Goal: Task Accomplishment & Management: Manage account settings

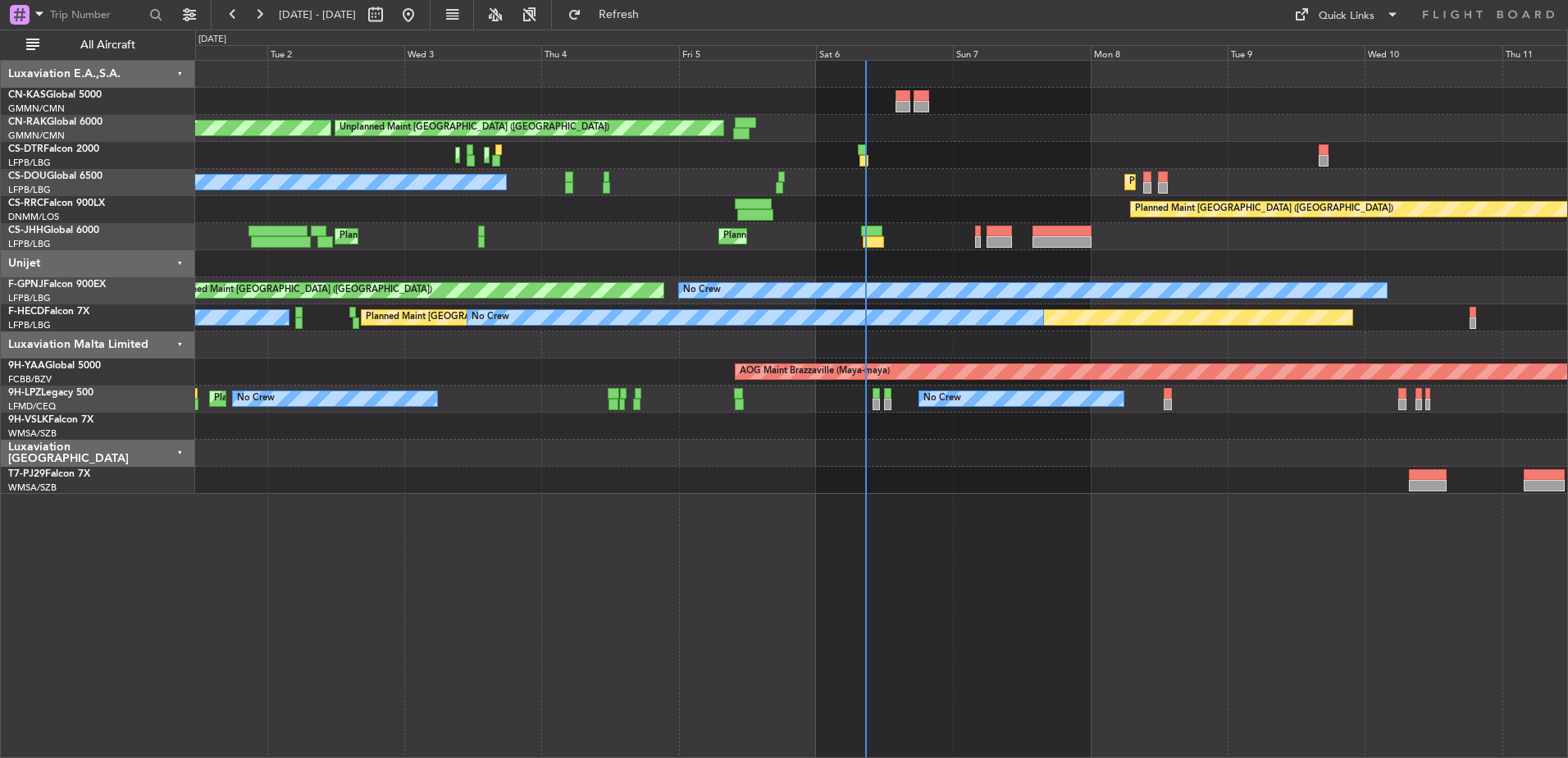
click at [1275, 272] on div "Unplanned Maint [GEOGRAPHIC_DATA] ([GEOGRAPHIC_DATA]) Planned Maint [GEOGRAPHIC…" at bounding box center [881, 277] width 1372 height 433
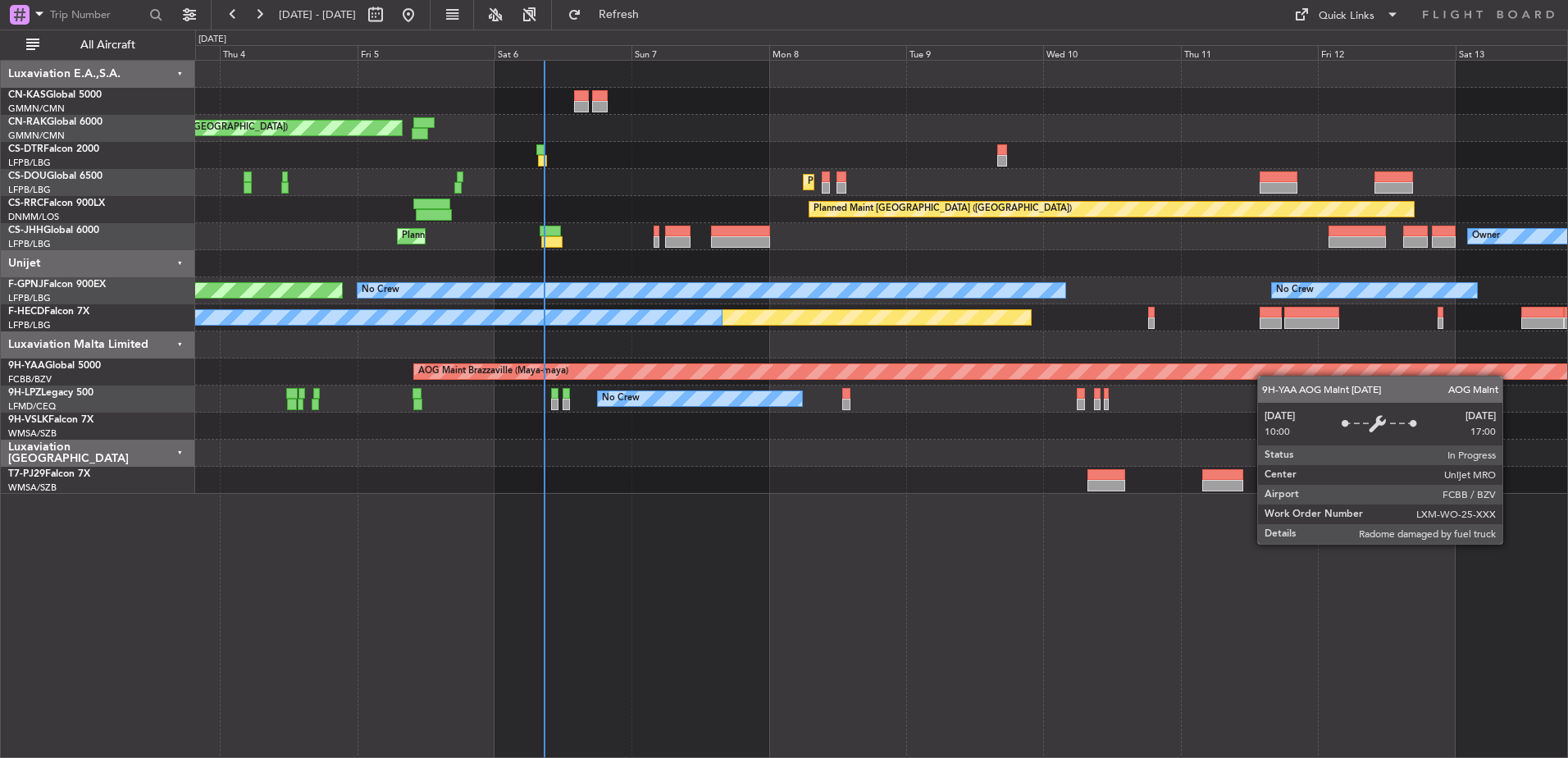
click at [1104, 351] on div "Unplanned Maint [GEOGRAPHIC_DATA] ([GEOGRAPHIC_DATA]) Planned Maint [GEOGRAPHIC…" at bounding box center [881, 277] width 1372 height 433
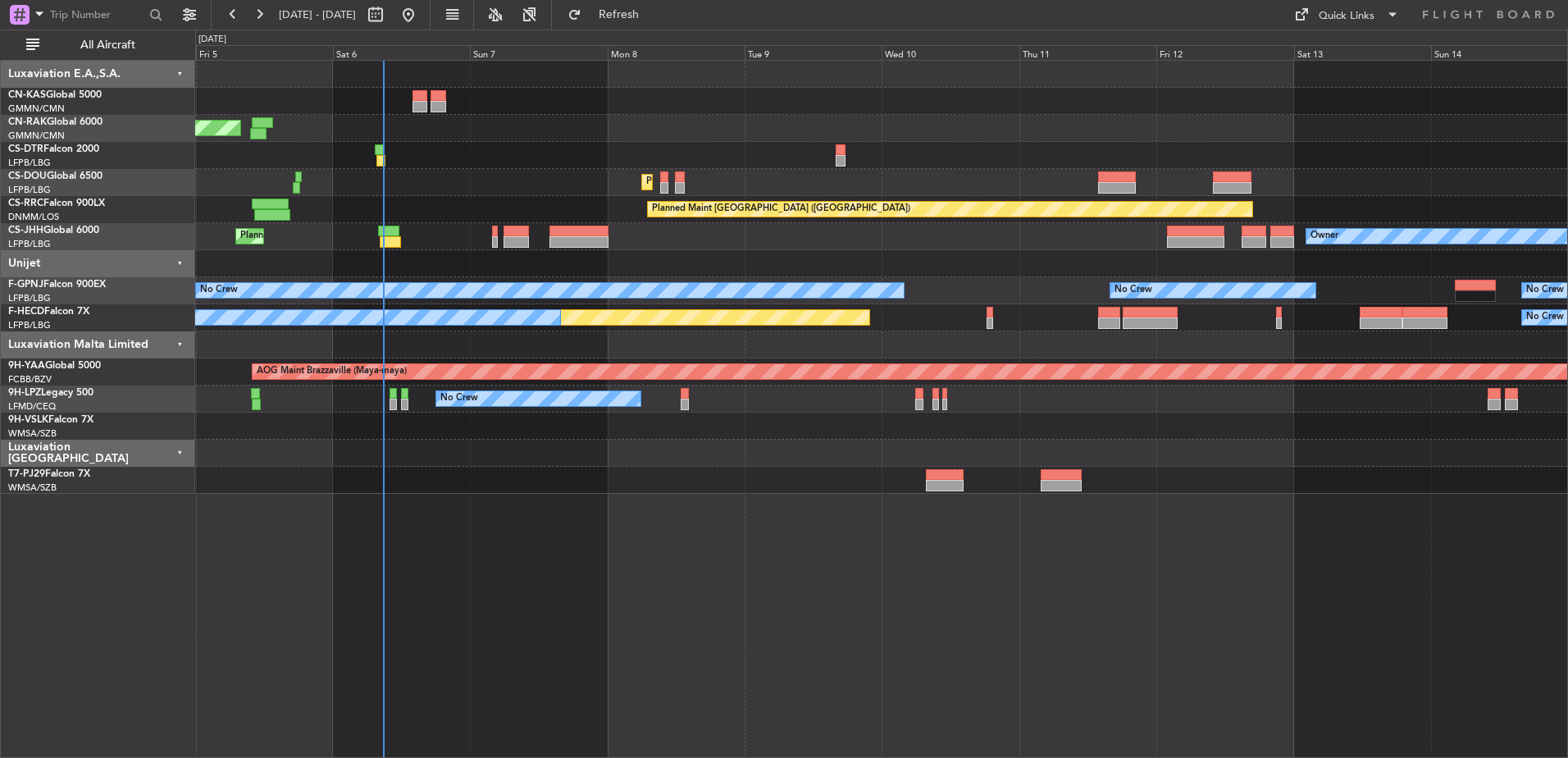
click at [308, 227] on div "Planned Maint [GEOGRAPHIC_DATA] ([GEOGRAPHIC_DATA]) Owner Planned Maint [GEOGRA…" at bounding box center [881, 237] width 1372 height 27
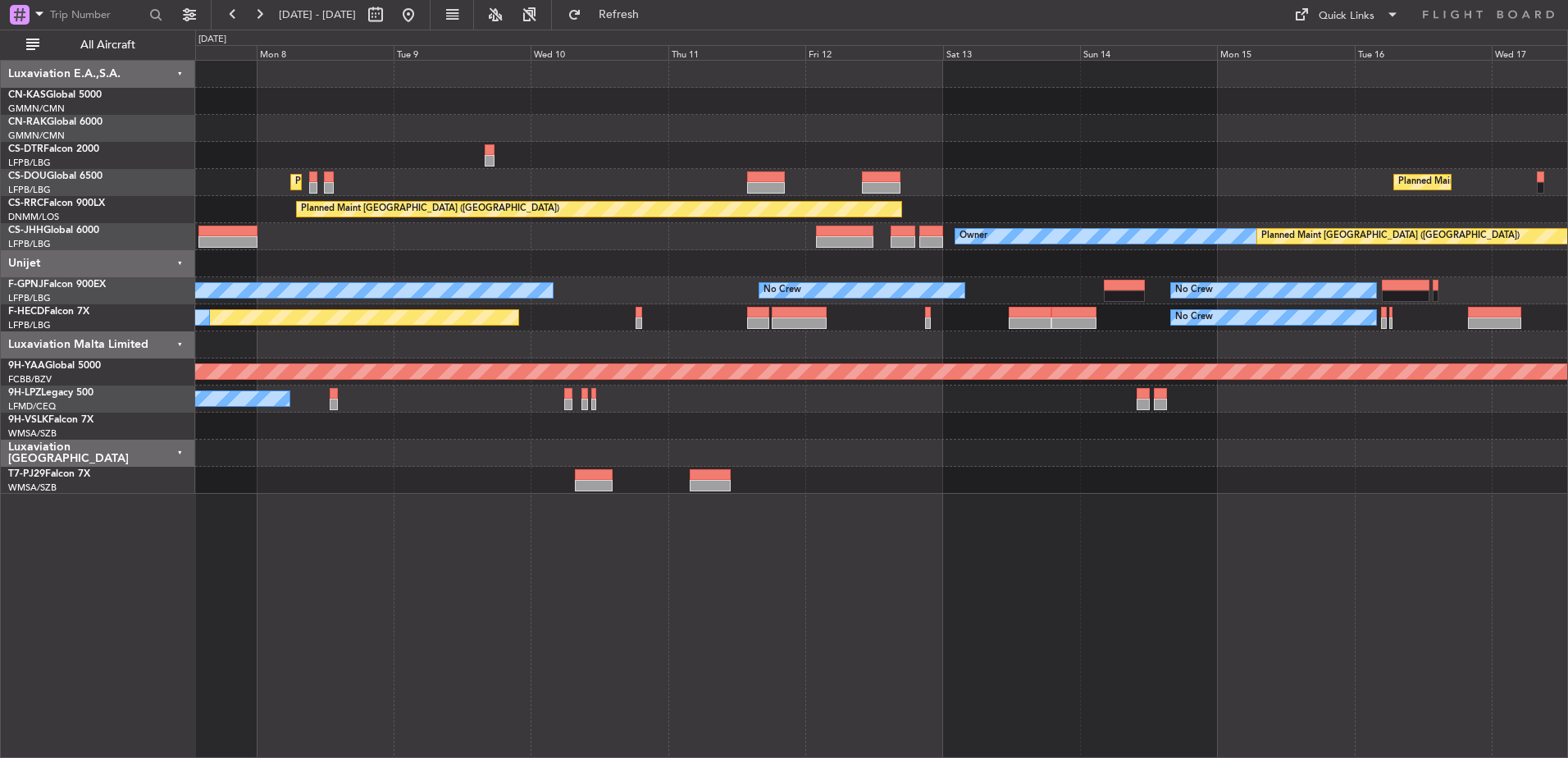
click at [1438, 195] on div "Unplanned Maint [GEOGRAPHIC_DATA] ([GEOGRAPHIC_DATA]) Planned Maint [GEOGRAPHIC…" at bounding box center [881, 277] width 1372 height 433
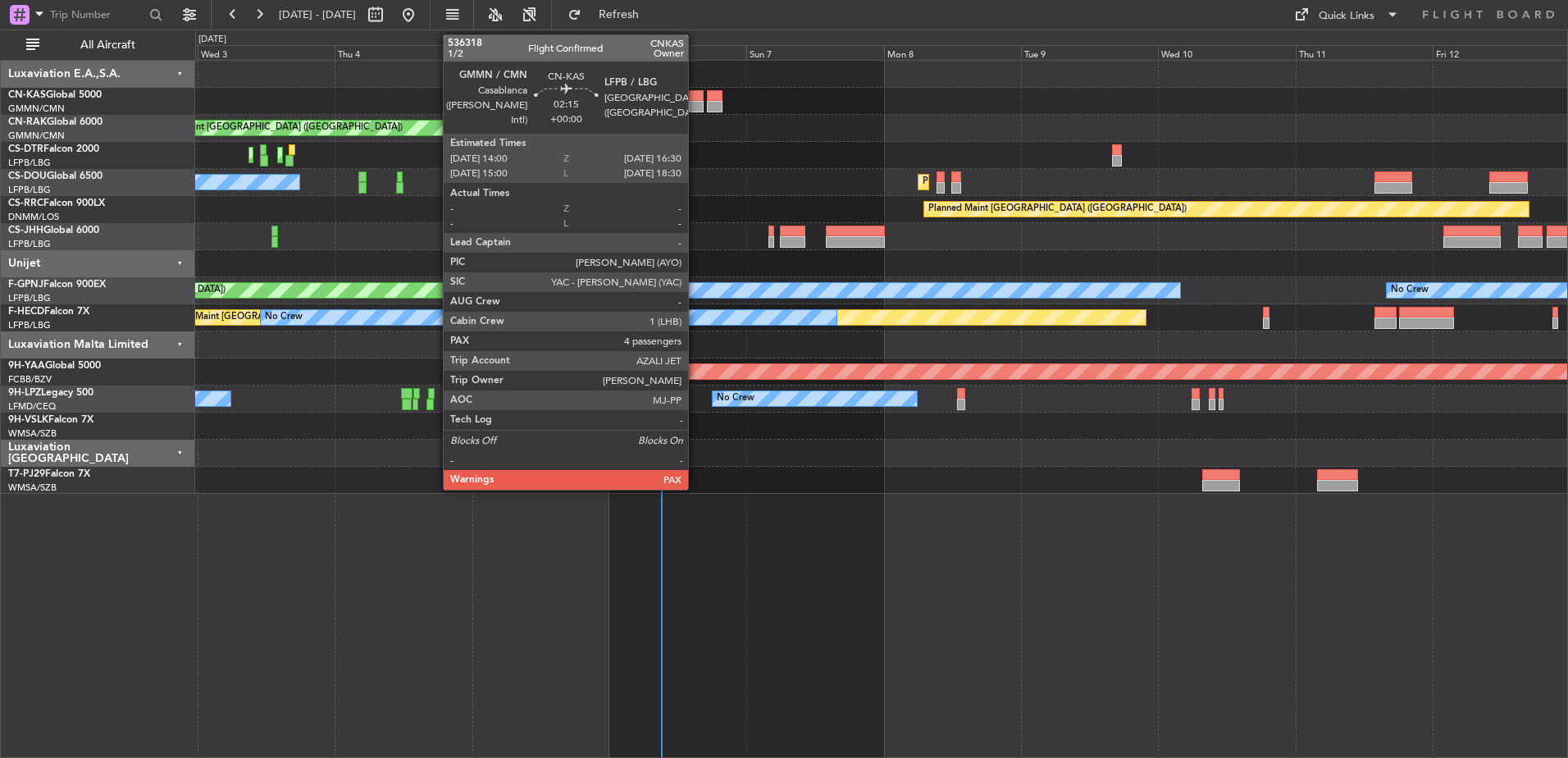
click at [695, 96] on div at bounding box center [696, 96] width 15 height 12
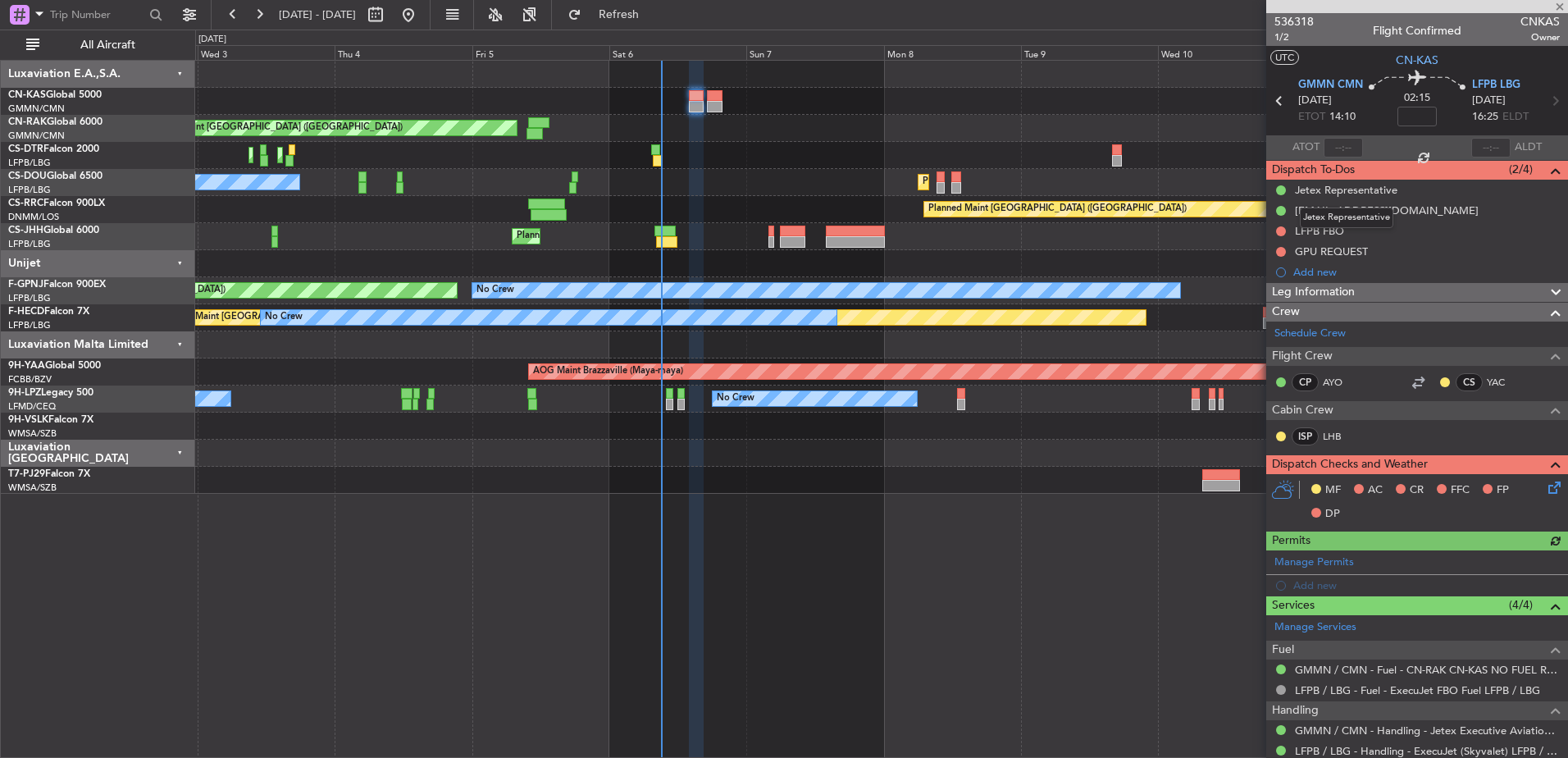
click at [1321, 228] on mat-tooltip-component "Jetex Representative" at bounding box center [1346, 217] width 117 height 43
click at [1310, 232] on div "LFPB FBO" at bounding box center [1319, 231] width 49 height 14
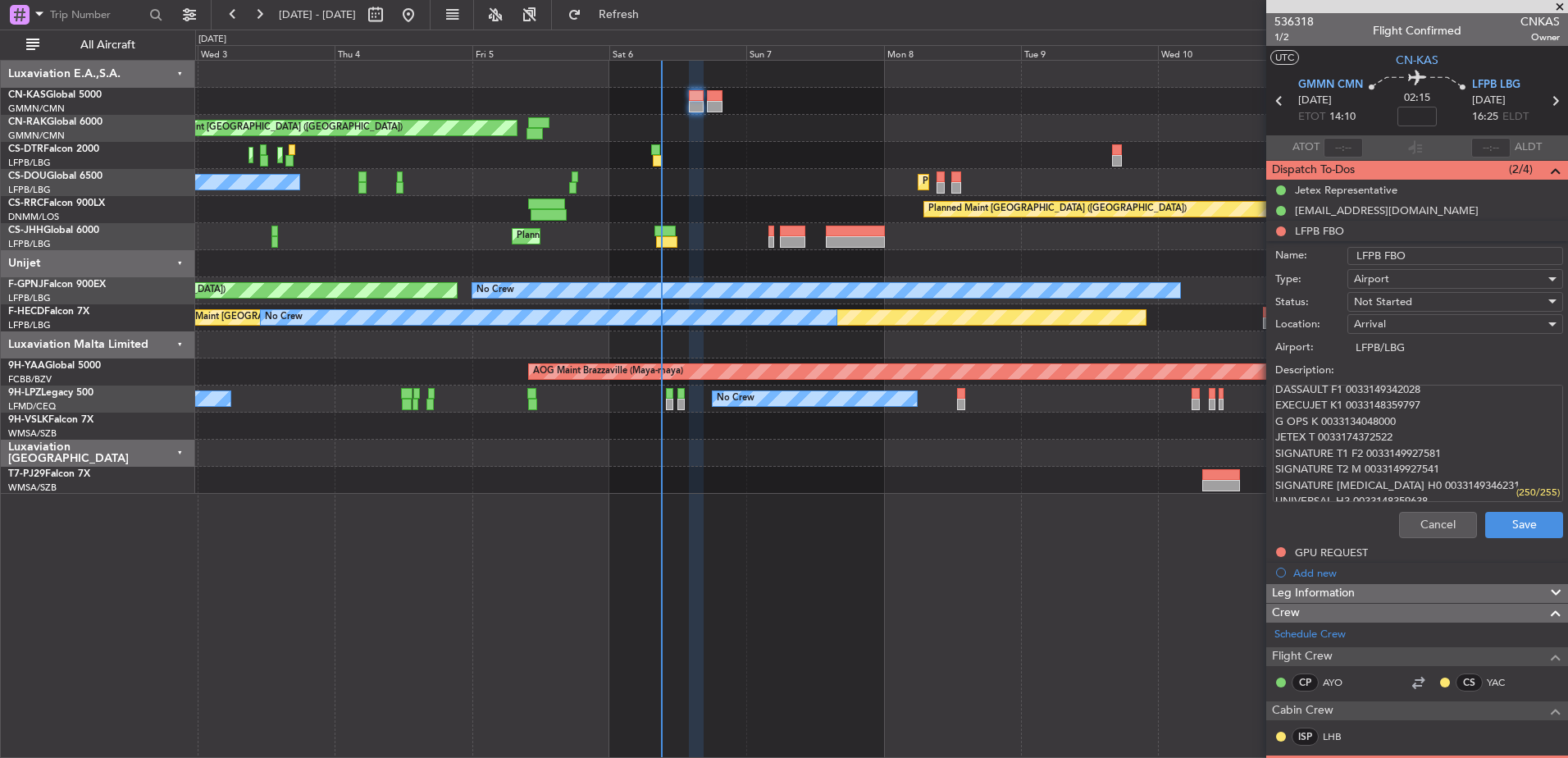
scroll to position [32, 0]
click at [1391, 430] on textarea "ADVANCED H4 & H5 0033148358964 DASSAULT F1 0033149342028 EXECUJET K1 0033148359…" at bounding box center [1418, 443] width 291 height 117
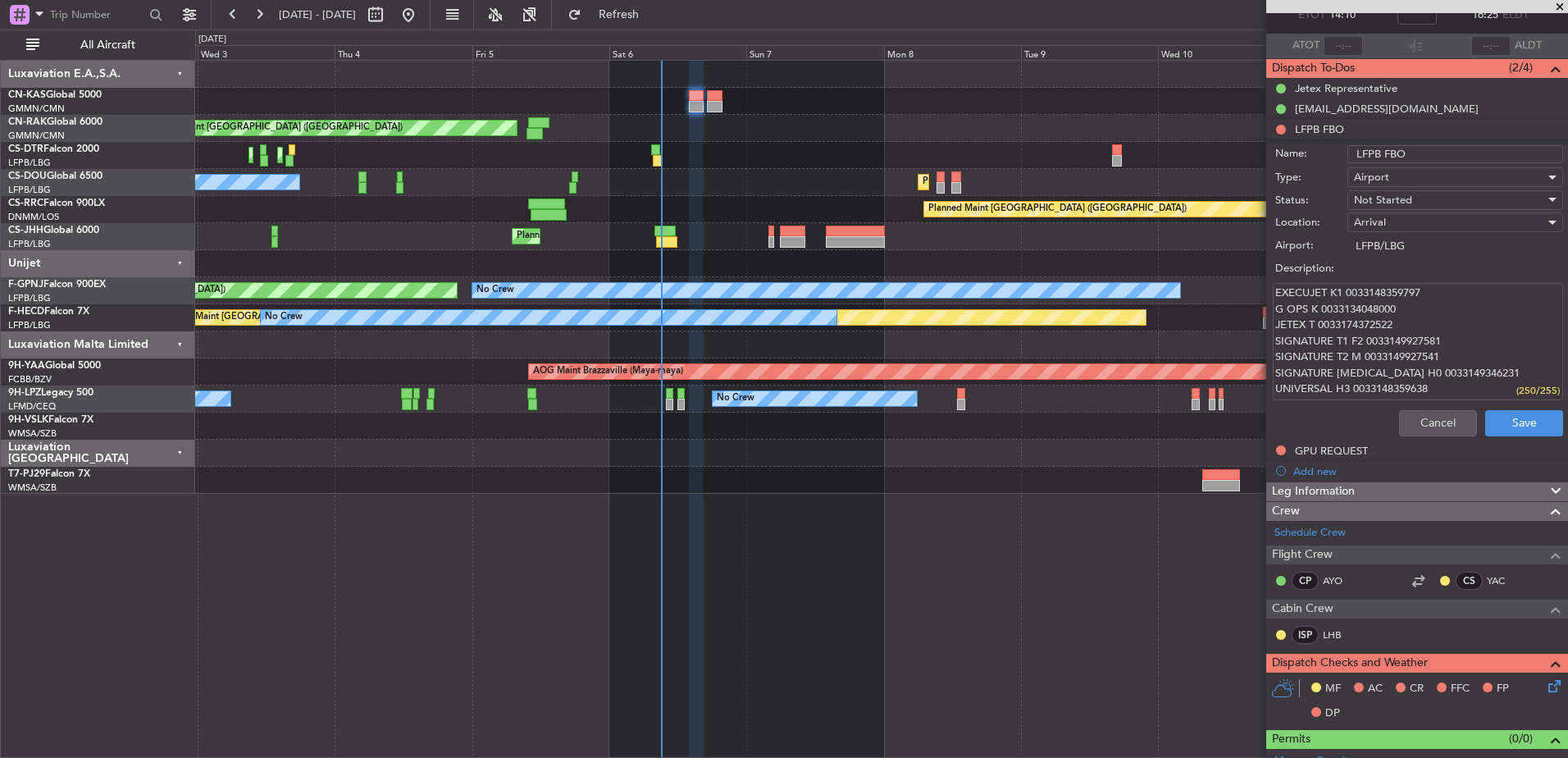
scroll to position [0, 0]
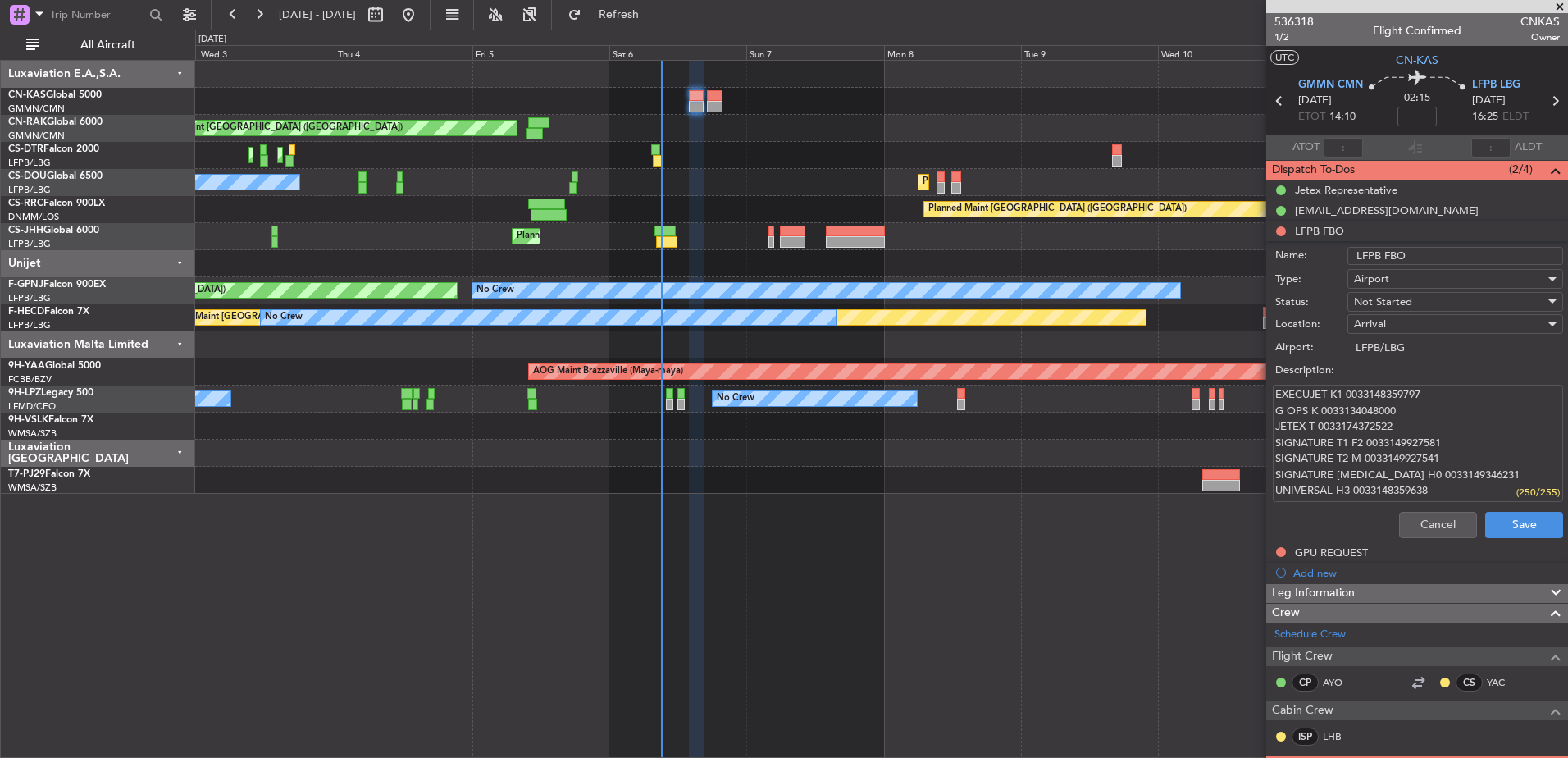
click at [1384, 397] on textarea "ADVANCED H4 & H5 0033148358964 DASSAULT F1 0033149342028 EXECUJET K1 0033148359…" at bounding box center [1418, 443] width 291 height 117
click at [1384, 392] on textarea "ADVANCED H4 & H5 0033148358964 DASSAULT F1 0033149342028 EXECUJET K1 0033148359…" at bounding box center [1418, 443] width 291 height 117
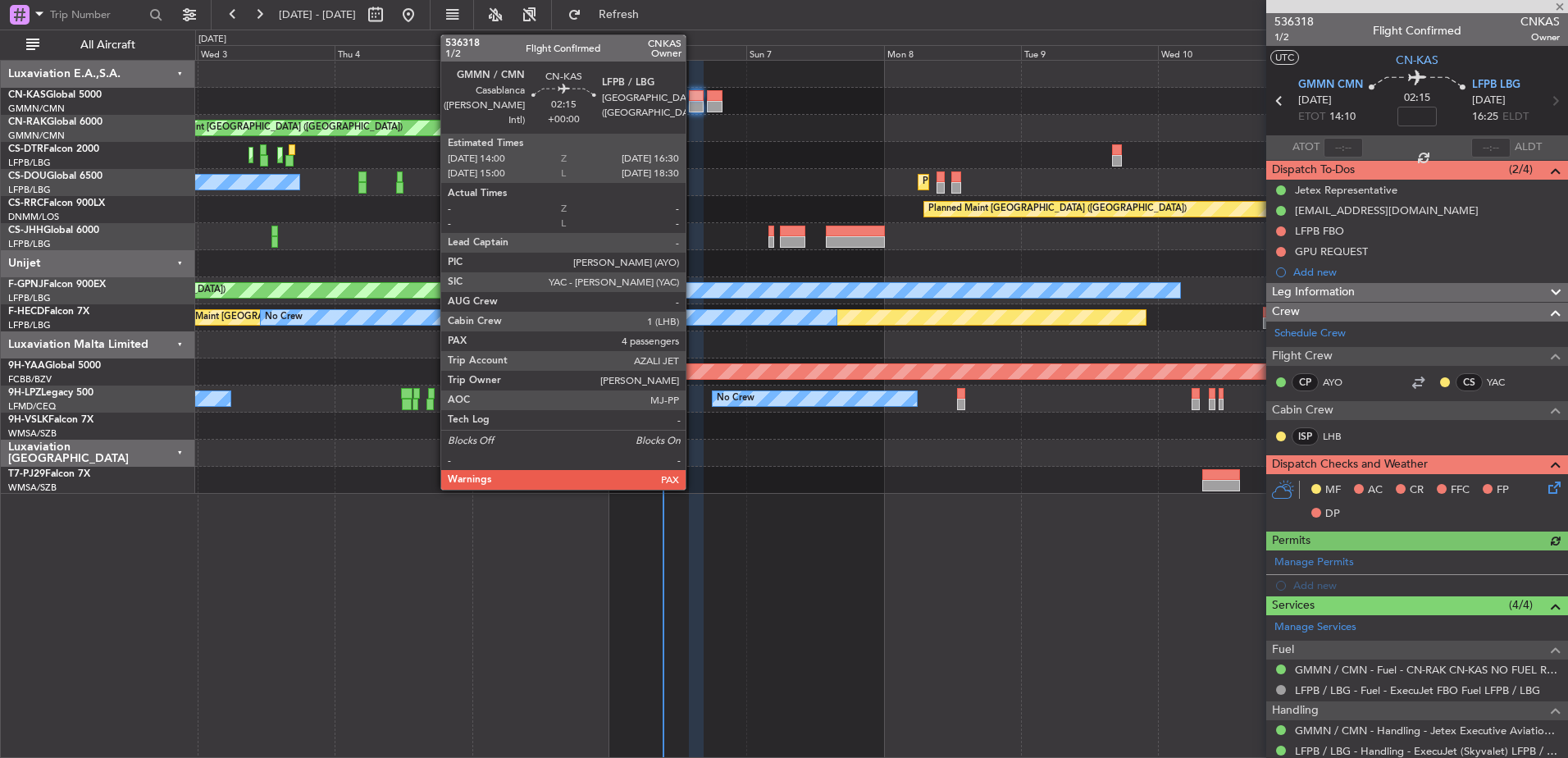
click at [693, 100] on div at bounding box center [696, 96] width 15 height 12
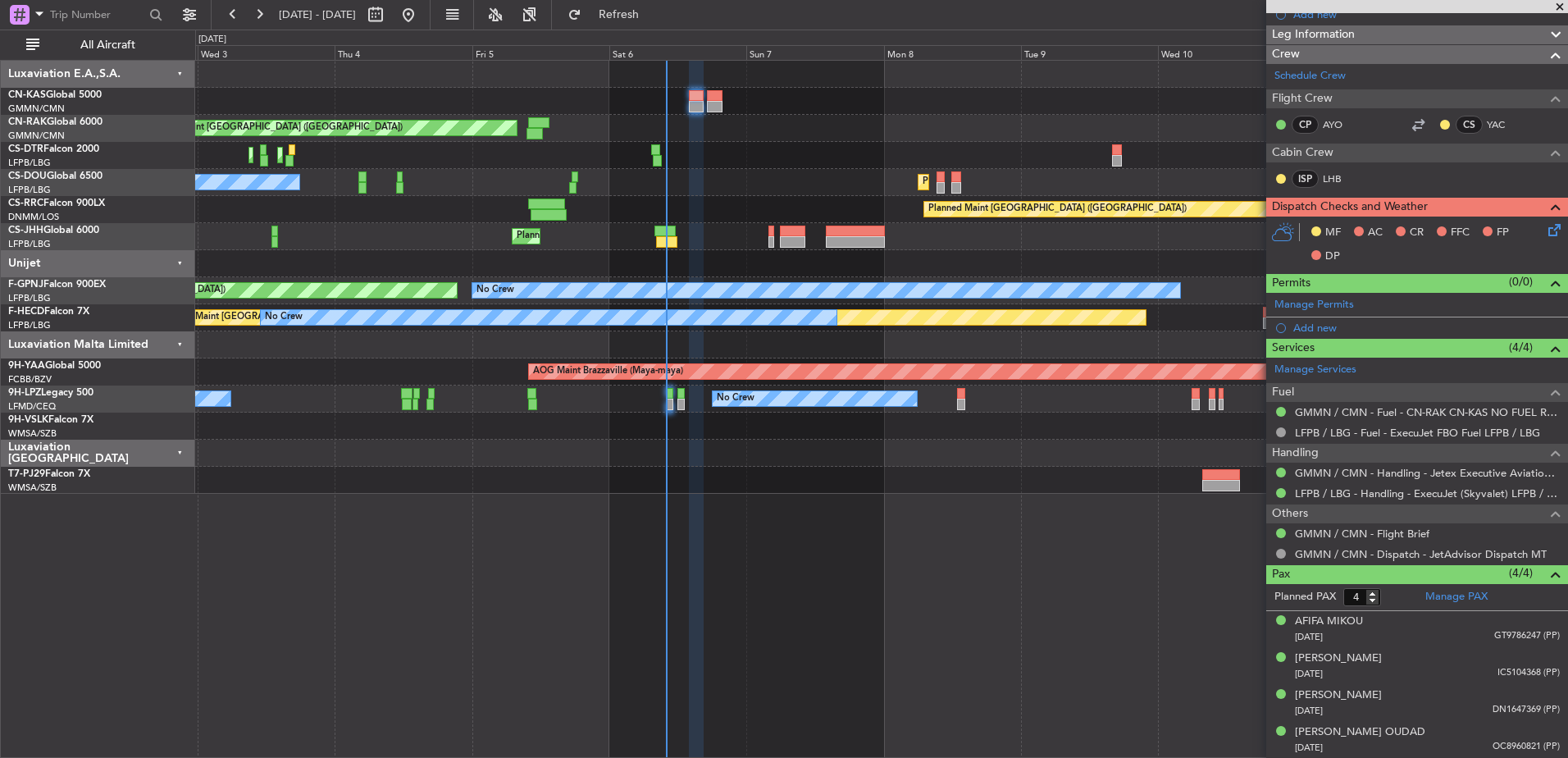
scroll to position [93, 0]
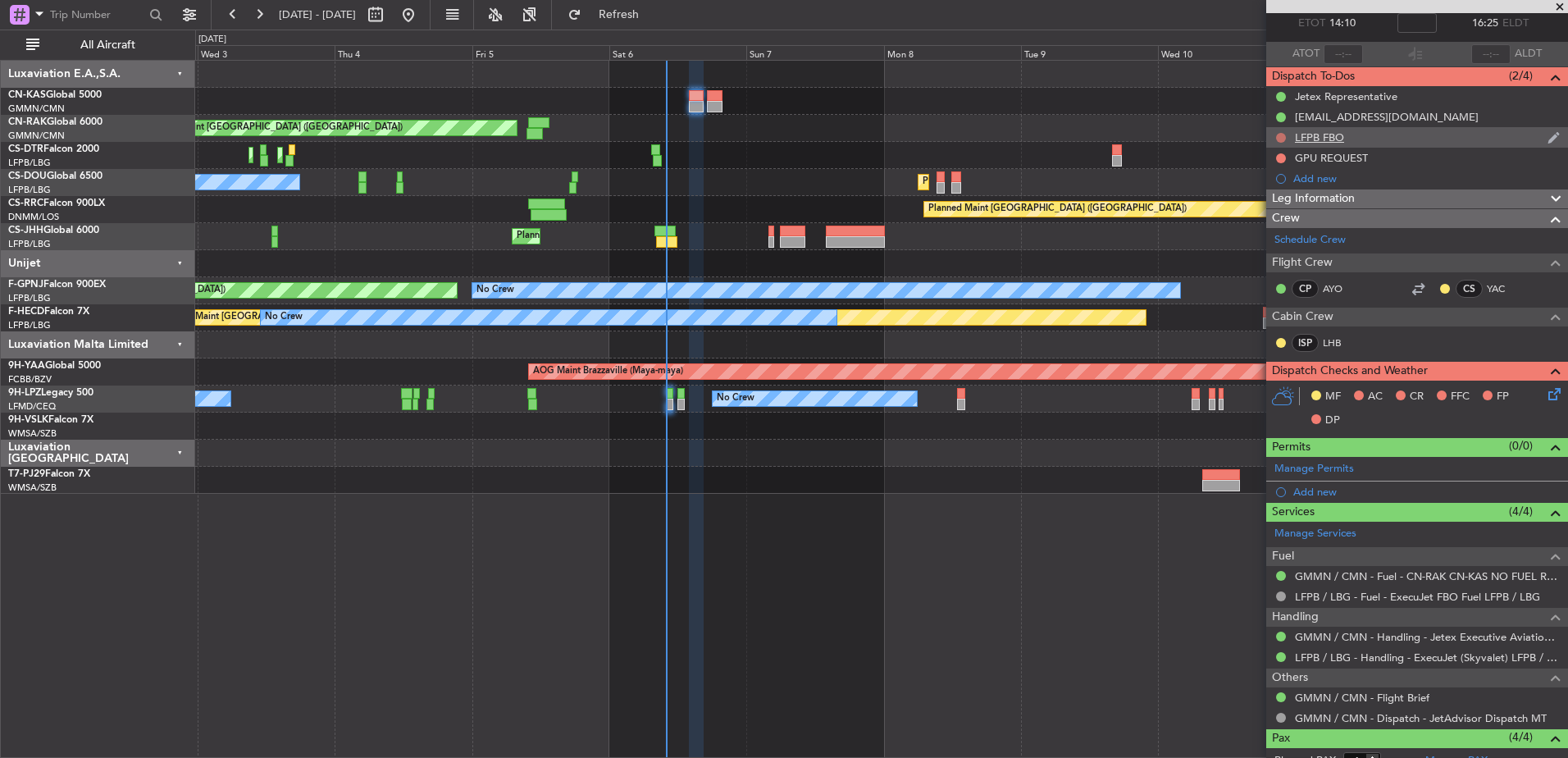
click at [1284, 138] on button at bounding box center [1282, 138] width 10 height 10
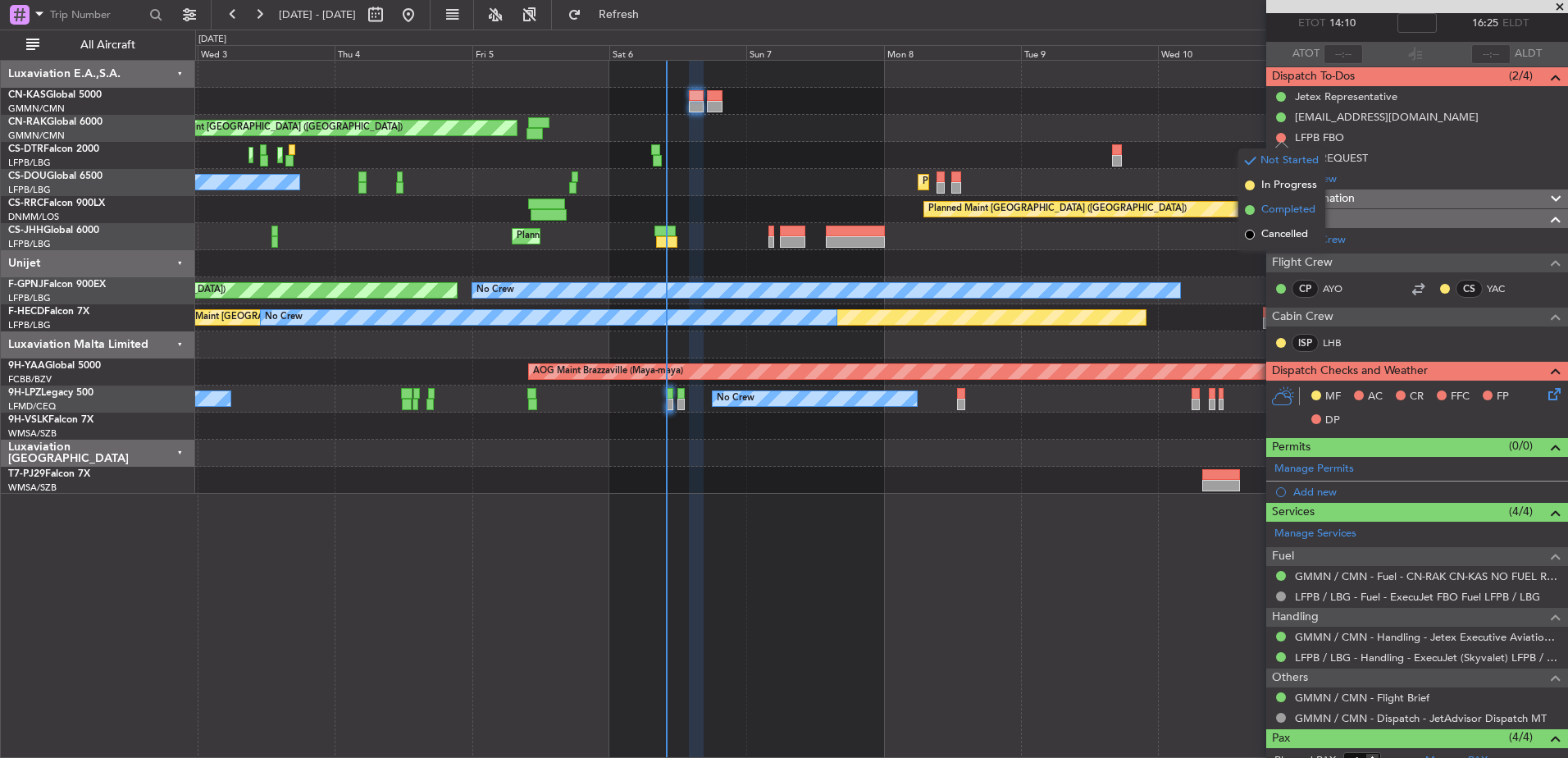
click at [1271, 207] on span "Completed" at bounding box center [1288, 210] width 54 height 17
click at [1282, 159] on button at bounding box center [1282, 158] width 10 height 10
click at [1268, 233] on span "Completed" at bounding box center [1288, 231] width 54 height 17
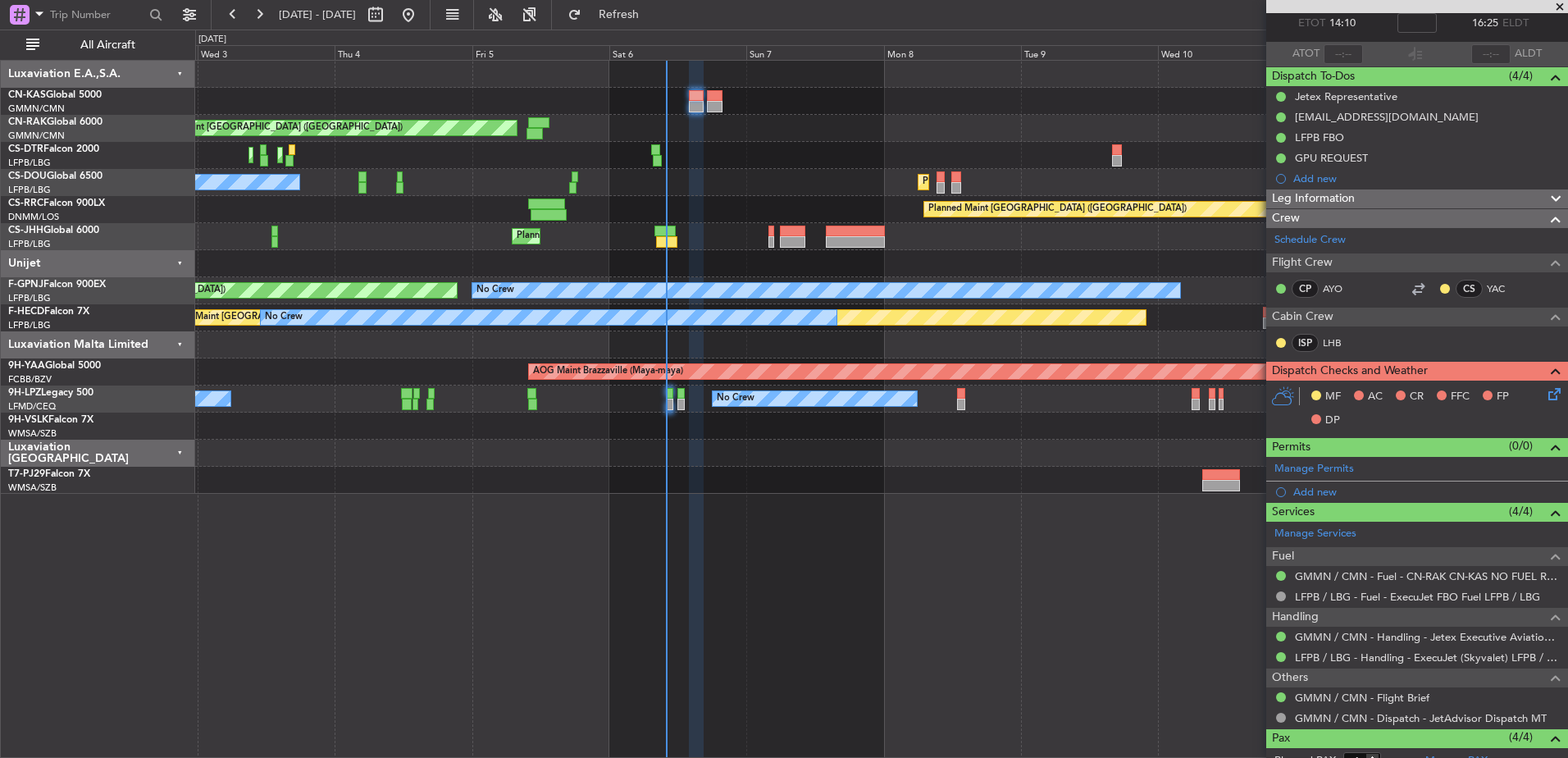
click at [1546, 396] on icon at bounding box center [1552, 391] width 13 height 13
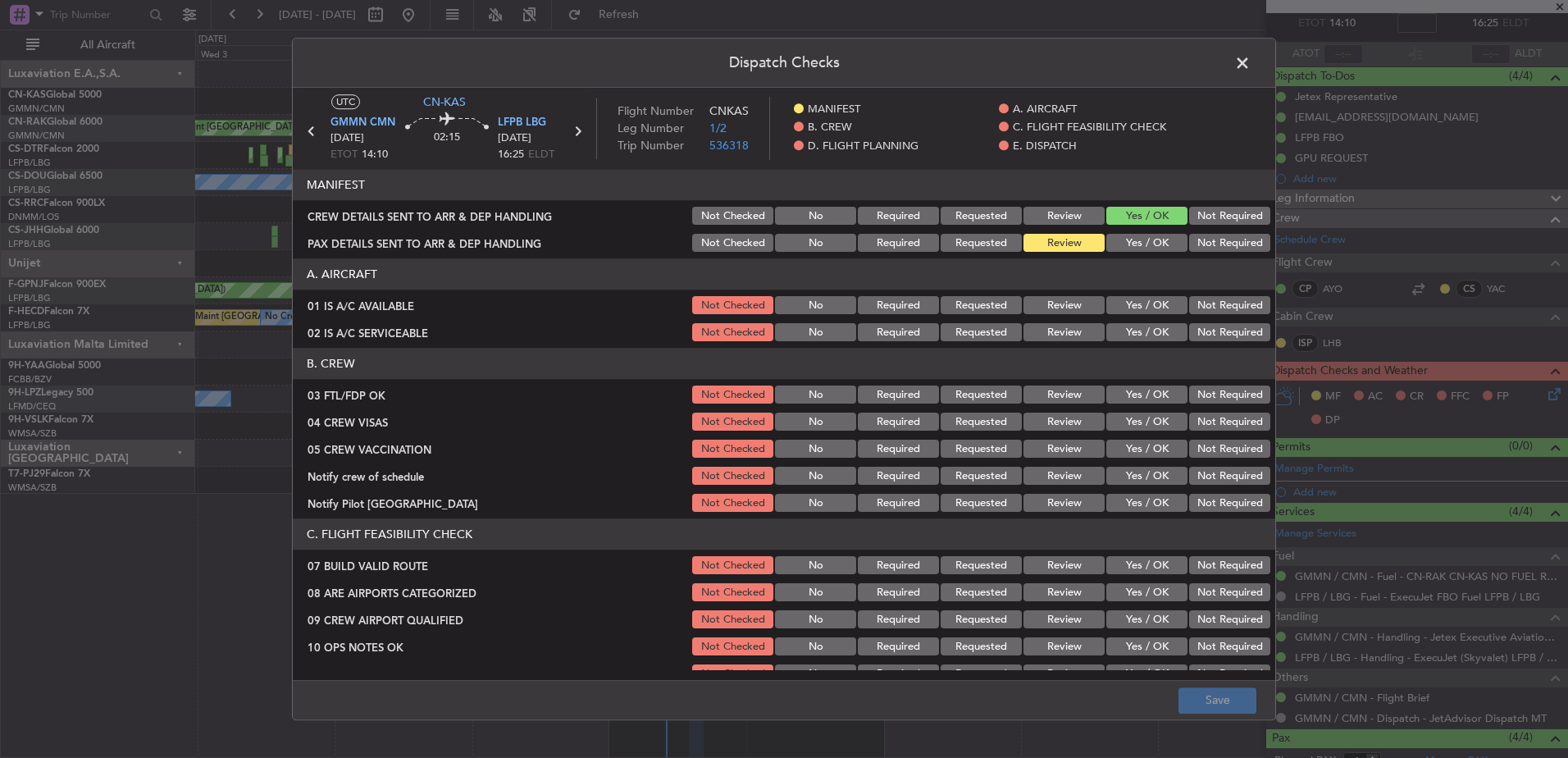
click at [1137, 241] on button "Yes / OK" at bounding box center [1147, 244] width 82 height 18
click at [1149, 305] on button "Yes / OK" at bounding box center [1147, 307] width 82 height 18
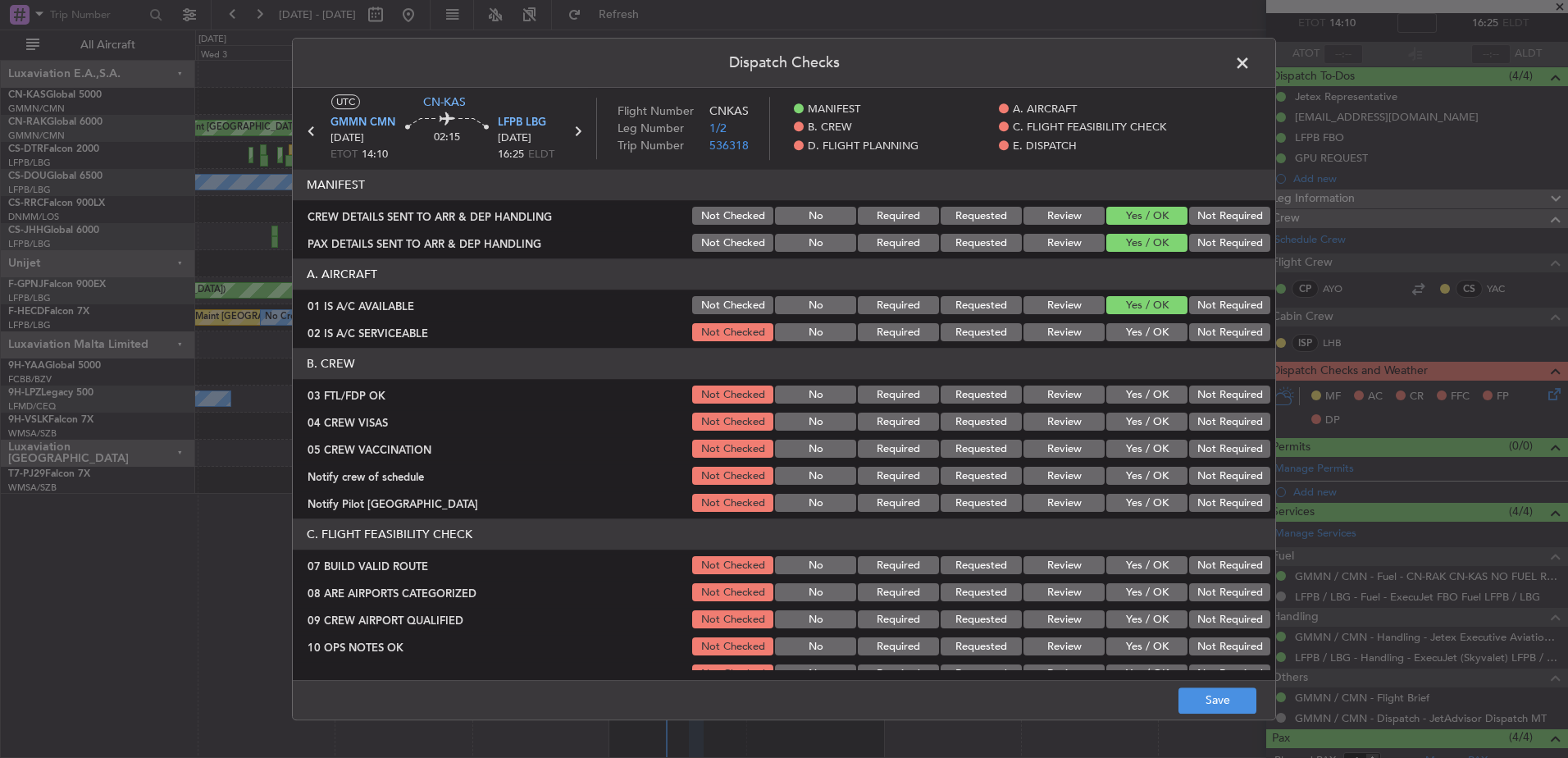
click at [1147, 332] on button "Yes / OK" at bounding box center [1147, 333] width 82 height 18
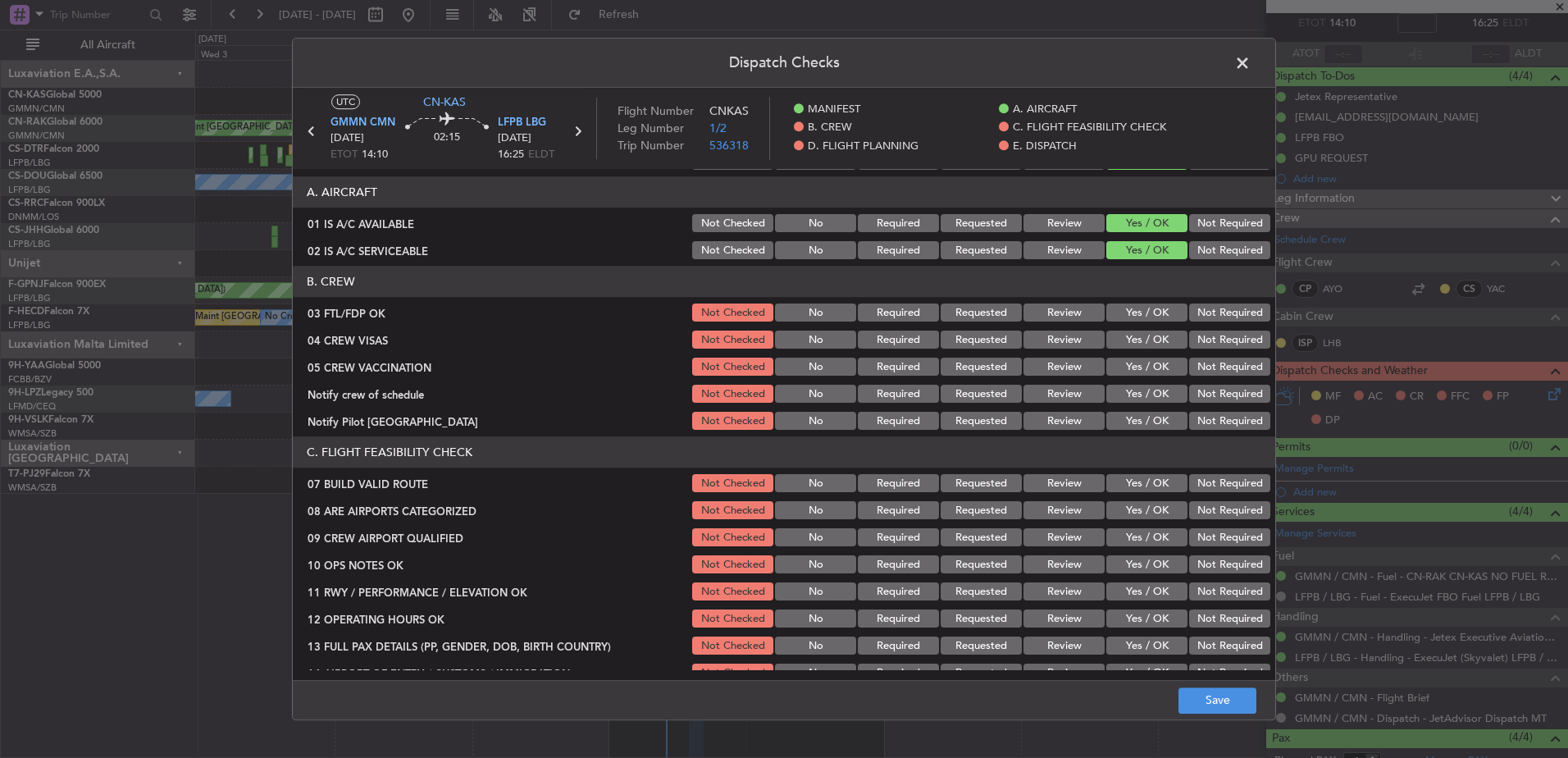
click at [1138, 318] on button "Yes / OK" at bounding box center [1147, 313] width 82 height 18
click at [1138, 333] on button "Yes / OK" at bounding box center [1147, 341] width 82 height 18
click at [1141, 357] on div "Yes / OK" at bounding box center [1145, 367] width 82 height 23
click at [1142, 367] on button "Yes / OK" at bounding box center [1147, 367] width 82 height 18
click at [1137, 391] on button "Yes / OK" at bounding box center [1147, 395] width 82 height 18
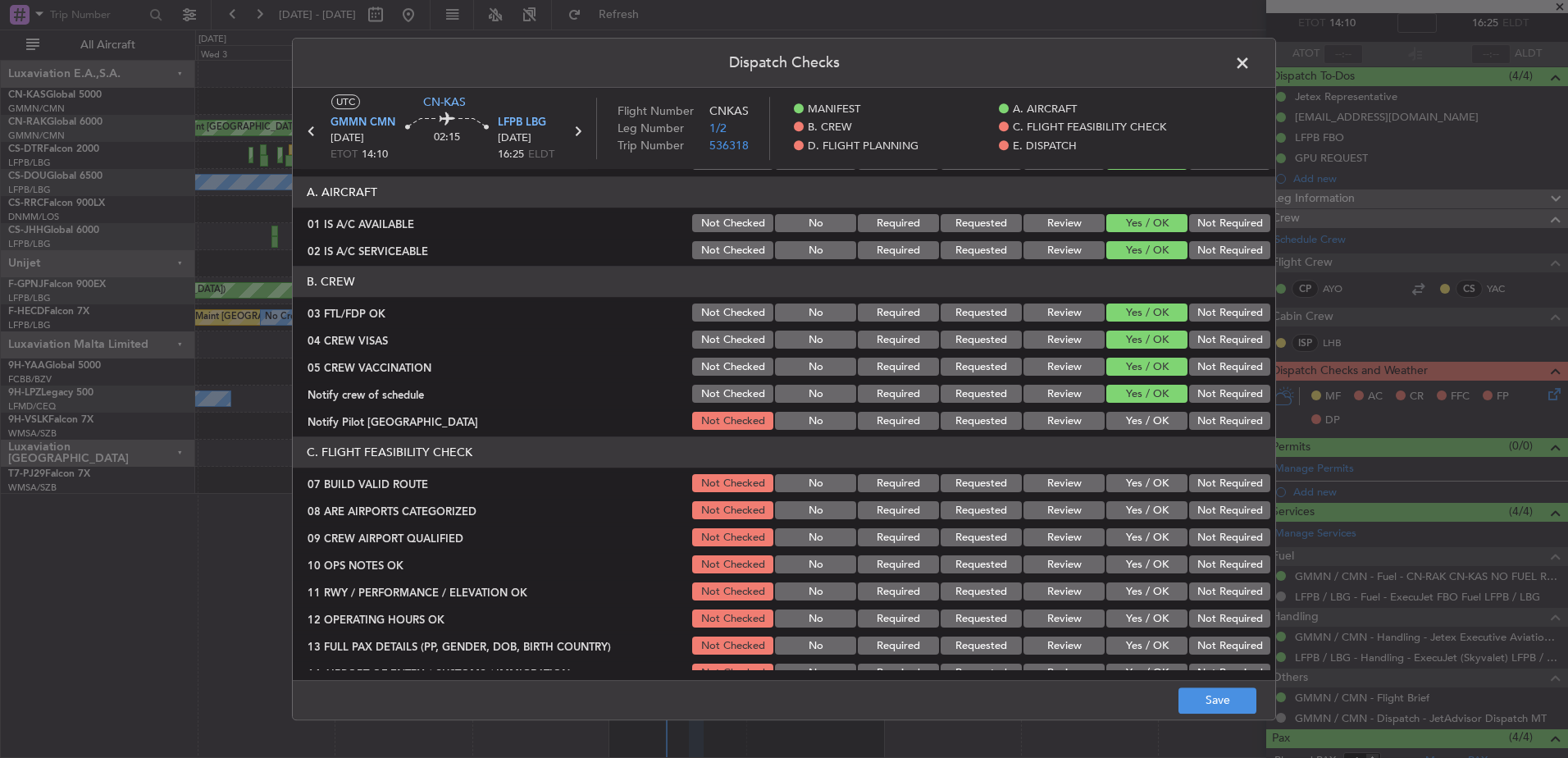
click at [1135, 420] on button "Yes / OK" at bounding box center [1147, 421] width 82 height 18
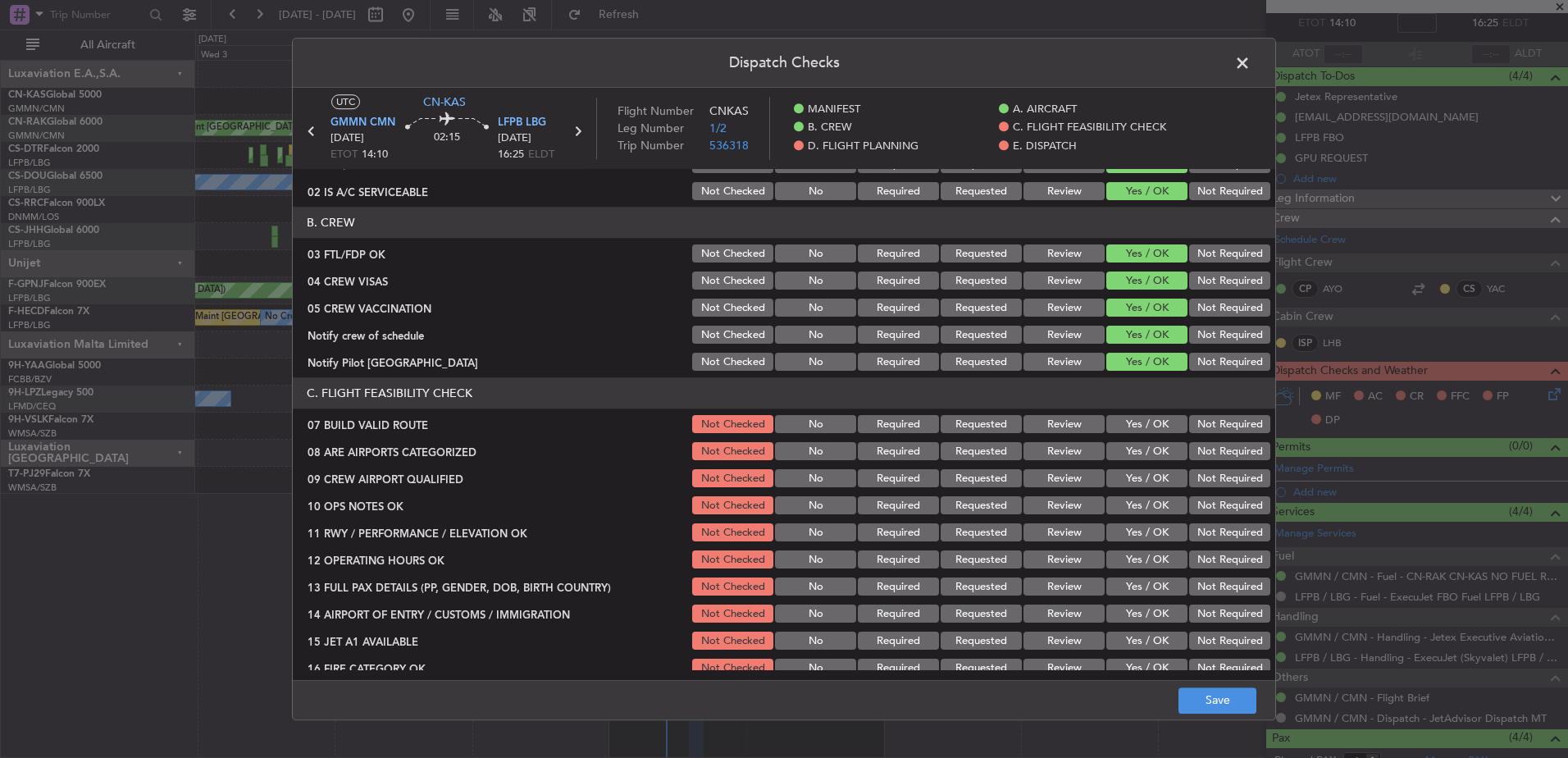
scroll to position [164, 0]
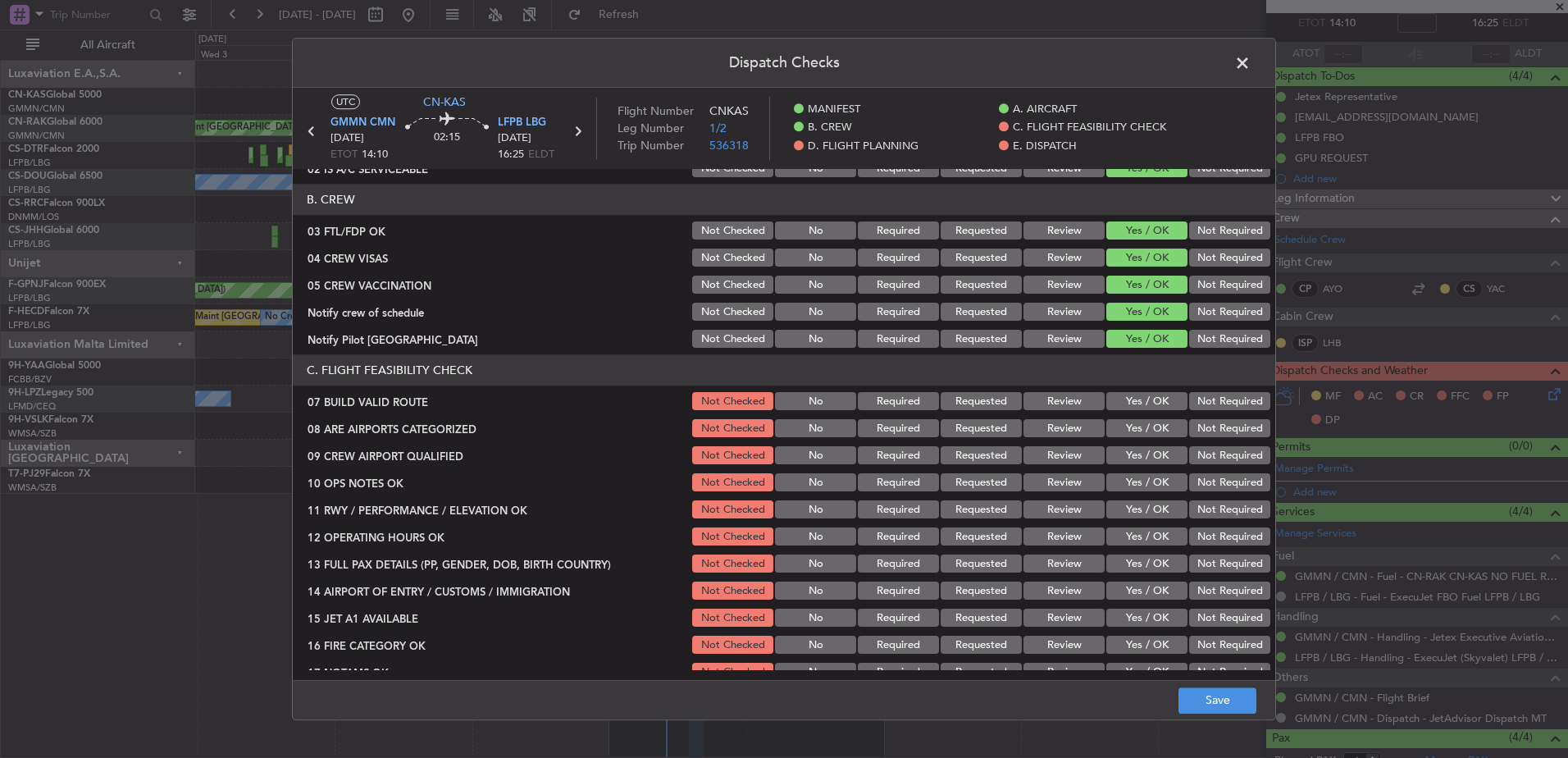
click at [1143, 397] on button "Yes / OK" at bounding box center [1147, 402] width 82 height 18
click at [1140, 427] on button "Yes / OK" at bounding box center [1147, 429] width 82 height 18
click at [1140, 456] on button "Yes / OK" at bounding box center [1147, 456] width 82 height 18
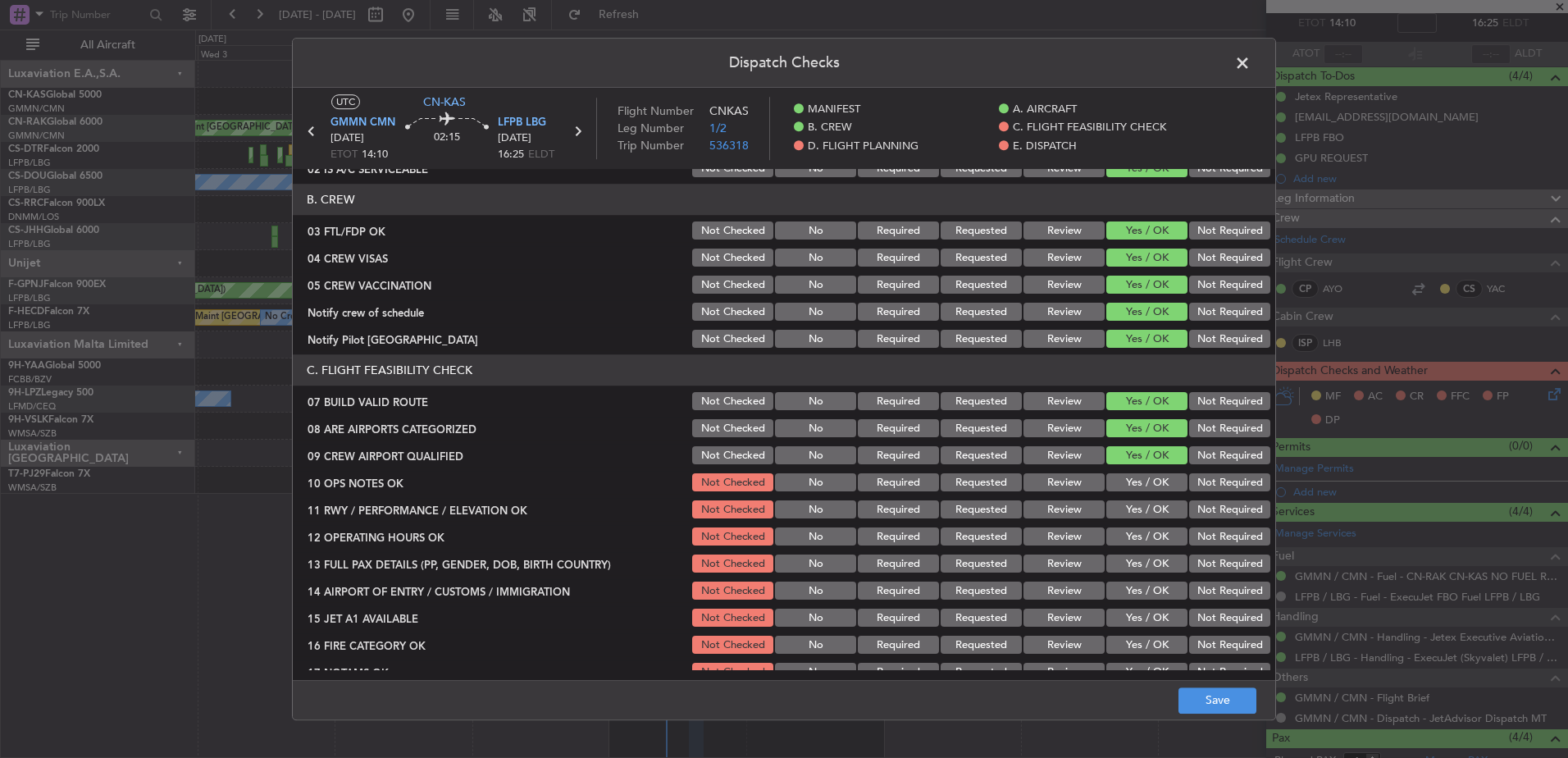
click at [1137, 483] on button "Yes / OK" at bounding box center [1147, 483] width 82 height 18
click at [1135, 511] on button "Yes / OK" at bounding box center [1147, 511] width 82 height 18
click at [1134, 540] on button "Yes / OK" at bounding box center [1147, 537] width 82 height 18
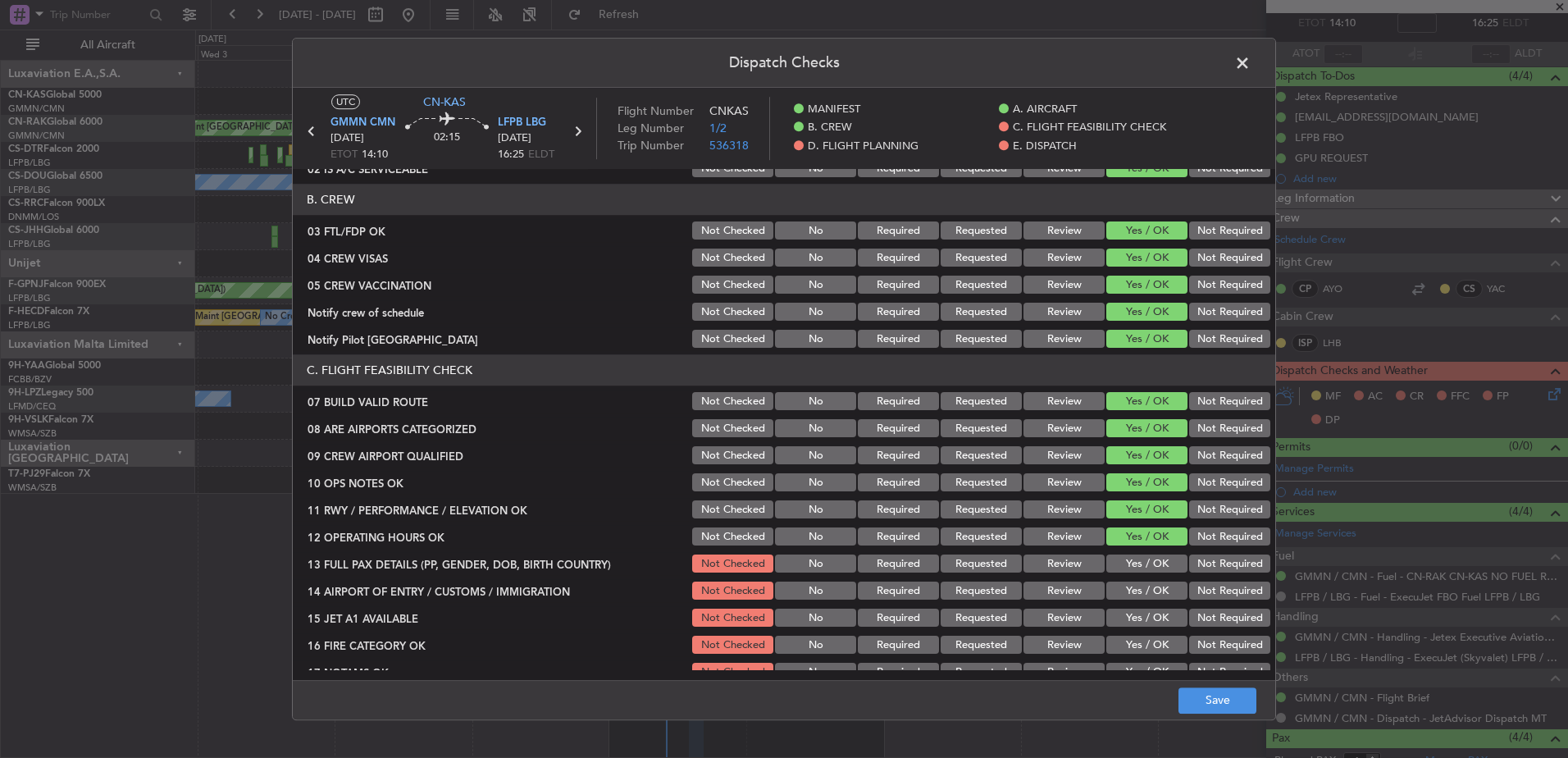
click at [1134, 567] on button "Yes / OK" at bounding box center [1147, 565] width 82 height 18
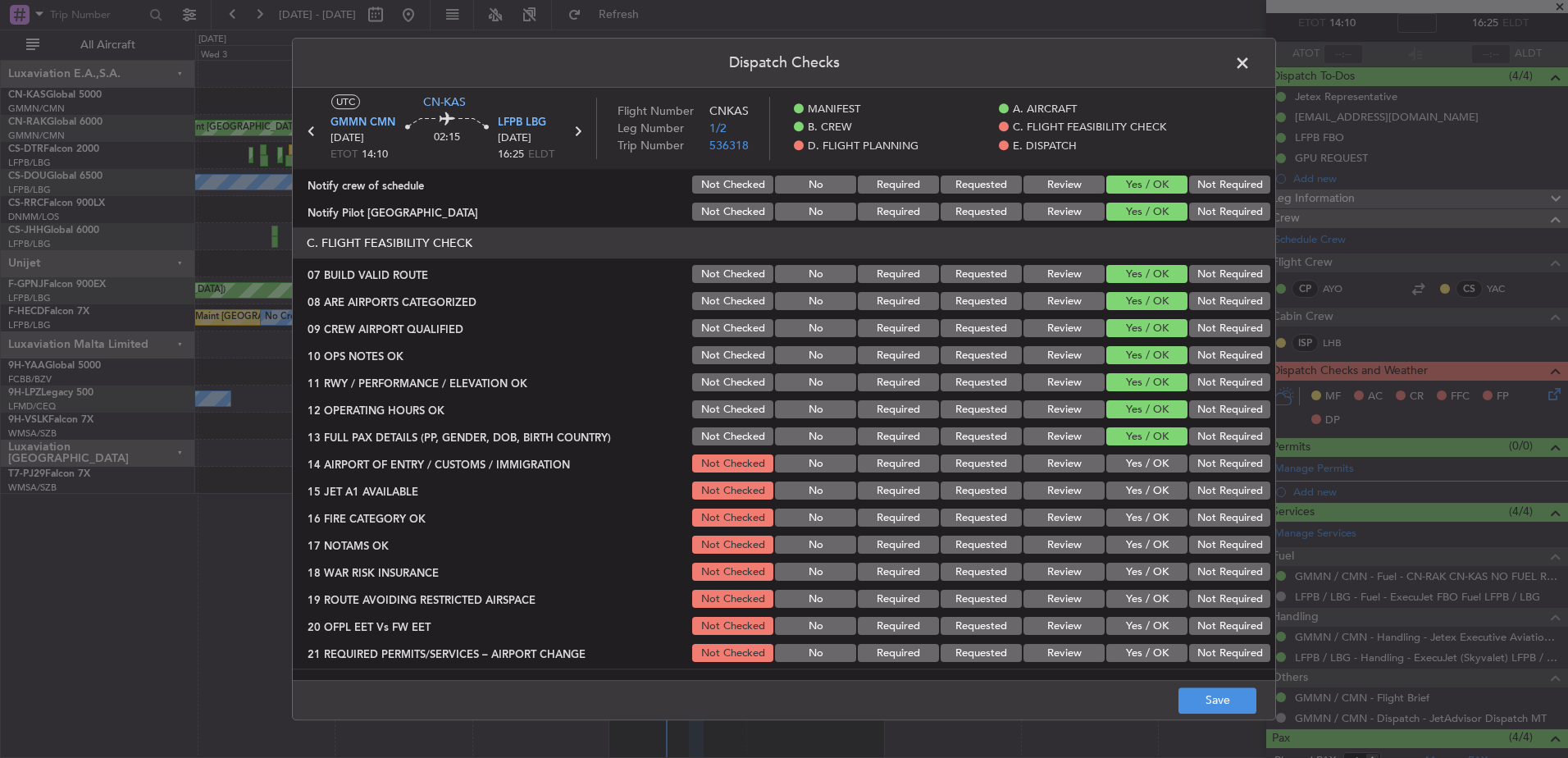
scroll to position [410, 0]
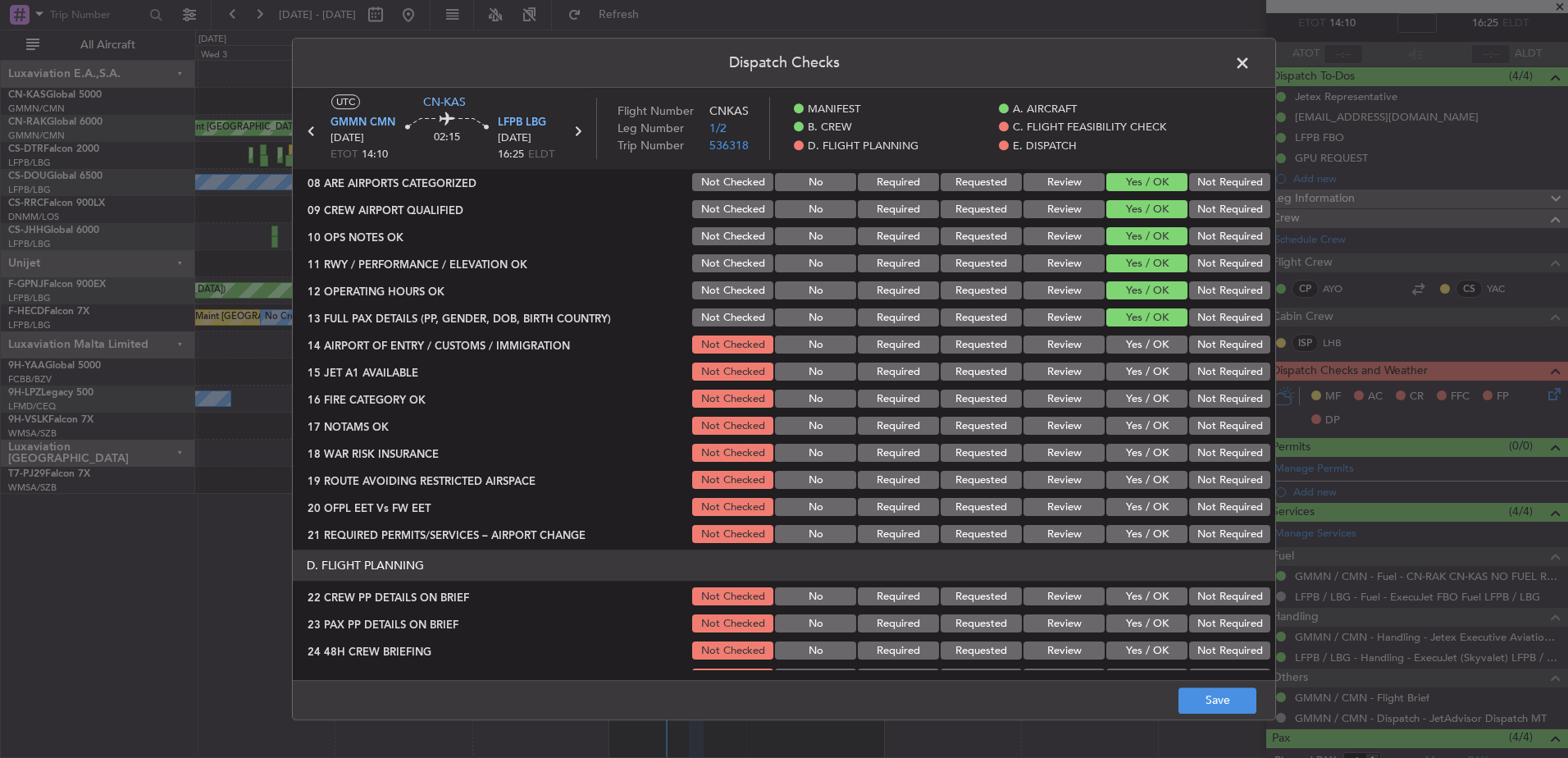
drag, startPoint x: 1134, startPoint y: 534, endPoint x: 1133, endPoint y: 512, distance: 22.0
click at [1134, 531] on button "Yes / OK" at bounding box center [1147, 535] width 82 height 18
click at [1133, 505] on button "Yes / OK" at bounding box center [1147, 508] width 82 height 18
click at [1132, 480] on button "Yes / OK" at bounding box center [1147, 481] width 82 height 18
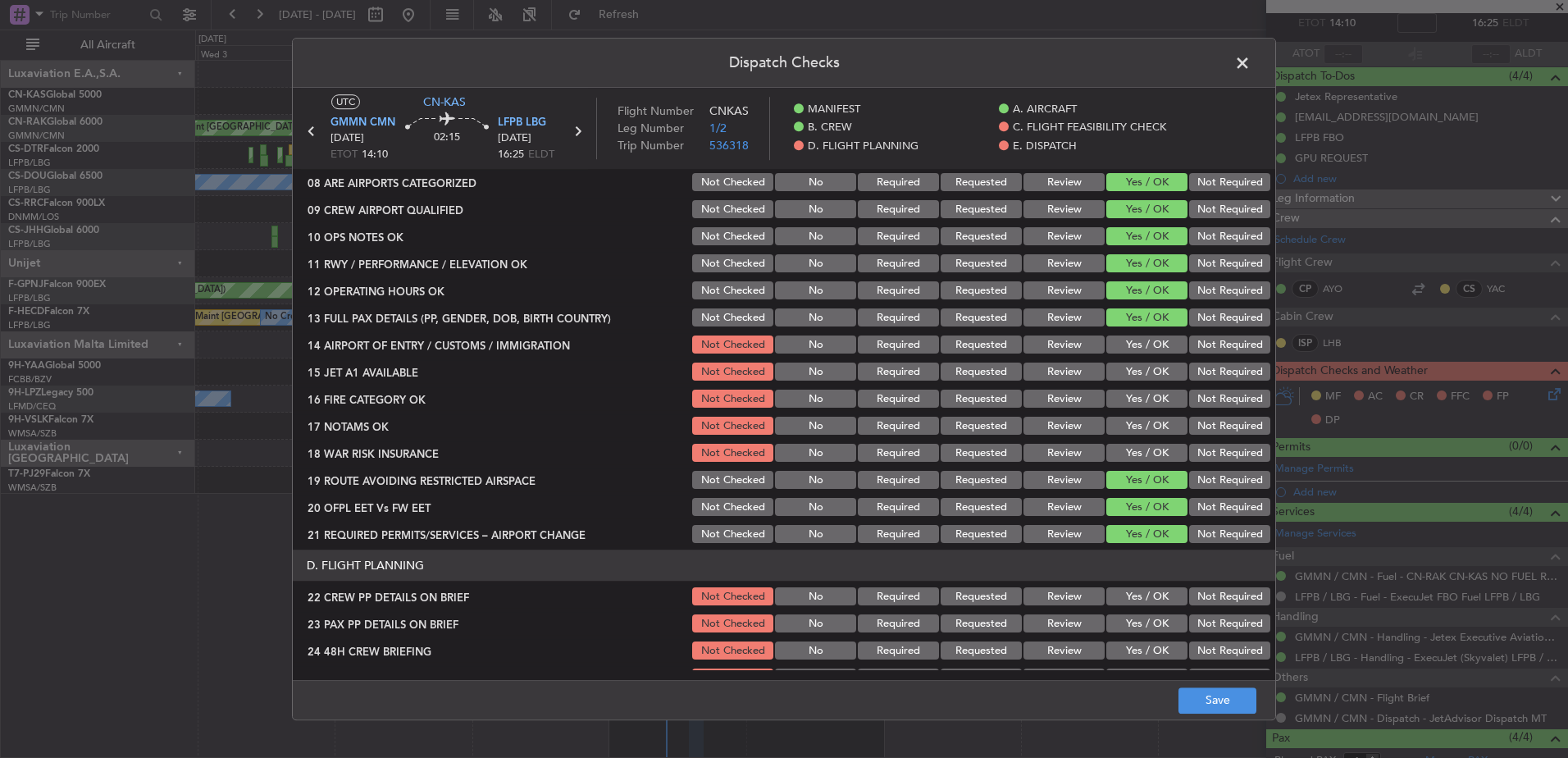
drag, startPoint x: 1132, startPoint y: 456, endPoint x: 1132, endPoint y: 446, distance: 10.0
click at [1132, 453] on button "Yes / OK" at bounding box center [1147, 454] width 82 height 18
click at [1134, 421] on button "Yes / OK" at bounding box center [1147, 426] width 82 height 18
drag, startPoint x: 1134, startPoint y: 401, endPoint x: 1135, endPoint y: 371, distance: 30.0
click at [1134, 398] on button "Yes / OK" at bounding box center [1147, 400] width 82 height 18
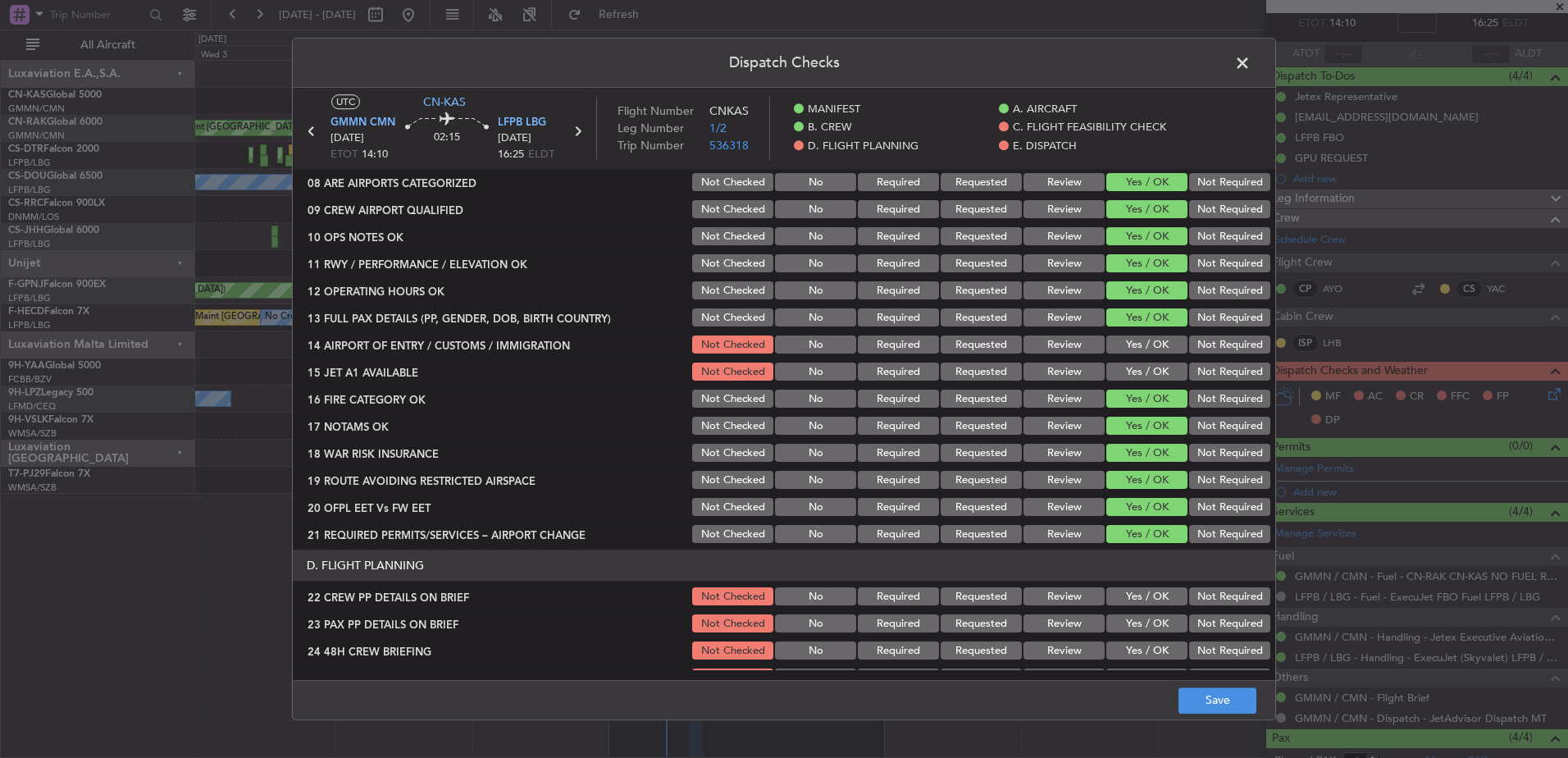
click at [1135, 368] on button "Yes / OK" at bounding box center [1147, 372] width 82 height 18
click at [1135, 352] on button "Yes / OK" at bounding box center [1147, 346] width 82 height 18
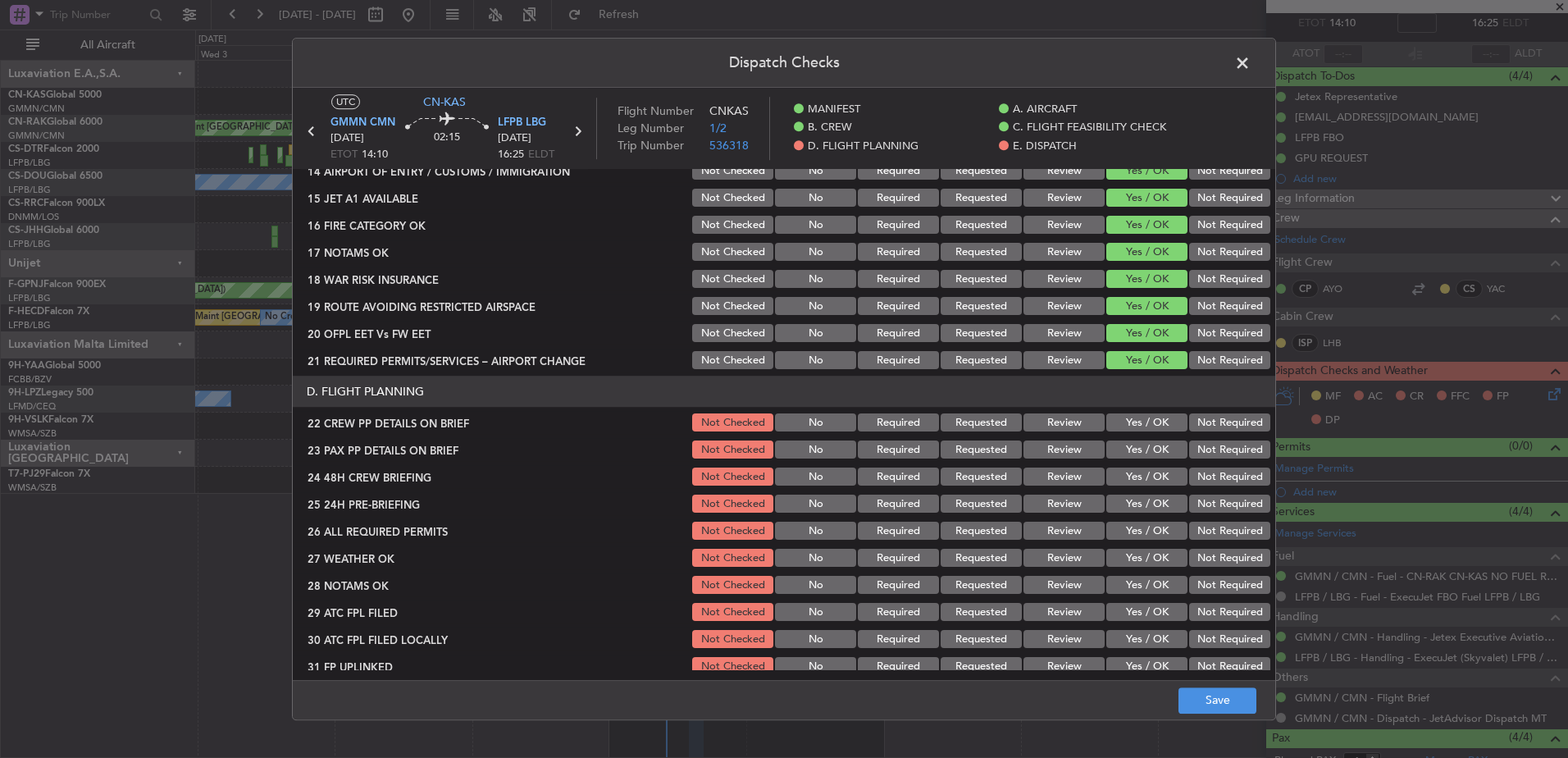
scroll to position [656, 0]
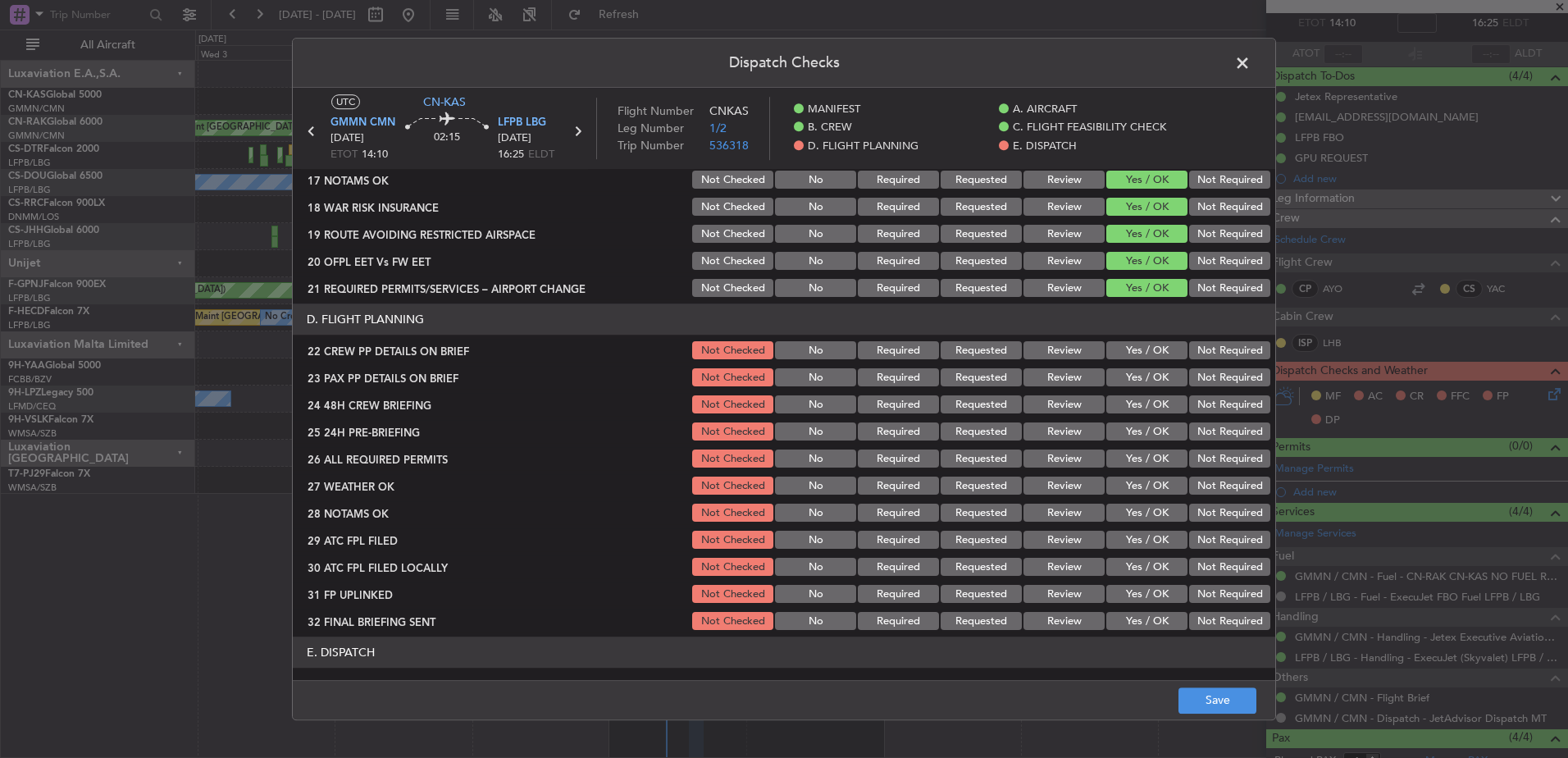
click at [1133, 348] on button "Yes / OK" at bounding box center [1147, 352] width 82 height 18
click at [1137, 383] on button "Yes / OK" at bounding box center [1147, 378] width 82 height 18
click at [1136, 397] on button "Yes / OK" at bounding box center [1147, 406] width 82 height 18
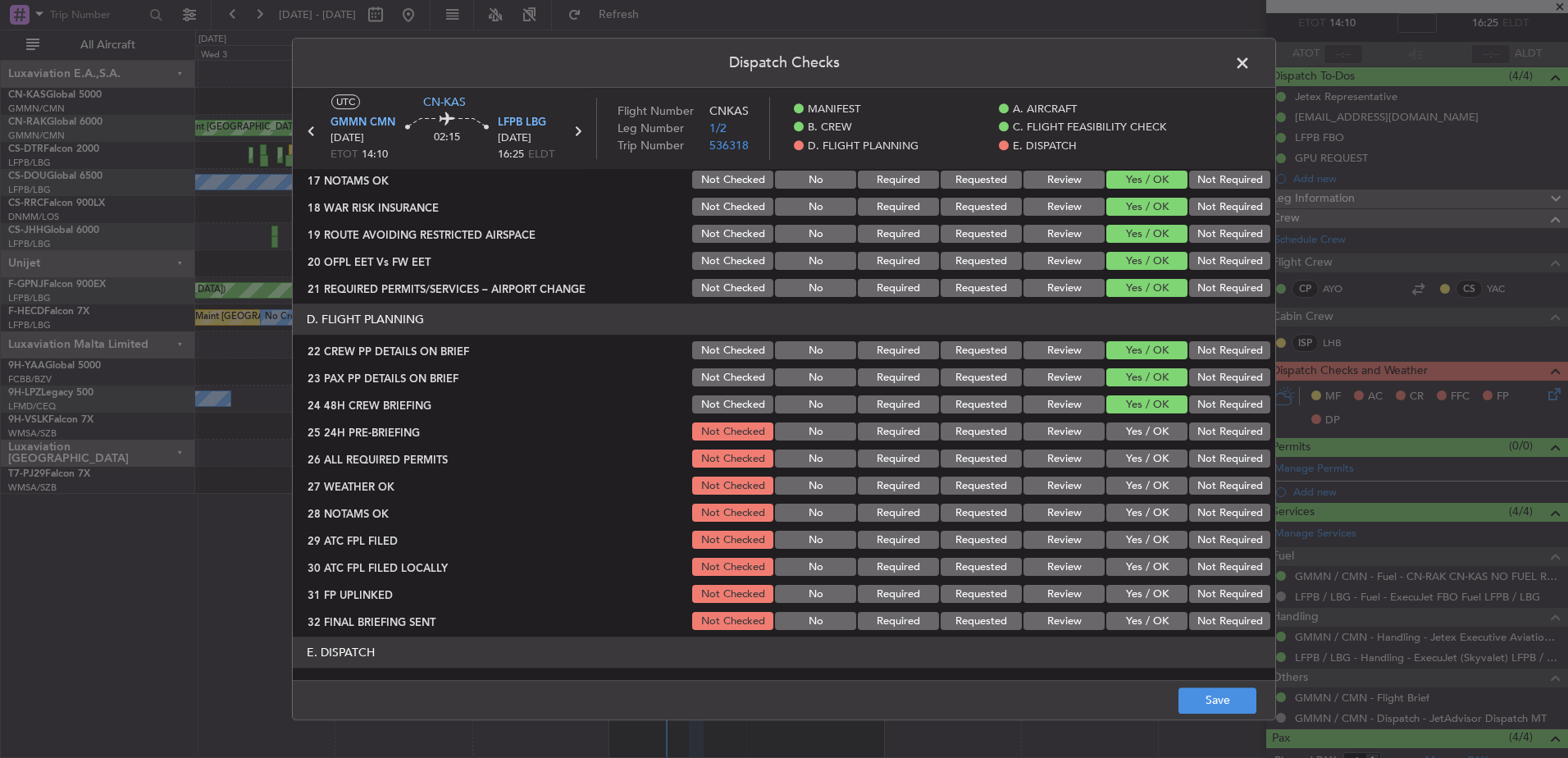
click at [1131, 426] on button "Yes / OK" at bounding box center [1147, 432] width 82 height 18
click at [1127, 462] on button "Yes / OK" at bounding box center [1147, 460] width 82 height 18
click at [1119, 526] on section "D. FLIGHT PLANNING 22 CREW PP DETAILS ON BRIEF Not Checked No Required Requeste…" at bounding box center [784, 468] width 983 height 329
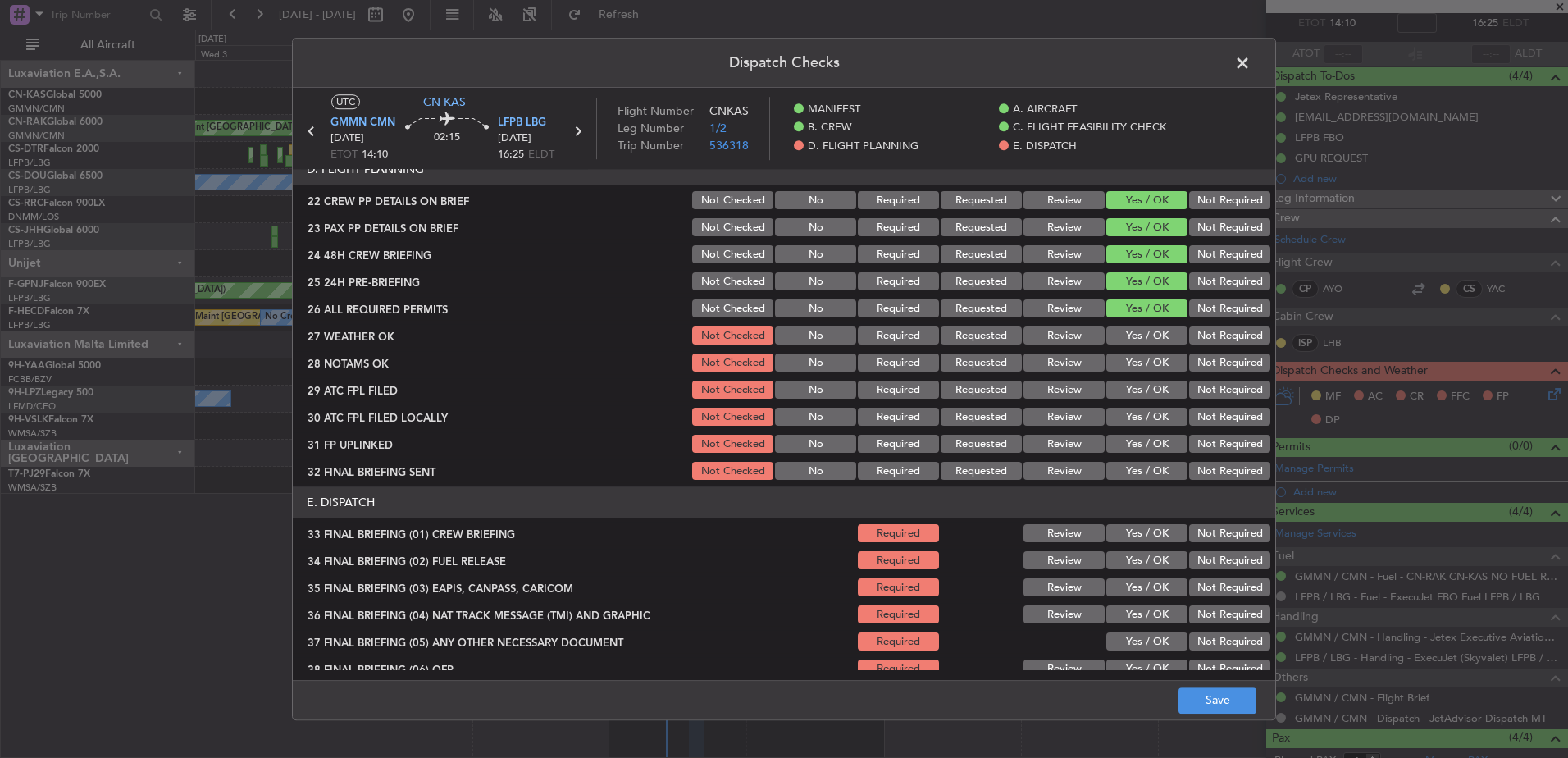
scroll to position [902, 0]
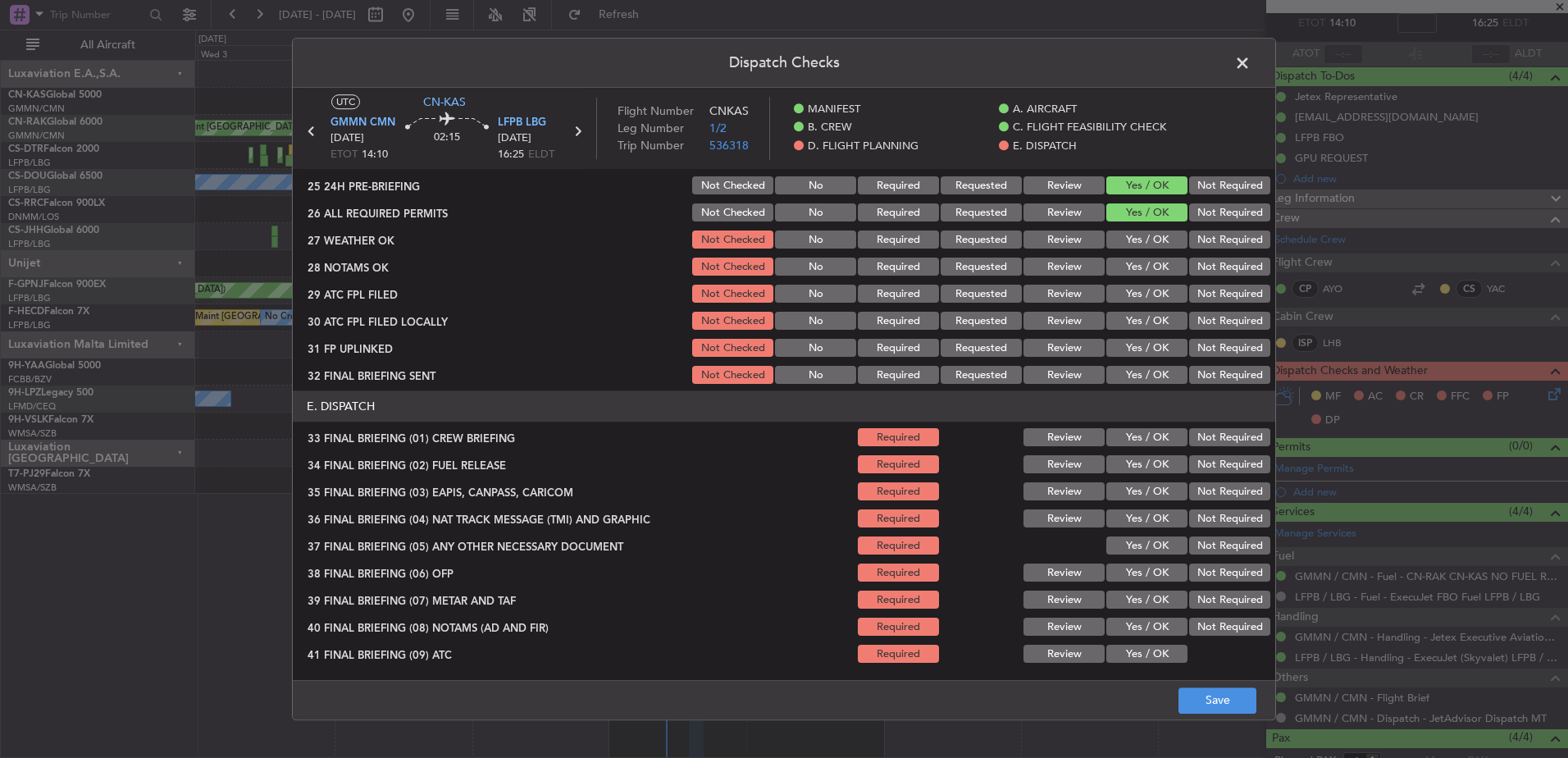
click at [1125, 377] on button "Yes / OK" at bounding box center [1147, 376] width 82 height 18
drag, startPoint x: 1129, startPoint y: 356, endPoint x: 1130, endPoint y: 344, distance: 12.0
click at [1130, 352] on button "Yes / OK" at bounding box center [1147, 349] width 82 height 18
drag, startPoint x: 1131, startPoint y: 322, endPoint x: 1132, endPoint y: 292, distance: 30.0
click at [1131, 320] on button "Yes / OK" at bounding box center [1147, 322] width 82 height 18
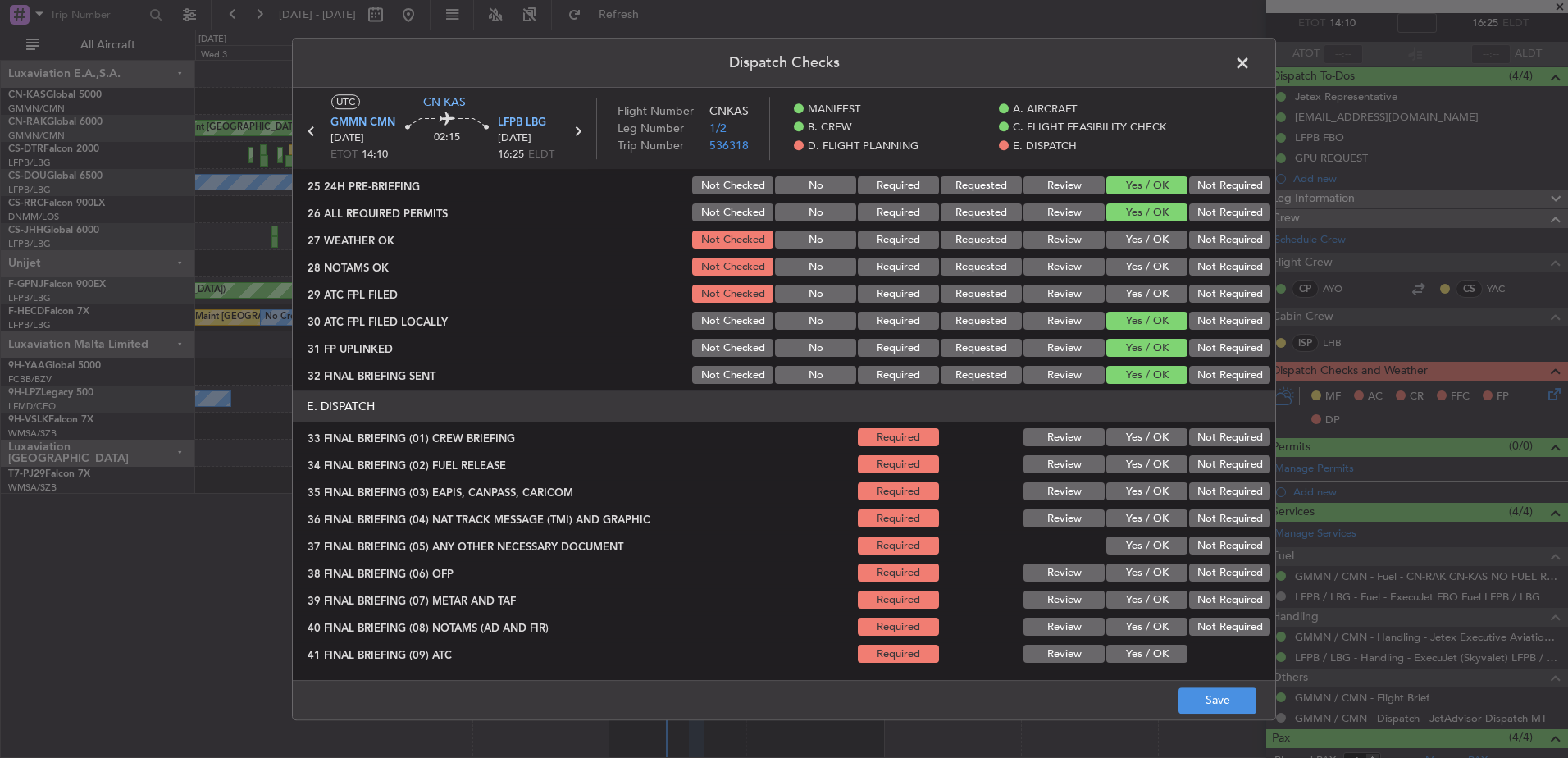
click at [1132, 292] on button "Yes / OK" at bounding box center [1147, 295] width 82 height 18
click at [1134, 268] on button "Yes / OK" at bounding box center [1147, 267] width 82 height 18
click at [1137, 246] on button "Yes / OK" at bounding box center [1147, 241] width 82 height 18
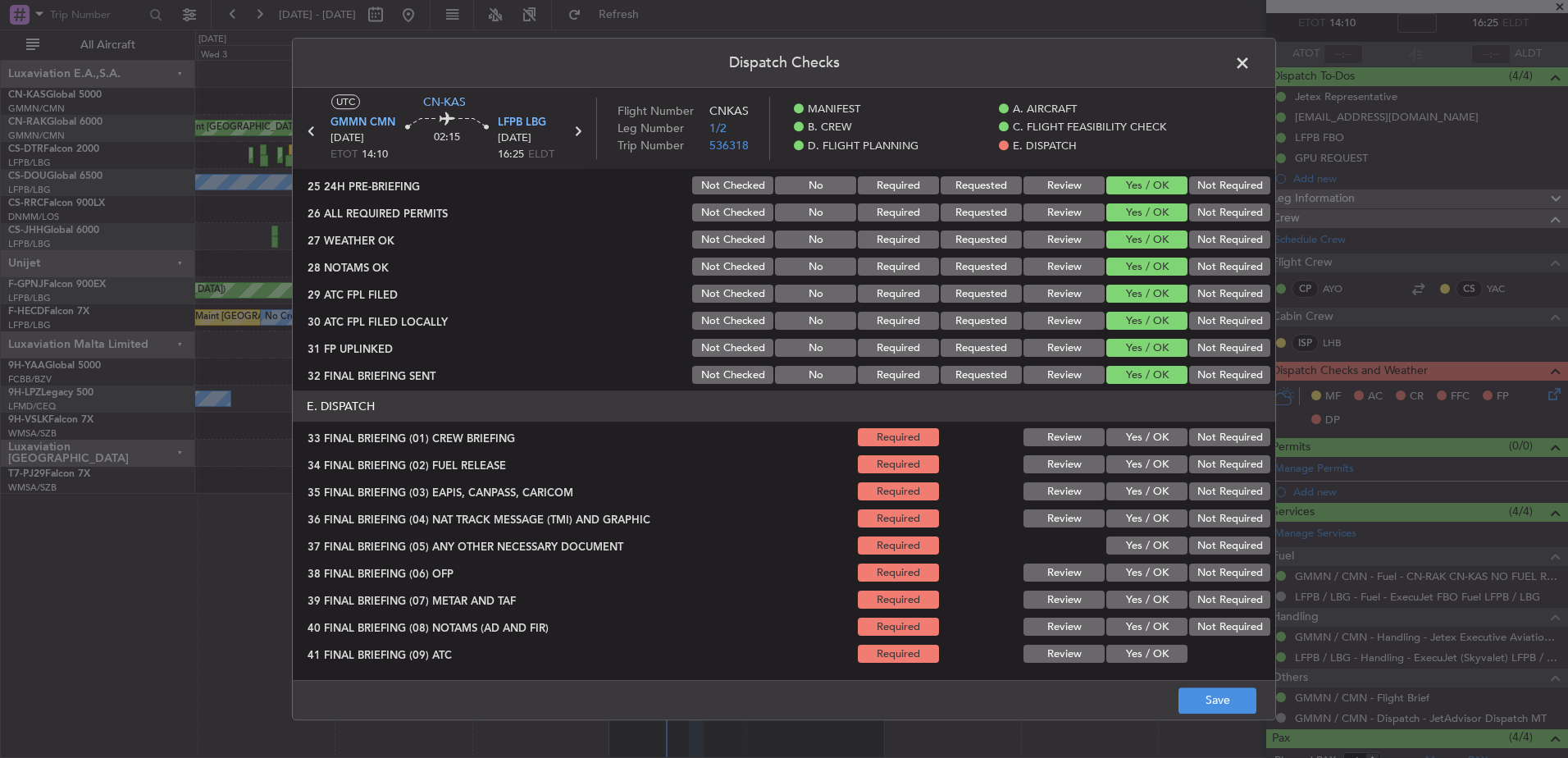
click at [1143, 438] on button "Yes / OK" at bounding box center [1147, 438] width 82 height 18
drag, startPoint x: 1142, startPoint y: 455, endPoint x: 1142, endPoint y: 479, distance: 24.0
click at [1142, 457] on div "Yes / OK" at bounding box center [1145, 466] width 82 height 23
click at [1142, 481] on div "Yes / OK" at bounding box center [1145, 492] width 82 height 23
click at [1142, 464] on button "Yes / OK" at bounding box center [1147, 466] width 82 height 18
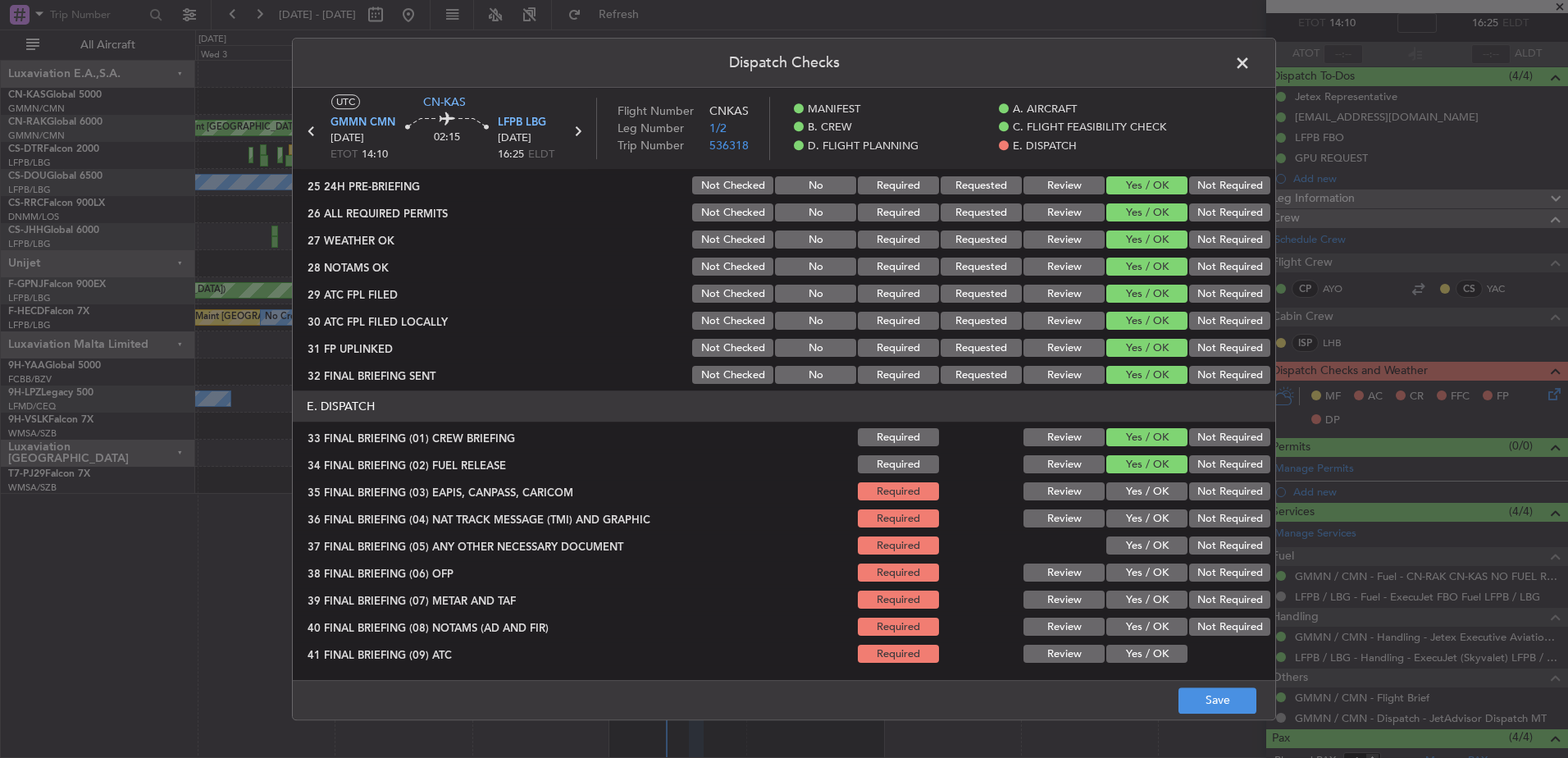
click at [1137, 493] on button "Yes / OK" at bounding box center [1147, 492] width 82 height 18
click at [1135, 509] on div "Yes / OK" at bounding box center [1145, 520] width 82 height 23
click at [1134, 531] on section "E. DISPATCH 33 FINAL BRIEFING (01) CREW BRIEFING Required Review Yes / OK Not R…" at bounding box center [784, 569] width 983 height 356
click at [1133, 523] on button "Yes / OK" at bounding box center [1147, 520] width 82 height 18
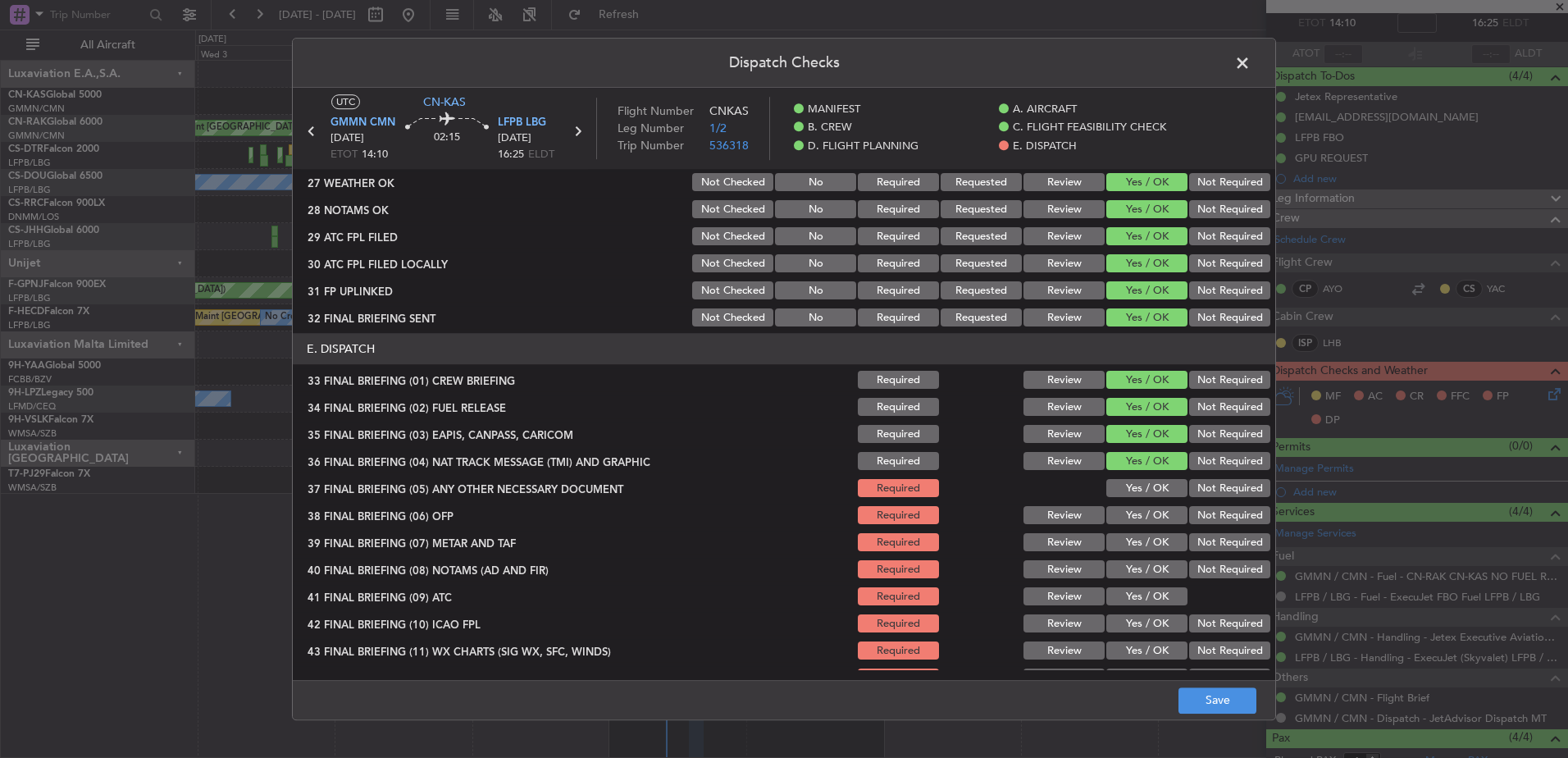
scroll to position [984, 0]
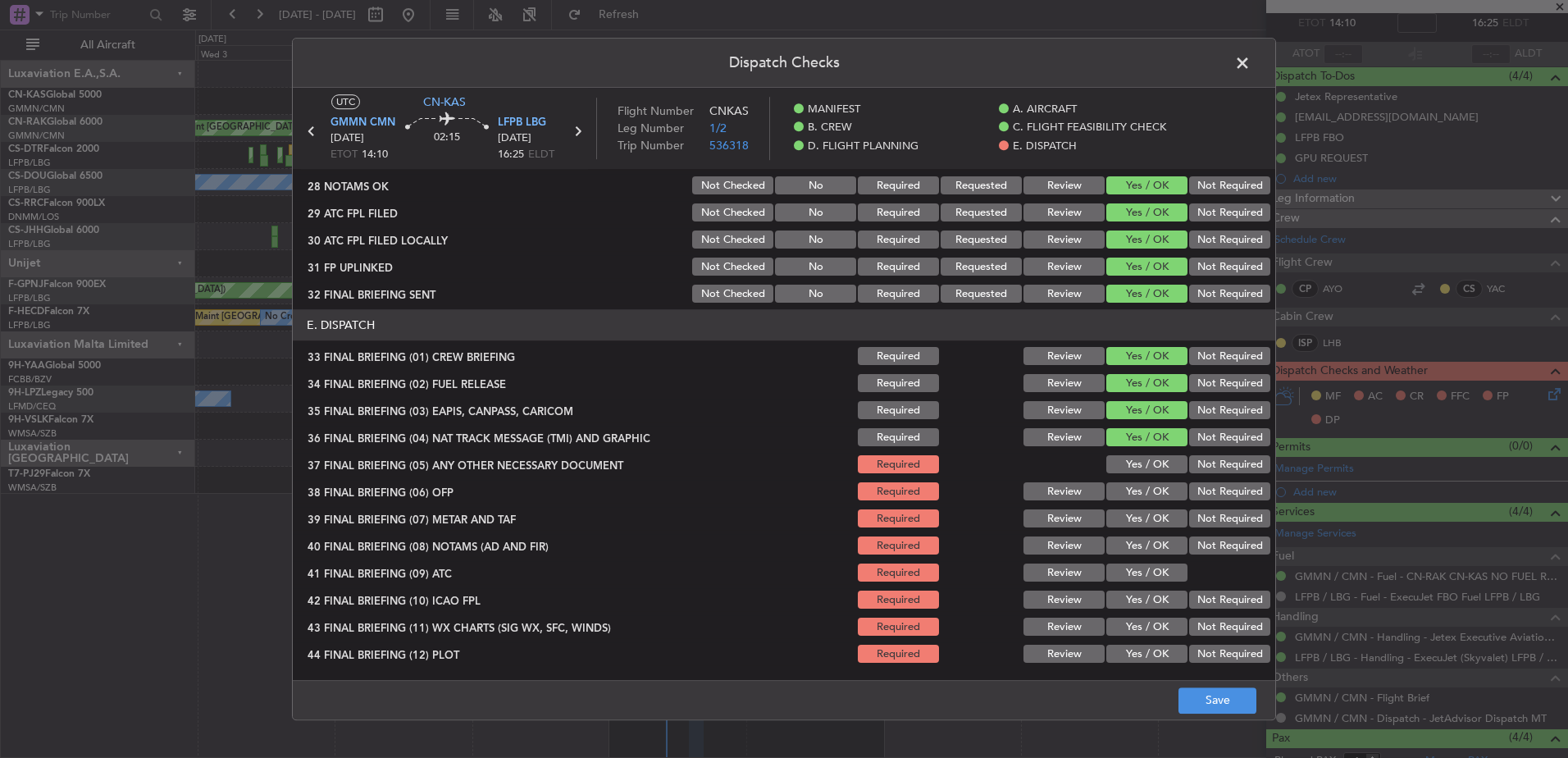
click at [1123, 651] on button "Yes / OK" at bounding box center [1147, 655] width 82 height 18
click at [1127, 624] on button "Yes / OK" at bounding box center [1147, 628] width 82 height 18
drag, startPoint x: 1130, startPoint y: 604, endPoint x: 1135, endPoint y: 576, distance: 28.4
click at [1130, 603] on button "Yes / OK" at bounding box center [1147, 601] width 82 height 18
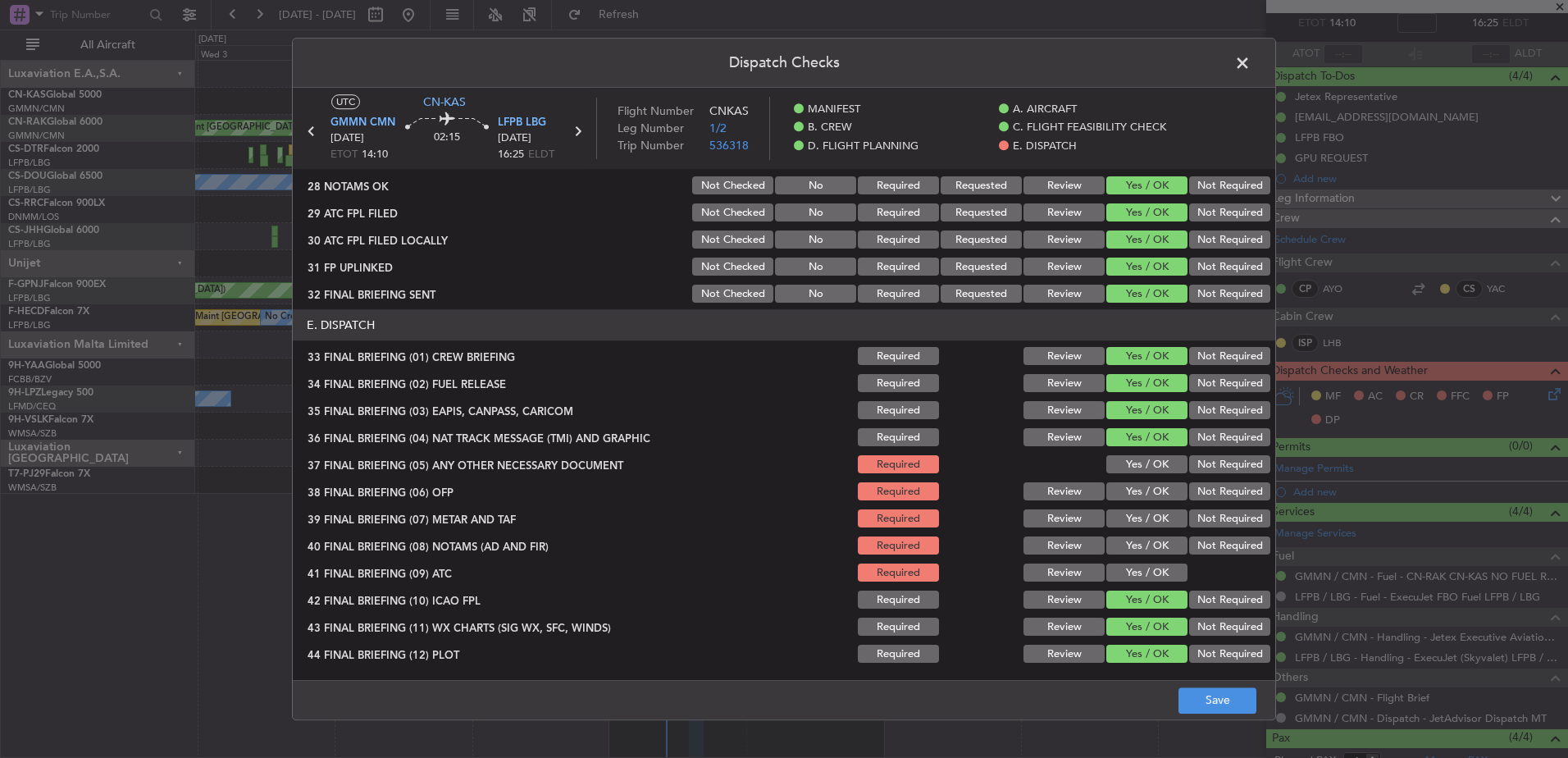
drag, startPoint x: 1136, startPoint y: 573, endPoint x: 1137, endPoint y: 547, distance: 26.0
click at [1136, 572] on button "Yes / OK" at bounding box center [1147, 574] width 82 height 18
click at [1137, 547] on button "Yes / OK" at bounding box center [1147, 546] width 82 height 18
click at [1137, 522] on button "Yes / OK" at bounding box center [1147, 520] width 82 height 18
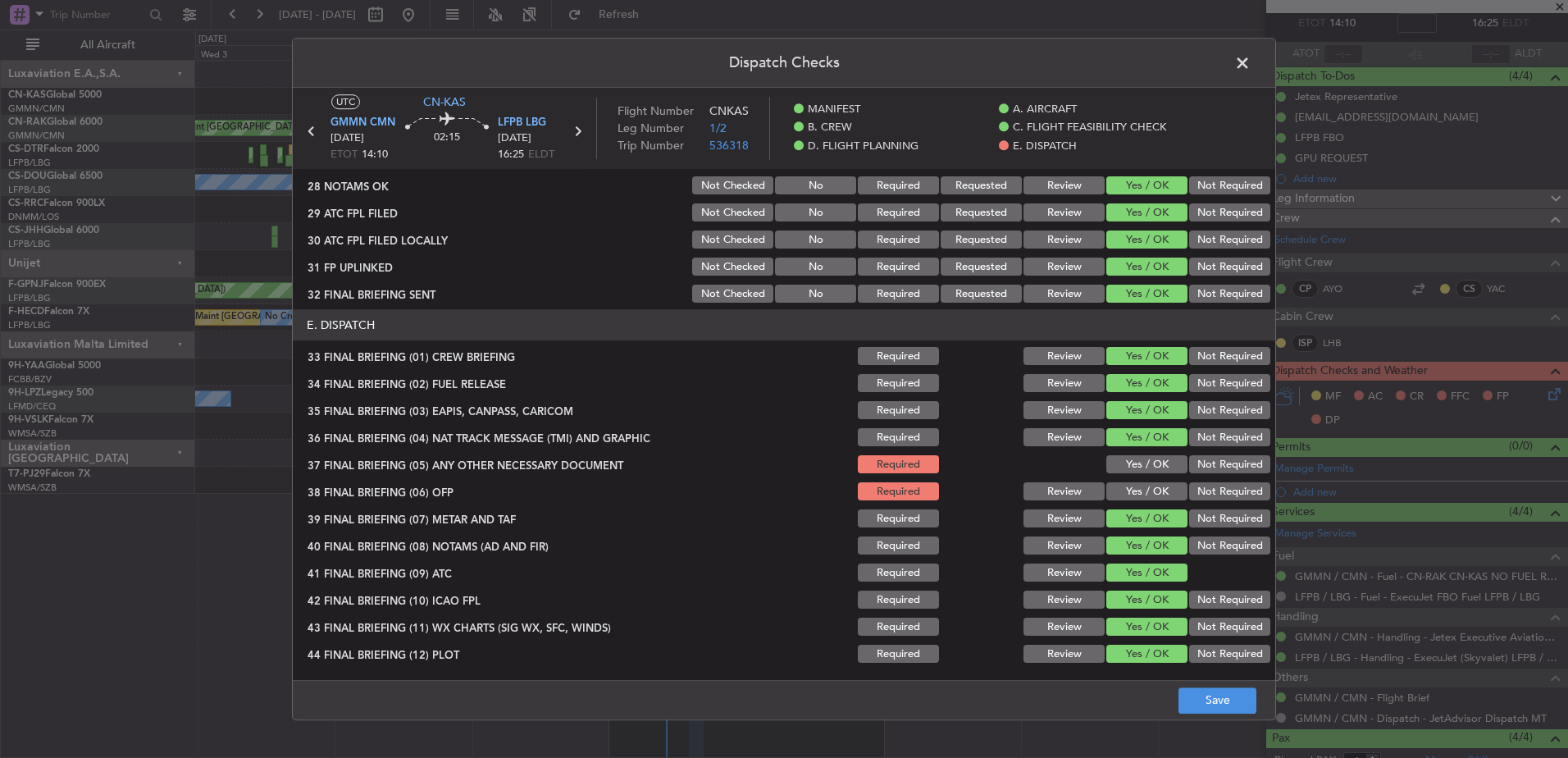
click at [1134, 487] on button "Yes / OK" at bounding box center [1147, 492] width 82 height 18
click at [1136, 461] on button "Yes / OK" at bounding box center [1147, 466] width 82 height 18
click at [1208, 703] on button "Save" at bounding box center [1217, 701] width 78 height 27
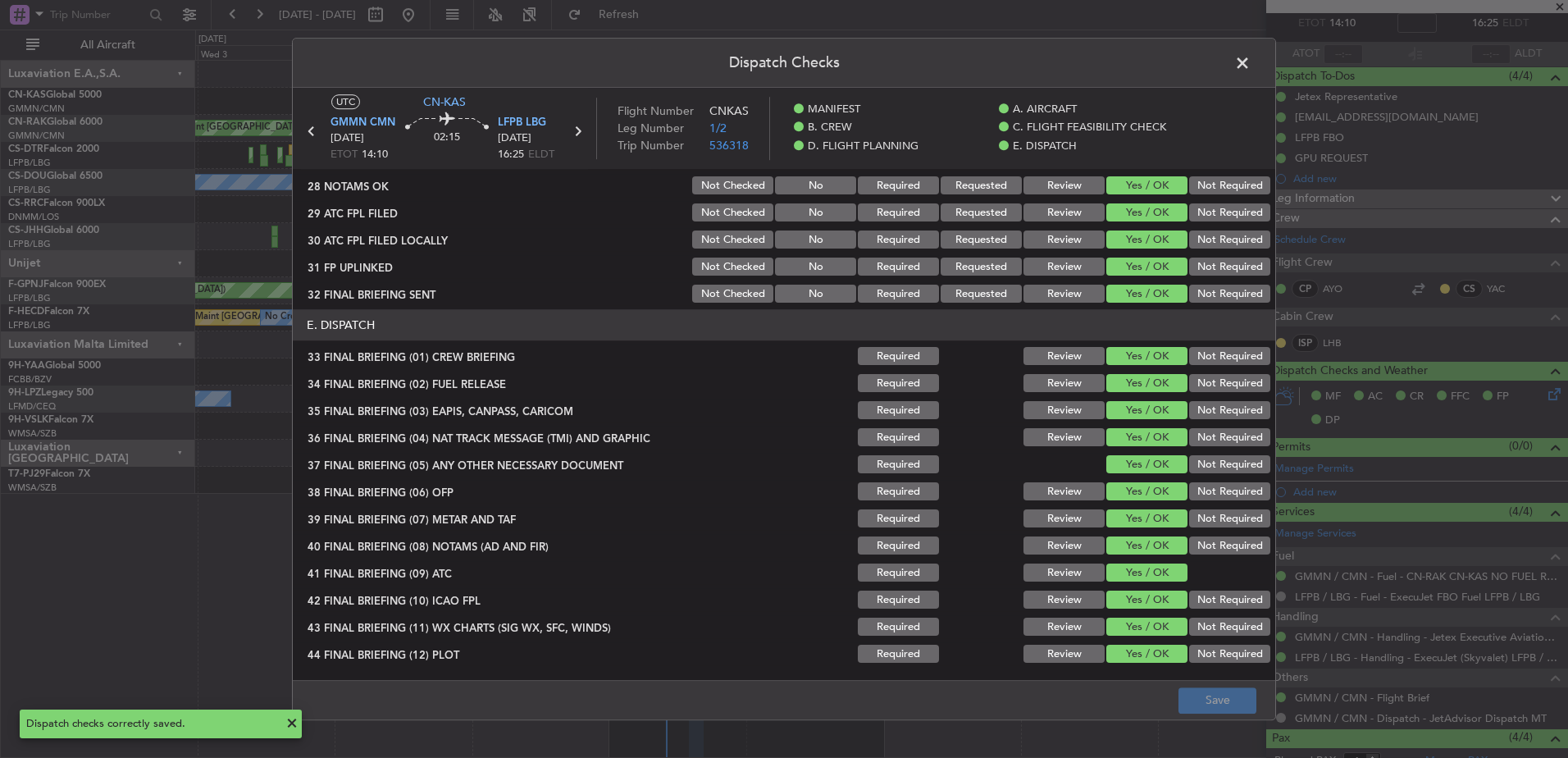
drag, startPoint x: 1245, startPoint y: 60, endPoint x: 1242, endPoint y: 75, distance: 15.3
click at [1251, 60] on span at bounding box center [1251, 67] width 0 height 32
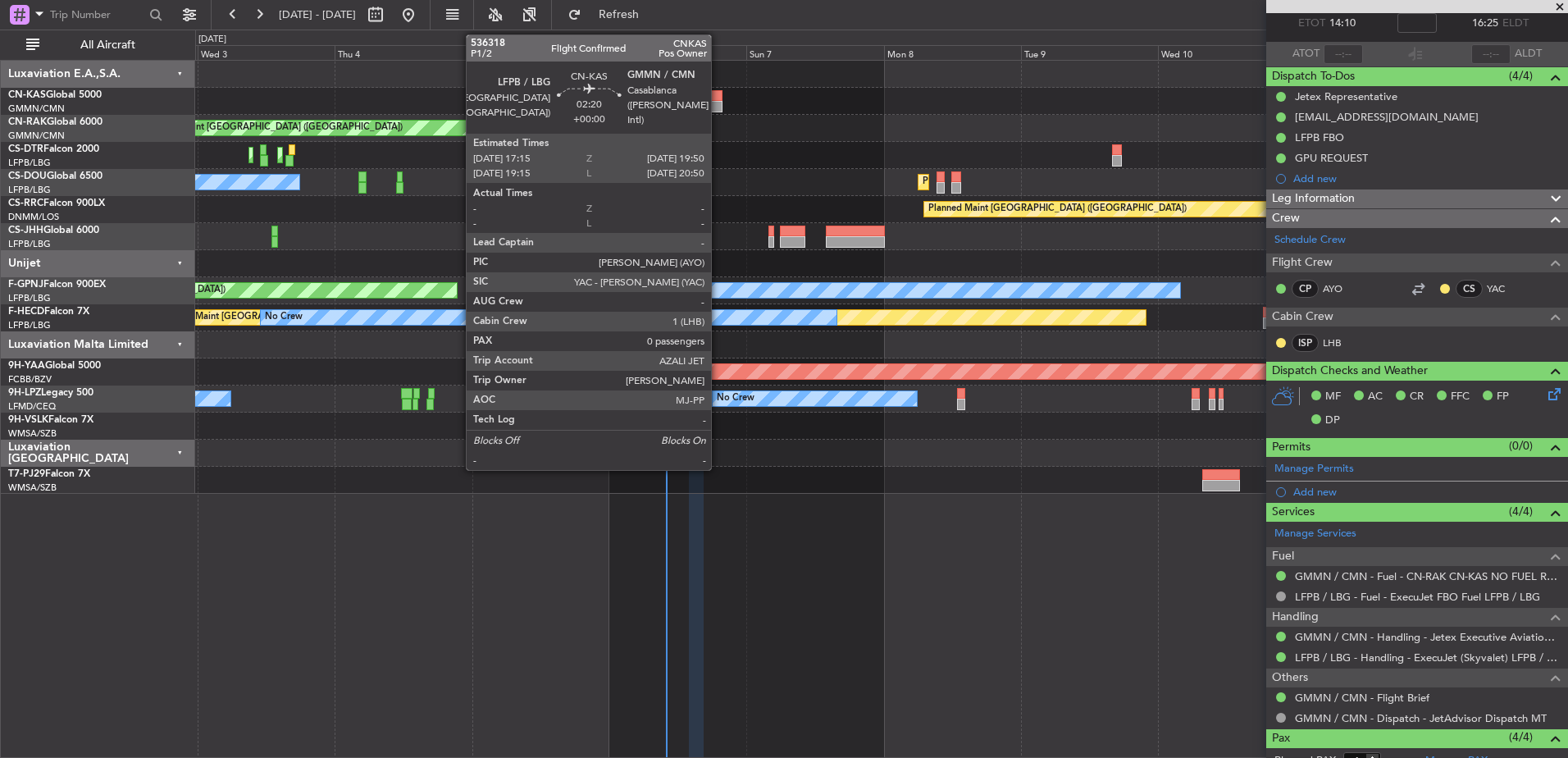
click at [718, 99] on div at bounding box center [714, 96] width 16 height 12
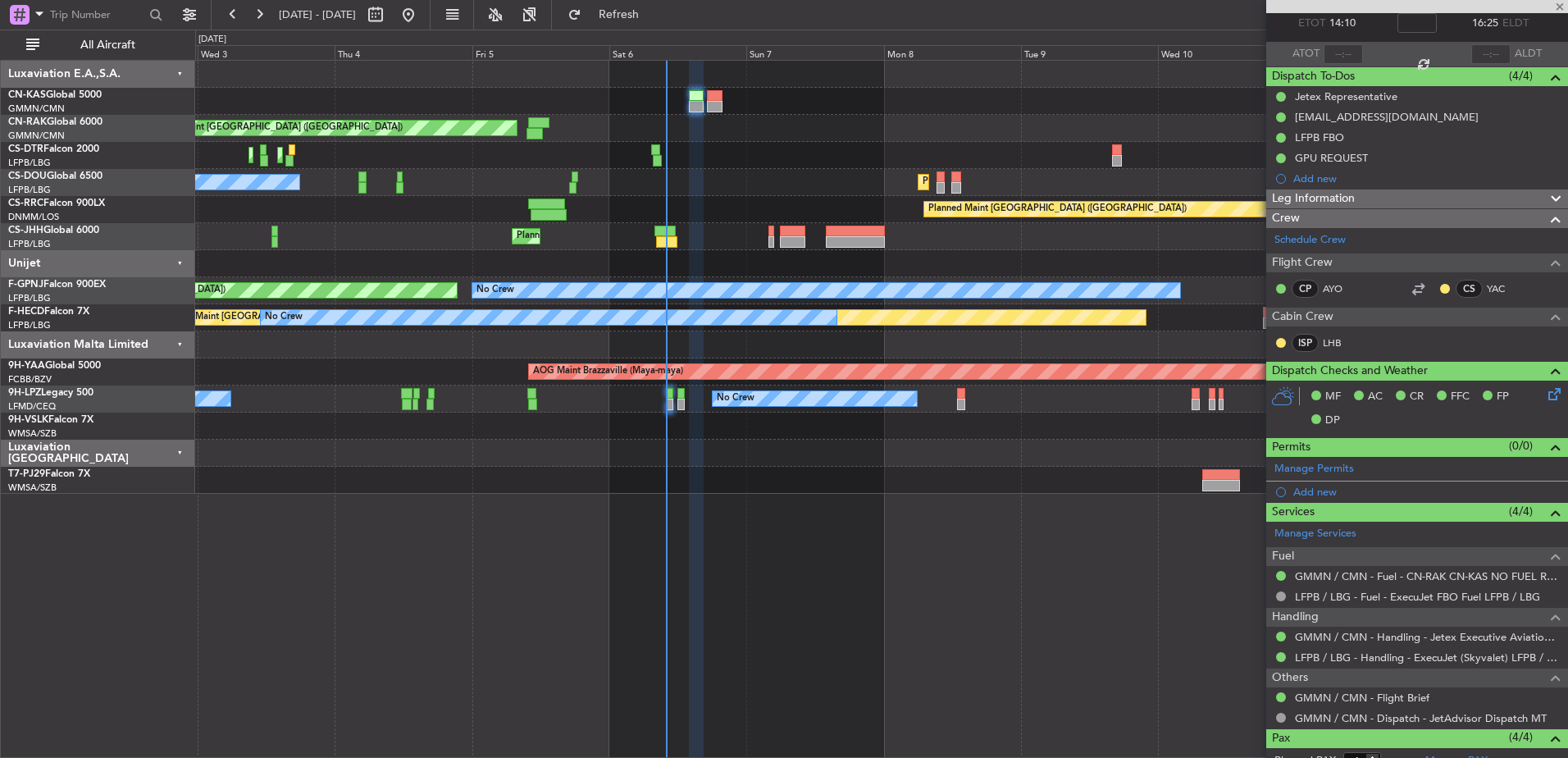
type input "0"
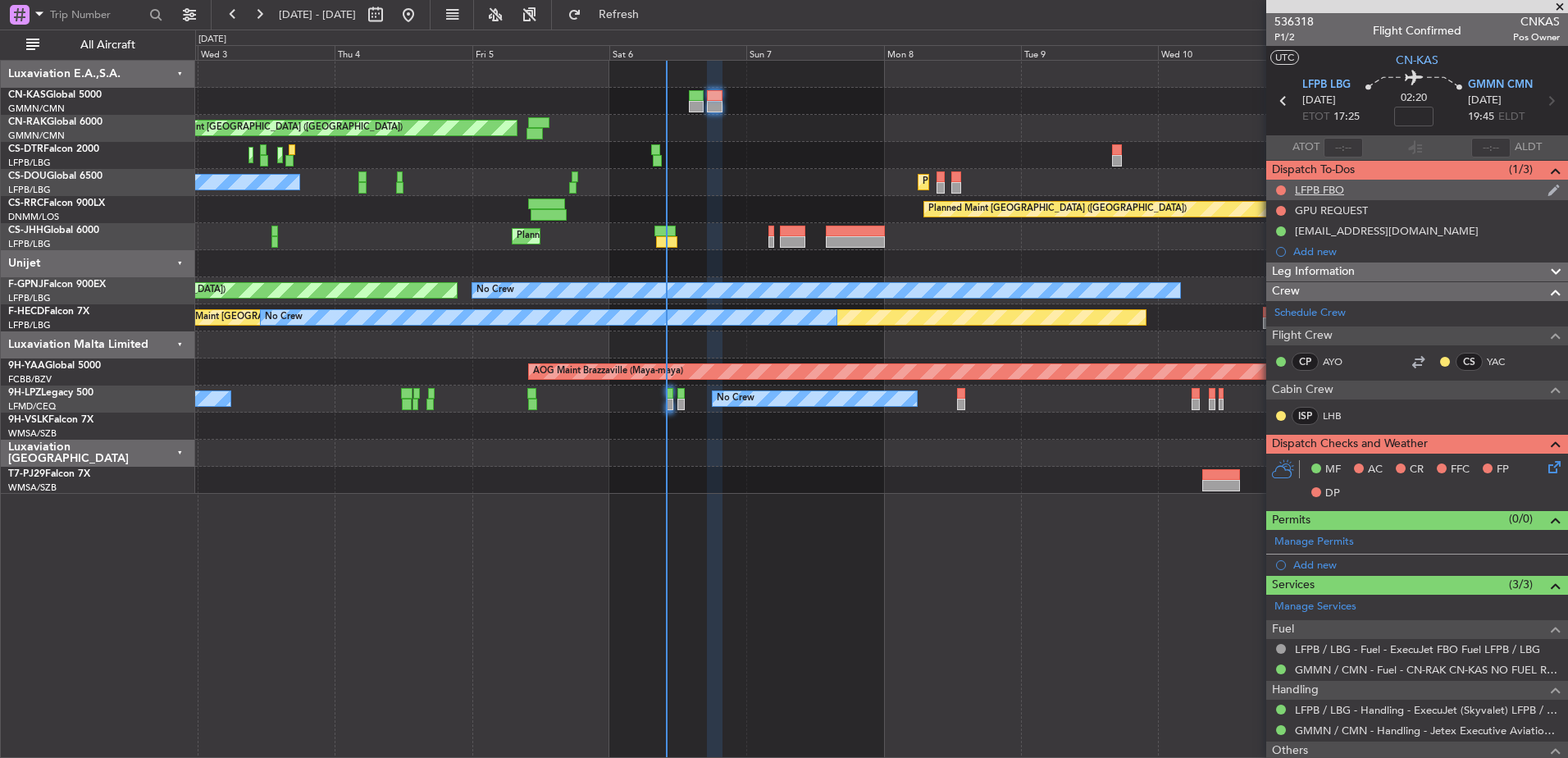
click at [1287, 189] on div at bounding box center [1282, 191] width 13 height 13
click at [1283, 189] on button at bounding box center [1282, 191] width 10 height 10
click at [1254, 251] on li "Completed" at bounding box center [1282, 262] width 87 height 25
click at [1282, 207] on button at bounding box center [1282, 211] width 10 height 10
click at [1262, 282] on span "Completed" at bounding box center [1288, 283] width 54 height 17
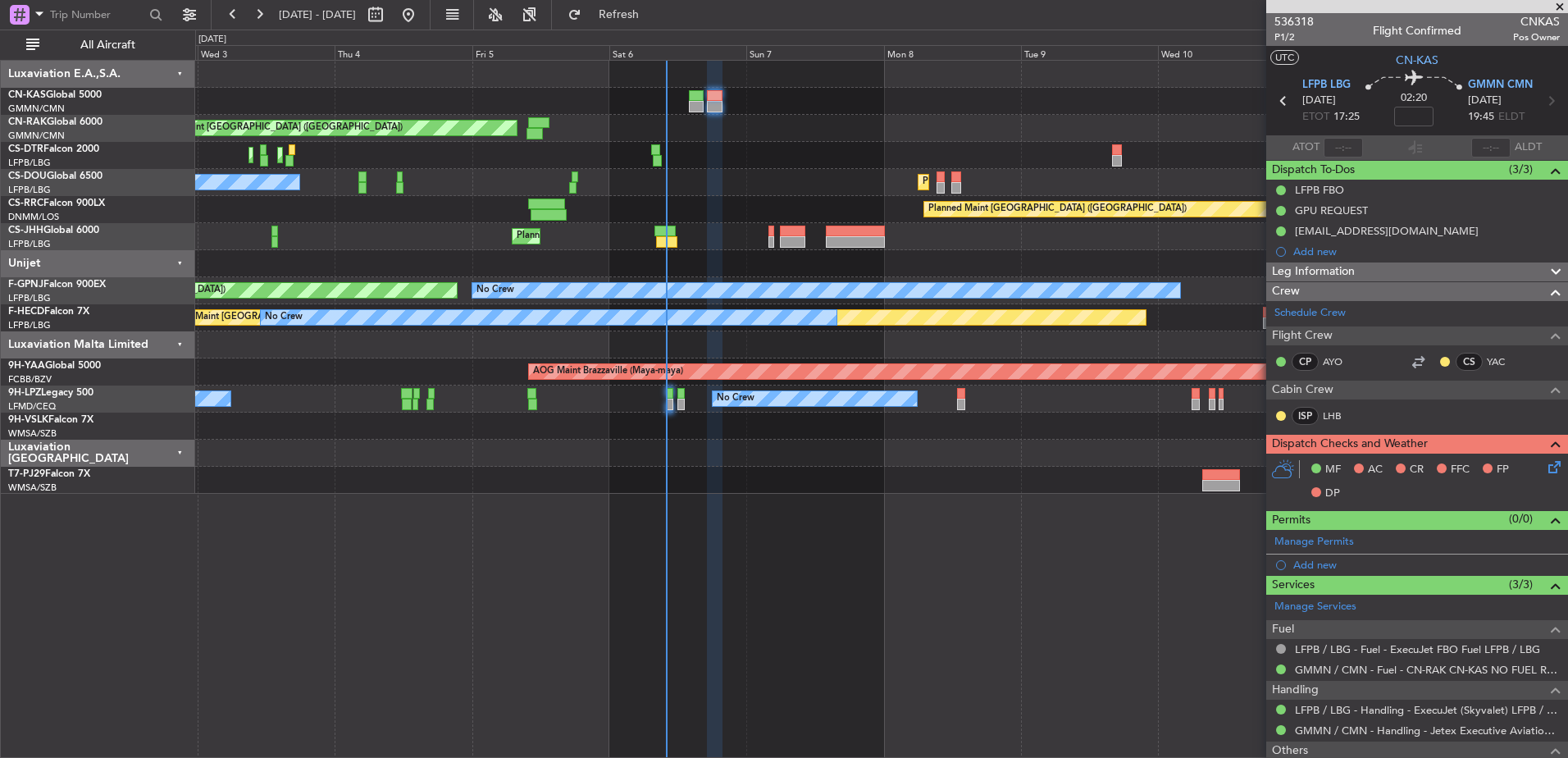
click at [1546, 459] on icon at bounding box center [1552, 465] width 13 height 13
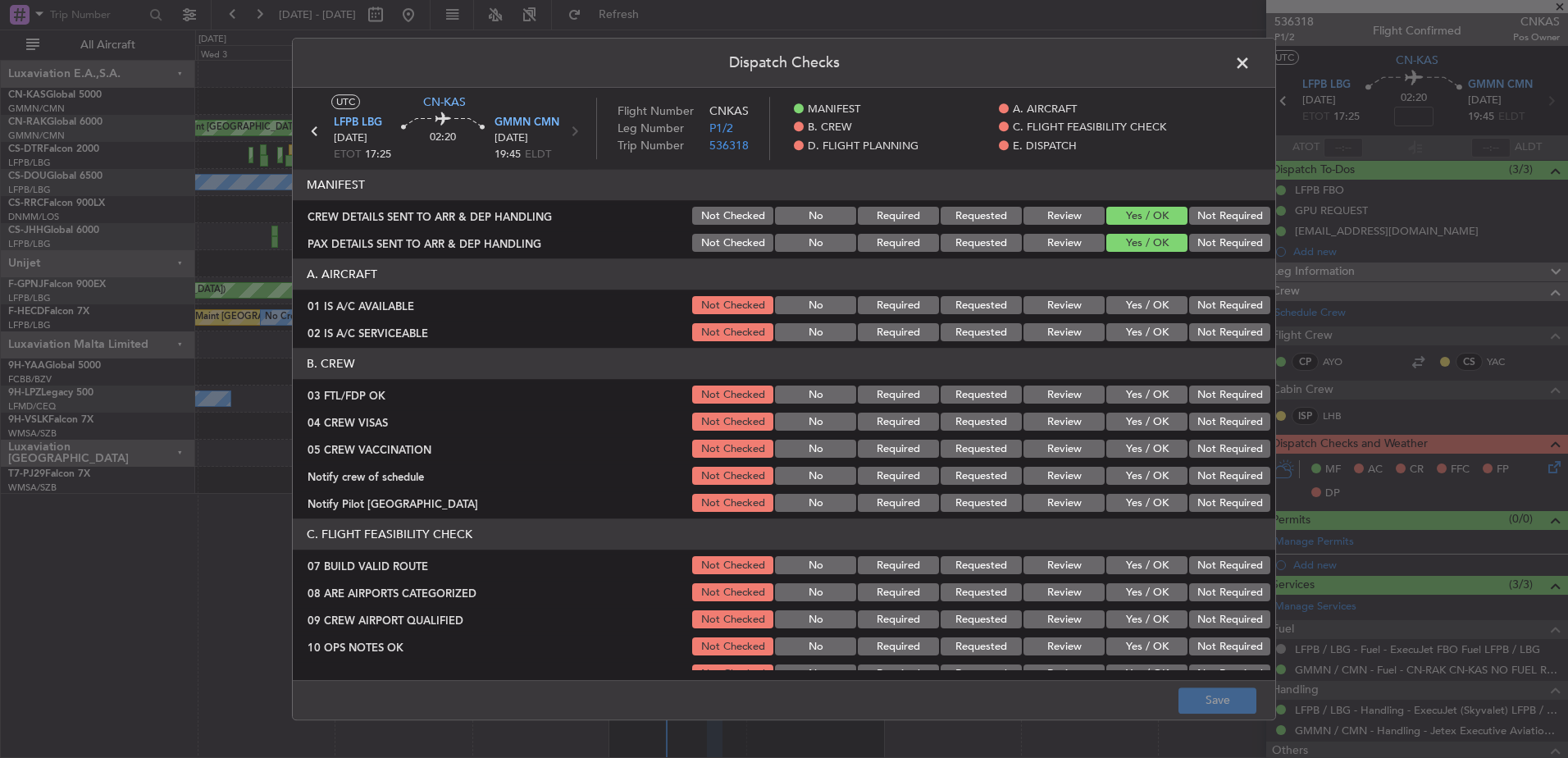
click at [1133, 296] on div "Yes / OK" at bounding box center [1145, 307] width 82 height 23
drag, startPoint x: 1142, startPoint y: 301, endPoint x: 1140, endPoint y: 319, distance: 18.1
click at [1142, 302] on button "Yes / OK" at bounding box center [1147, 307] width 82 height 18
drag, startPoint x: 1140, startPoint y: 319, endPoint x: 1141, endPoint y: 332, distance: 13.0
click at [1140, 320] on section "A. AIRCRAFT 01 IS A/C AVAILABLE Not Checked No Required Requested Review Yes / …" at bounding box center [784, 302] width 983 height 85
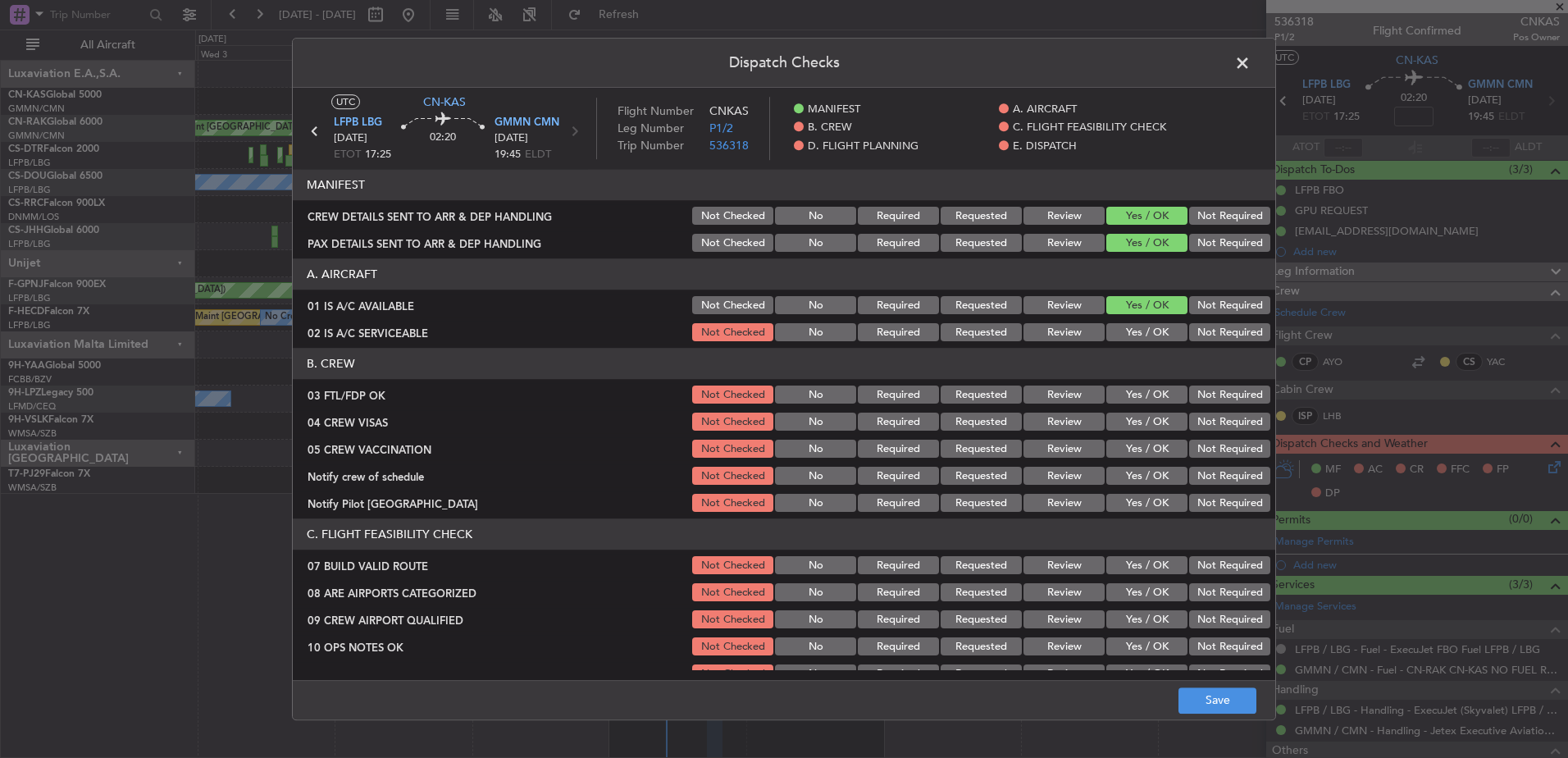
click at [1141, 332] on button "Yes / OK" at bounding box center [1147, 333] width 82 height 18
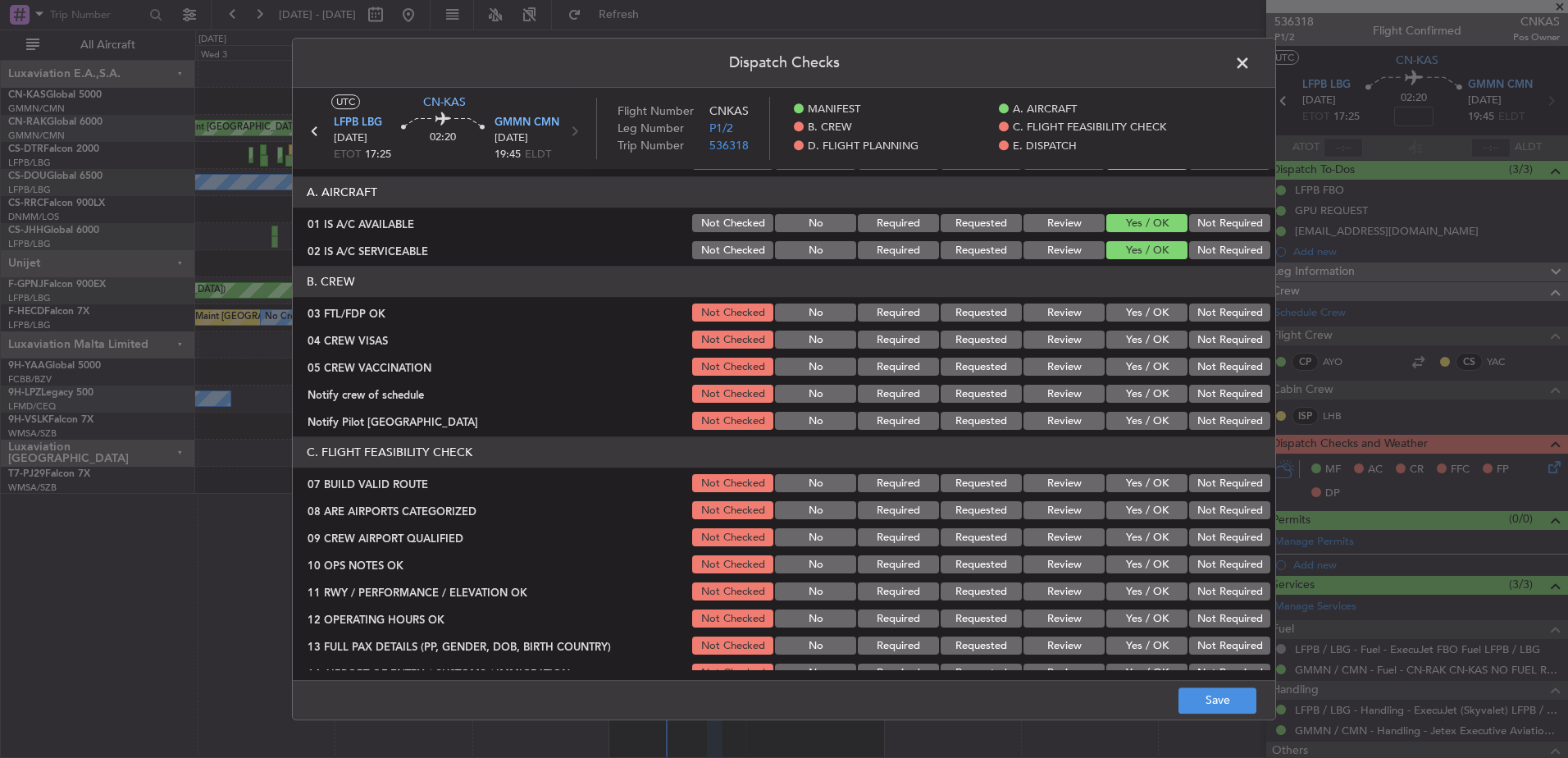
click at [1132, 326] on section "B. CREW 03 FTL/FDP OK Not Checked No Required Requested Review Yes / OK Not Req…" at bounding box center [784, 350] width 983 height 167
click at [1137, 311] on button "Yes / OK" at bounding box center [1147, 313] width 82 height 18
click at [1134, 334] on button "Yes / OK" at bounding box center [1147, 341] width 82 height 18
drag, startPoint x: 1134, startPoint y: 349, endPoint x: 1134, endPoint y: 367, distance: 18.0
click at [1134, 352] on div "Yes / OK" at bounding box center [1145, 341] width 82 height 23
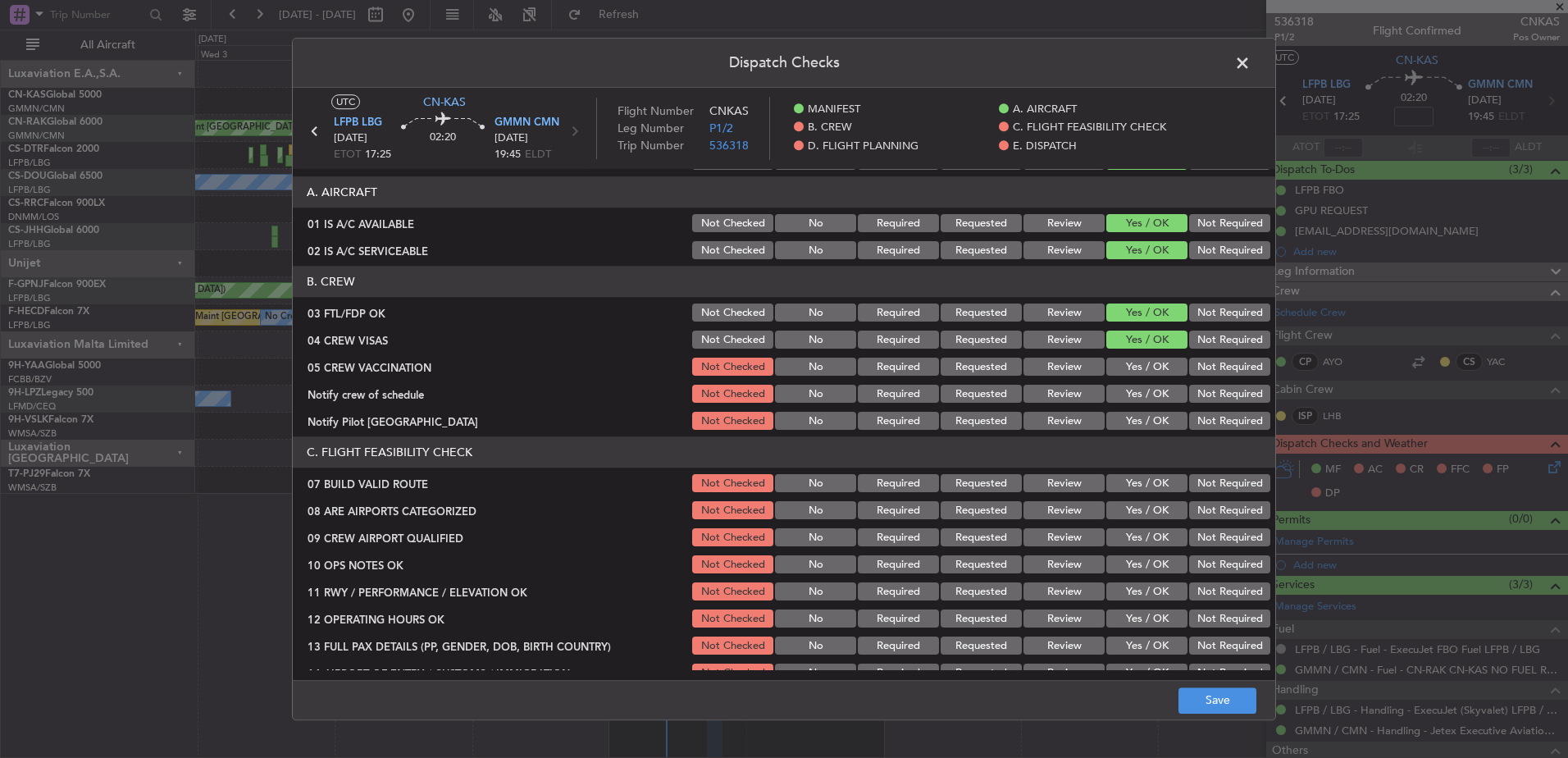
click at [1134, 367] on button "Yes / OK" at bounding box center [1147, 367] width 82 height 18
drag, startPoint x: 1134, startPoint y: 392, endPoint x: 1134, endPoint y: 401, distance: 9.0
click at [1134, 393] on button "Yes / OK" at bounding box center [1147, 395] width 82 height 18
click at [1134, 406] on section "B. CREW 03 FTL/FDP OK Not Checked No Required Requested Review Yes / OK Not Req…" at bounding box center [784, 350] width 983 height 167
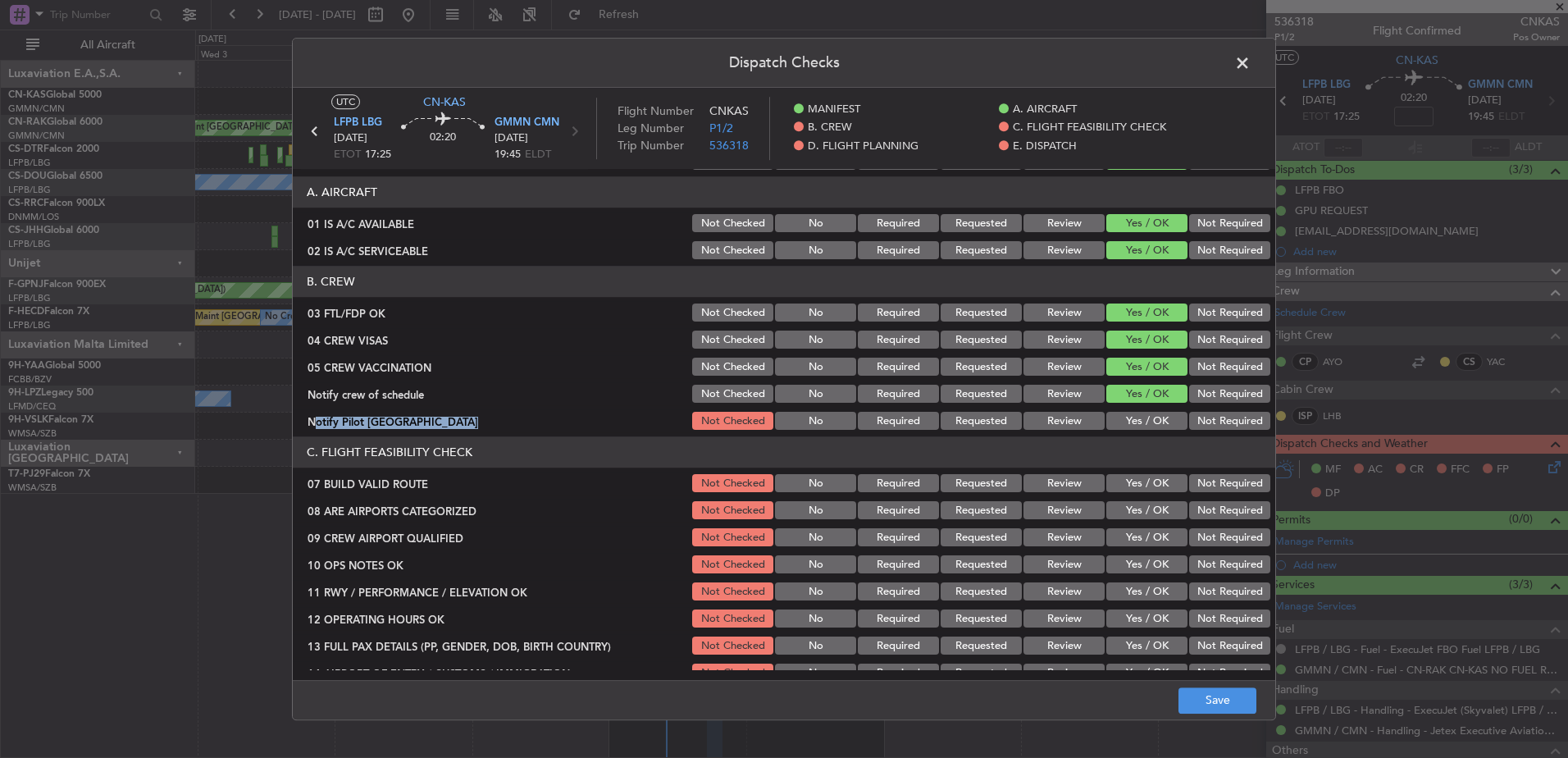
drag, startPoint x: 1134, startPoint y: 408, endPoint x: 1134, endPoint y: 421, distance: 13.0
click at [1134, 421] on button "Yes / OK" at bounding box center [1147, 421] width 82 height 18
click at [1131, 462] on header "C. FLIGHT FEASIBILITY CHECK" at bounding box center [784, 452] width 983 height 31
click at [1131, 485] on button "Yes / OK" at bounding box center [1147, 484] width 82 height 18
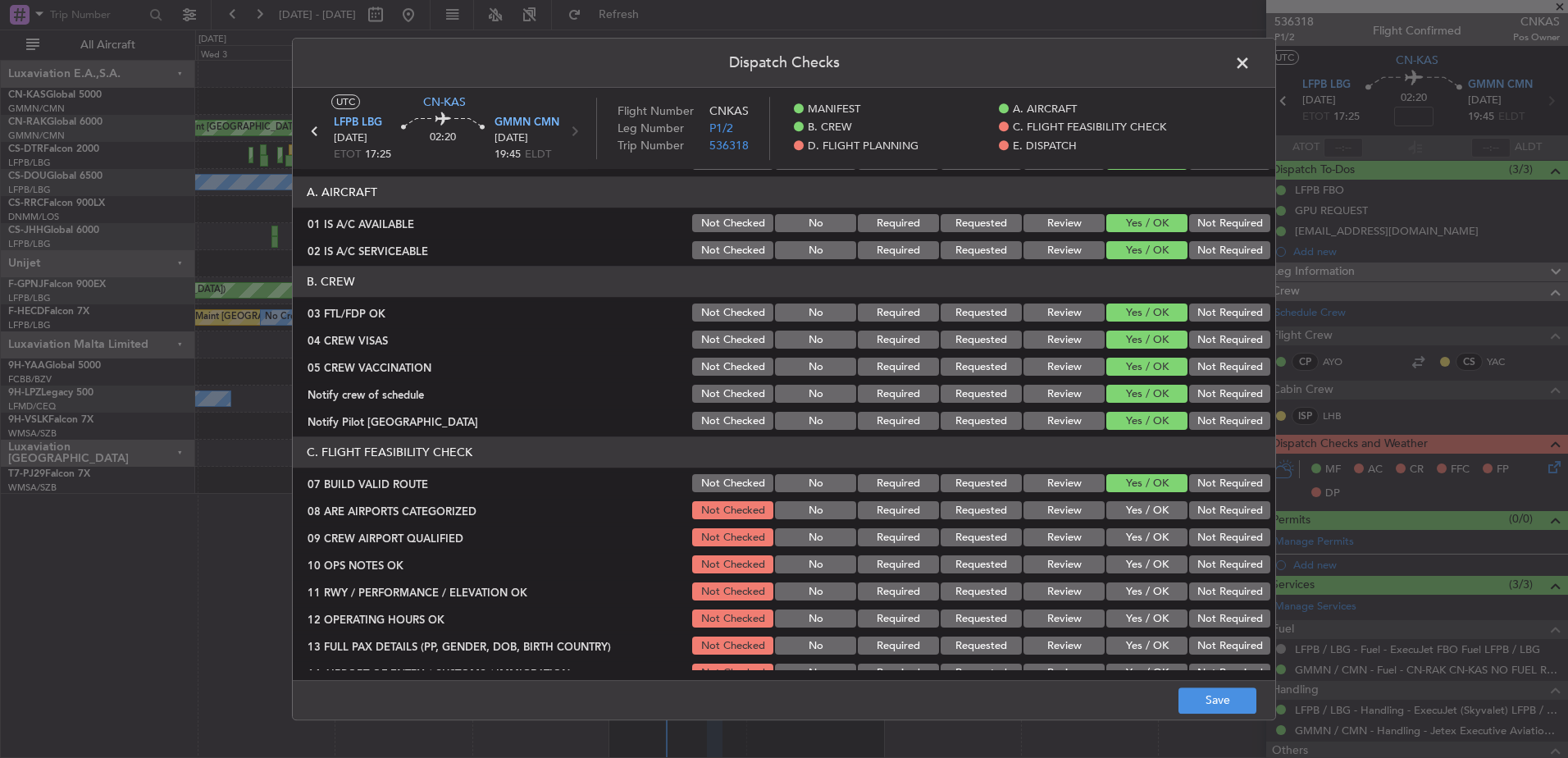
drag, startPoint x: 1132, startPoint y: 503, endPoint x: 1133, endPoint y: 513, distance: 10.0
click at [1133, 510] on button "Yes / OK" at bounding box center [1147, 511] width 82 height 18
click at [1133, 525] on section "C. FLIGHT FEASIBILITY CHECK 07 BUILD VALID ROUTE Not Checked No Required Reques…" at bounding box center [784, 656] width 983 height 437
drag, startPoint x: 1133, startPoint y: 535, endPoint x: 1133, endPoint y: 545, distance: 10.0
click at [1133, 536] on button "Yes / OK" at bounding box center [1147, 538] width 82 height 18
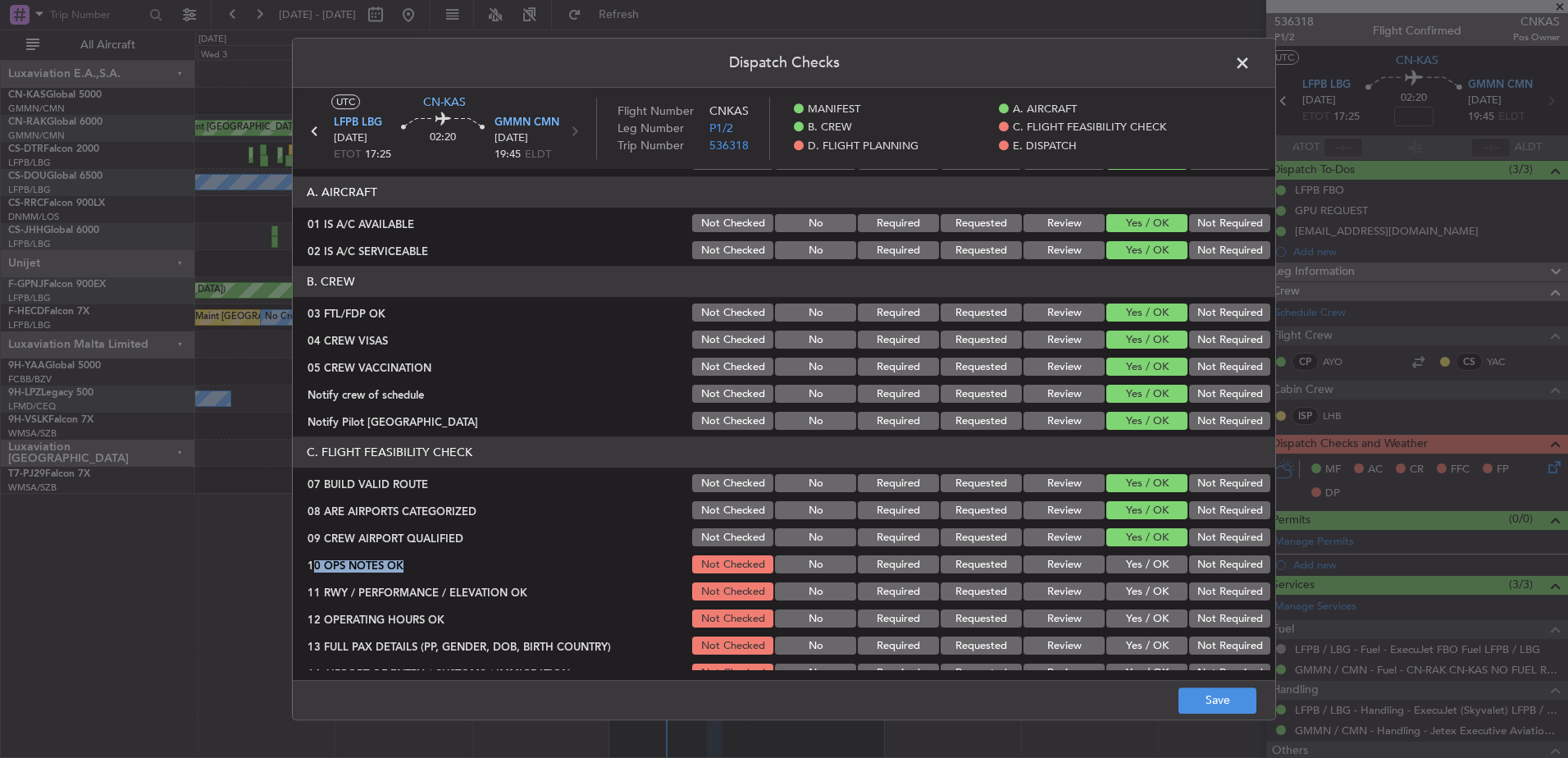
click at [1133, 552] on section "C. FLIGHT FEASIBILITY CHECK 07 BUILD VALID ROUTE Not Checked No Required Reques…" at bounding box center [784, 656] width 983 height 437
click at [1132, 558] on button "Yes / OK" at bounding box center [1147, 566] width 82 height 18
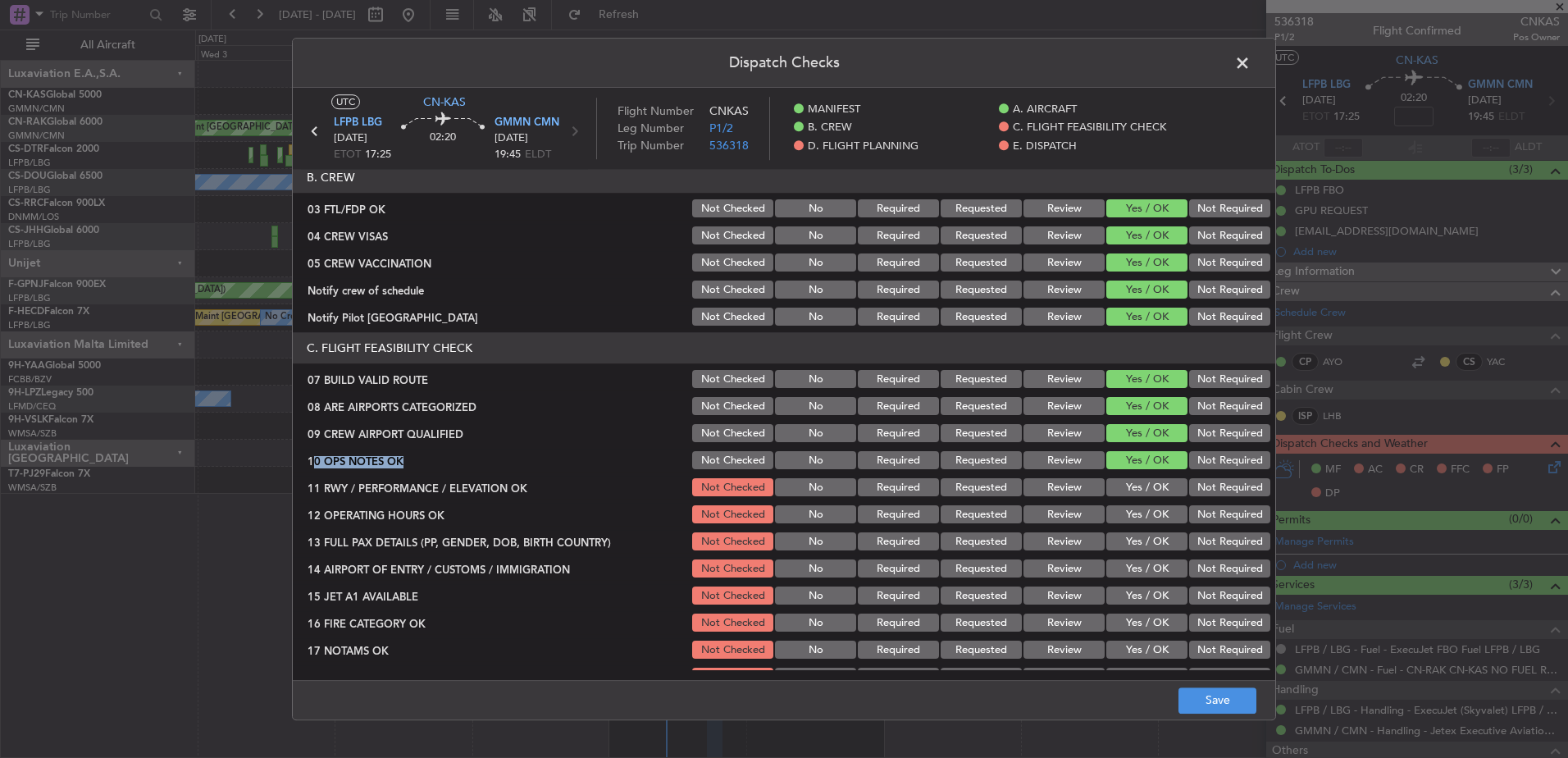
scroll to position [246, 0]
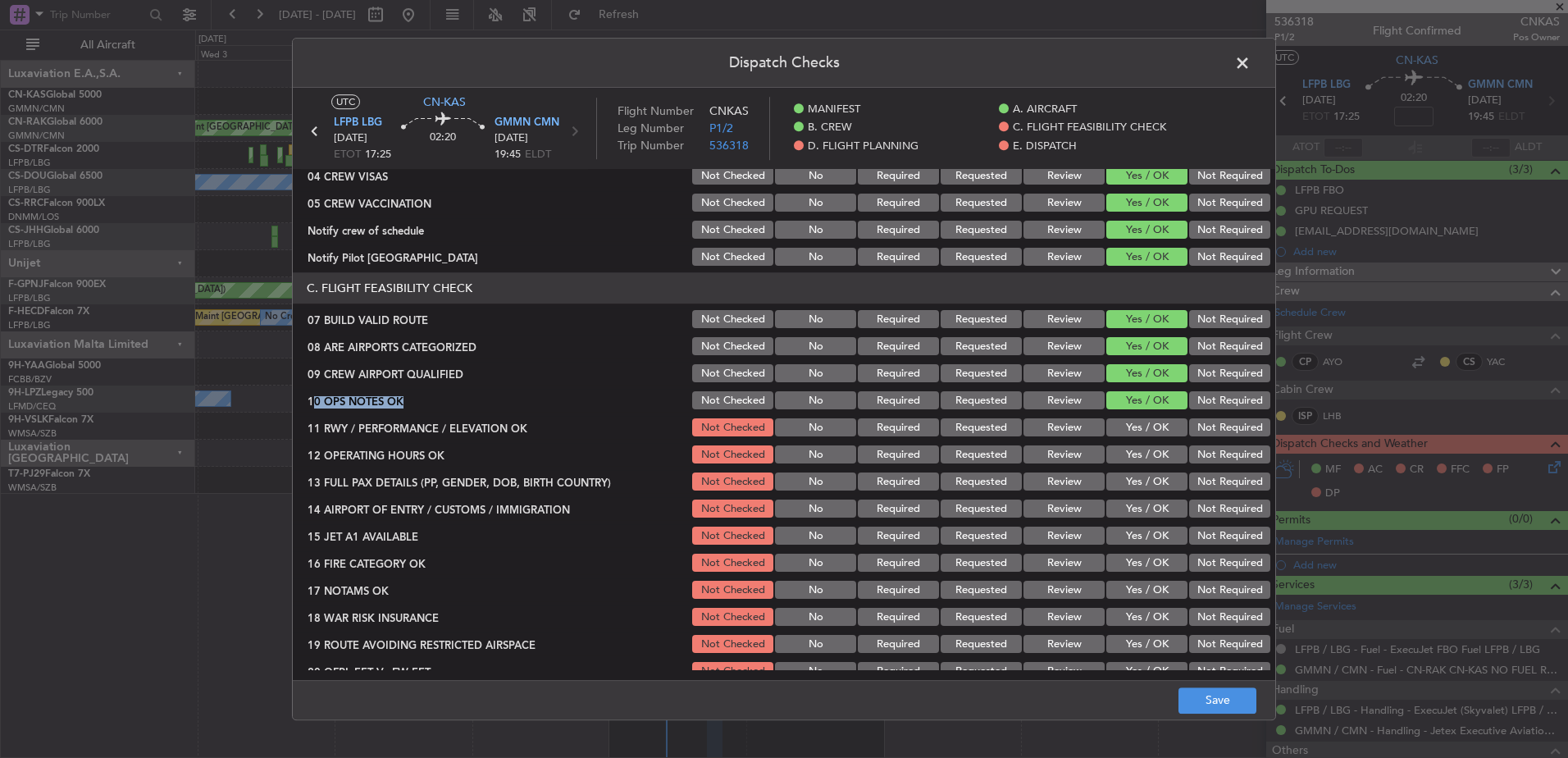
drag, startPoint x: 1130, startPoint y: 424, endPoint x: 1127, endPoint y: 436, distance: 12.4
click at [1130, 427] on button "Yes / OK" at bounding box center [1147, 428] width 82 height 18
click at [1127, 457] on button "Yes / OK" at bounding box center [1147, 456] width 82 height 18
drag, startPoint x: 1130, startPoint y: 478, endPoint x: 1131, endPoint y: 492, distance: 14.0
click at [1131, 479] on button "Yes / OK" at bounding box center [1147, 482] width 82 height 18
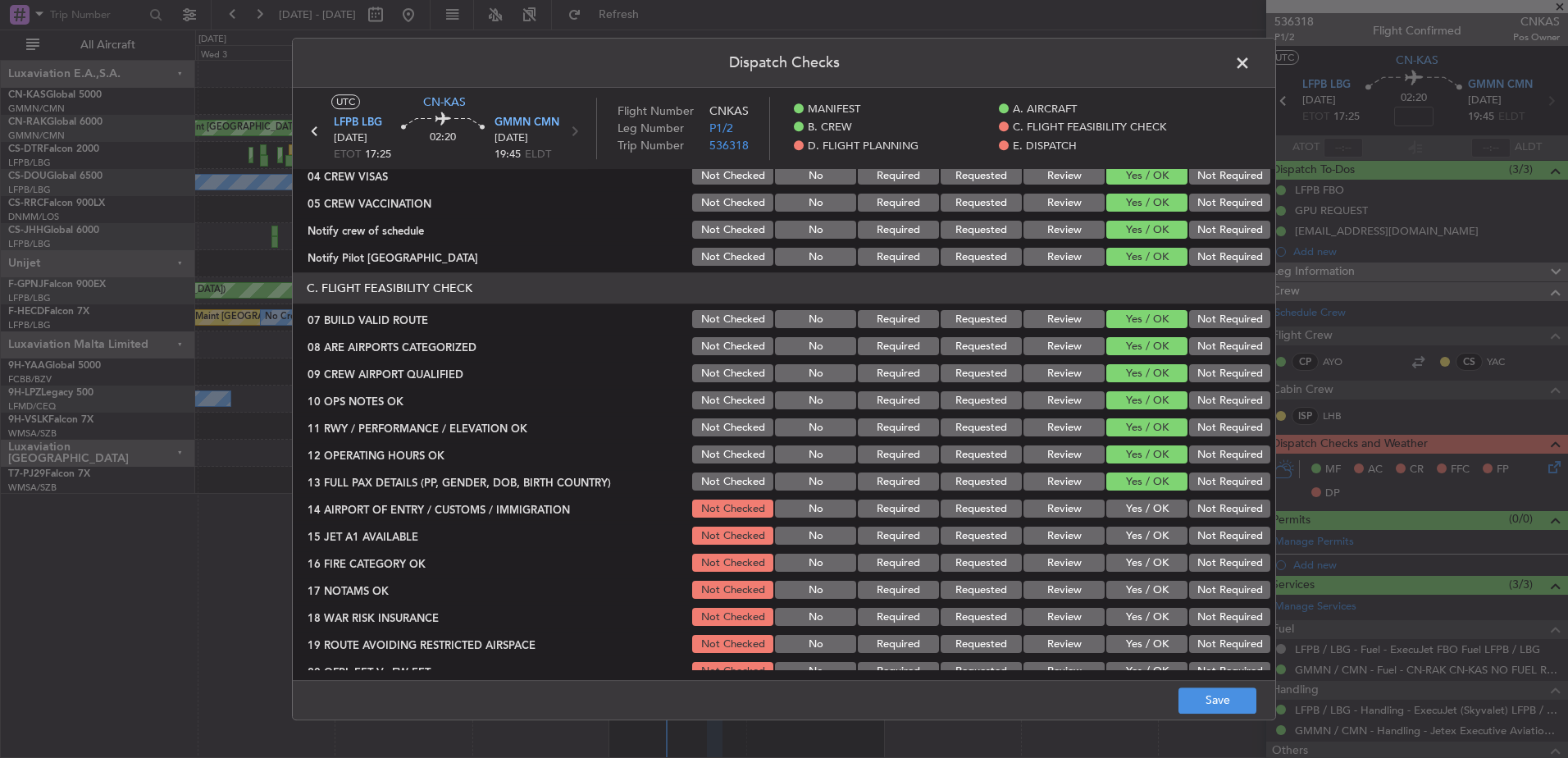
click at [1132, 500] on section "C. FLIGHT FEASIBILITY CHECK 07 BUILD VALID ROUTE Not Checked No Required Reques…" at bounding box center [784, 491] width 983 height 437
click at [1130, 511] on button "Yes / OK" at bounding box center [1147, 510] width 82 height 18
click at [1127, 526] on div "Yes / OK" at bounding box center [1145, 536] width 82 height 23
click at [1127, 543] on button "Yes / OK" at bounding box center [1147, 536] width 82 height 18
drag, startPoint x: 1126, startPoint y: 556, endPoint x: 1124, endPoint y: 573, distance: 17.1
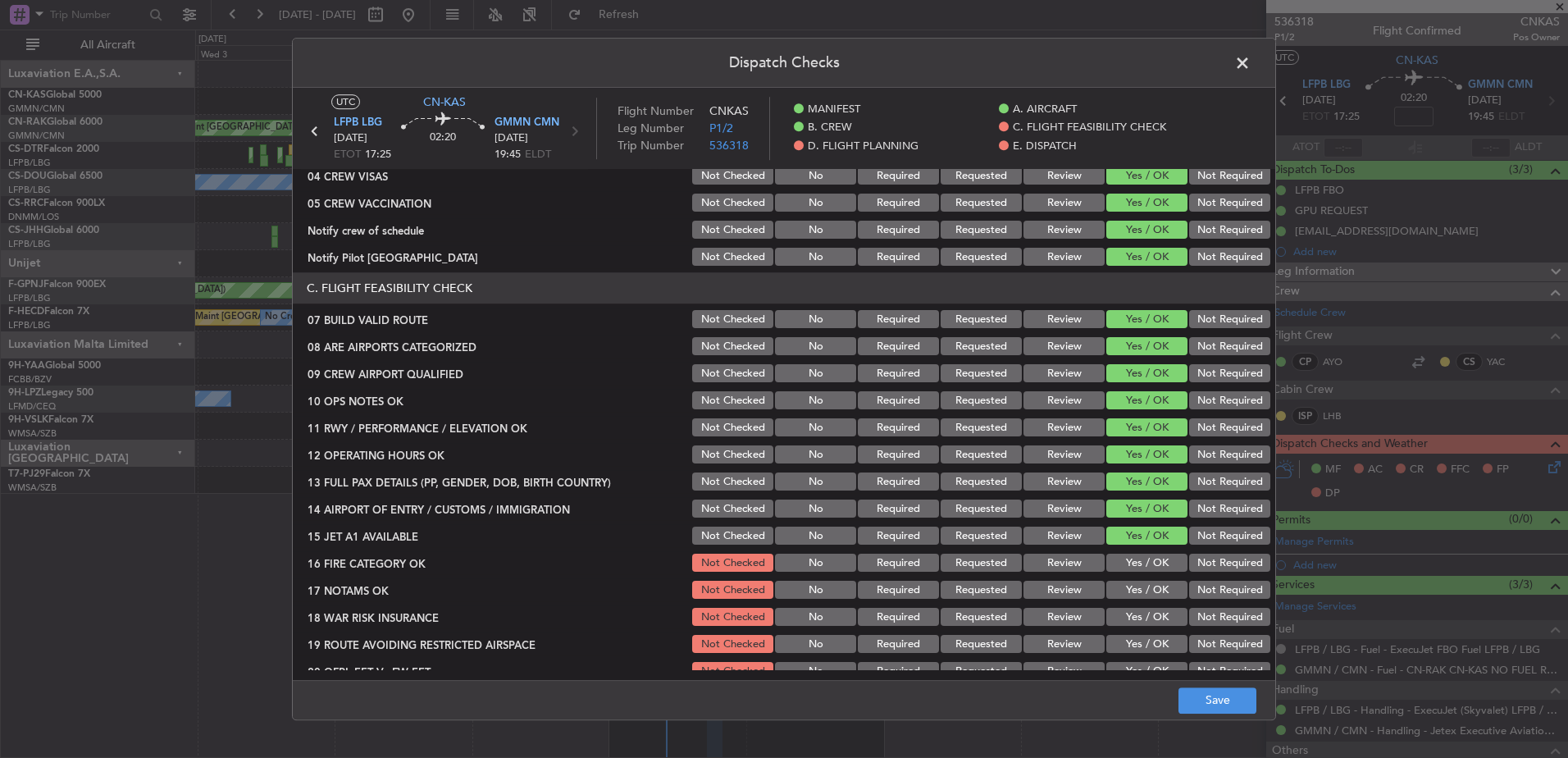
click at [1126, 558] on button "Yes / OK" at bounding box center [1147, 564] width 82 height 18
click at [1122, 586] on button "Yes / OK" at bounding box center [1147, 591] width 82 height 18
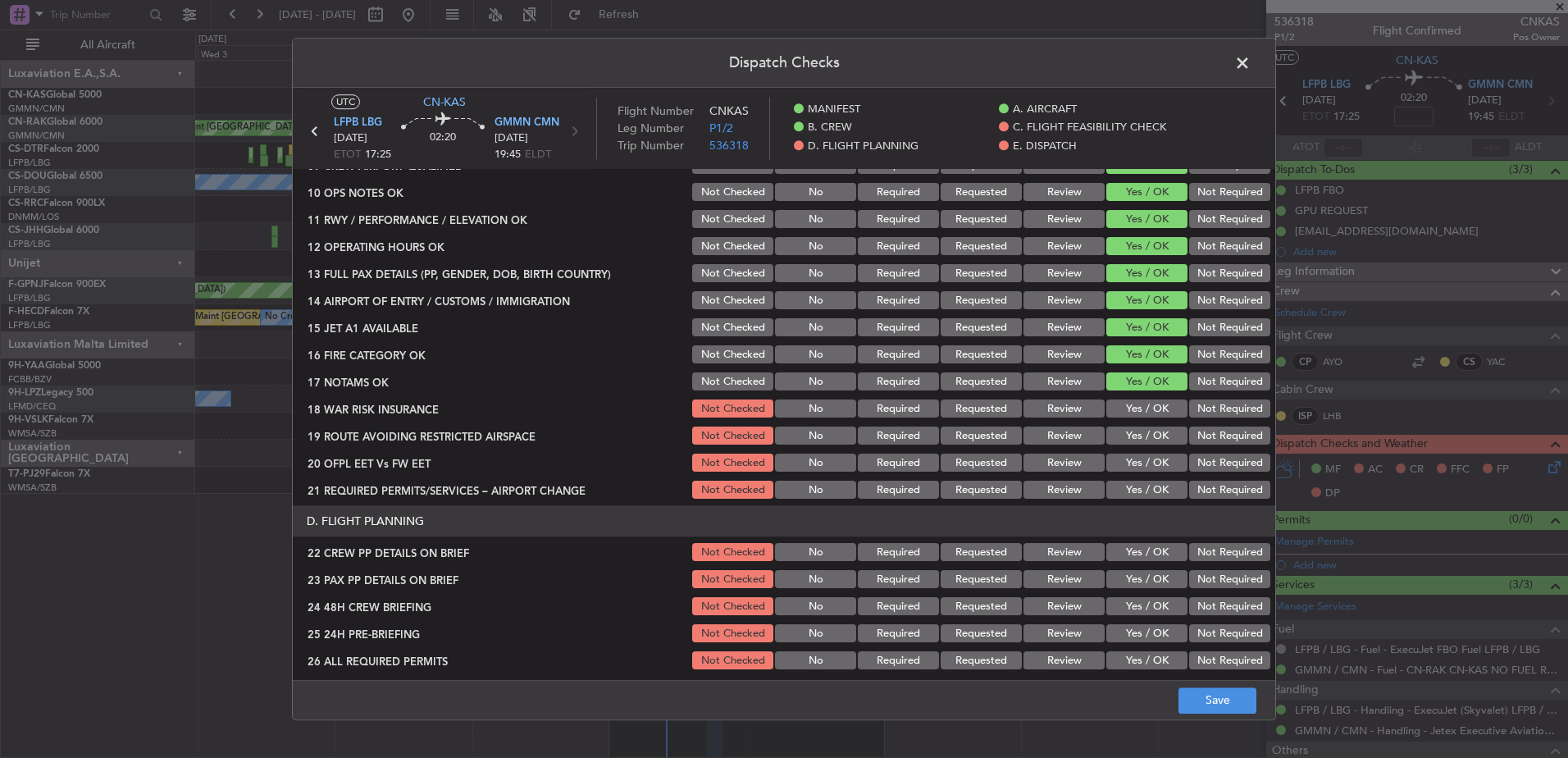
scroll to position [492, 0]
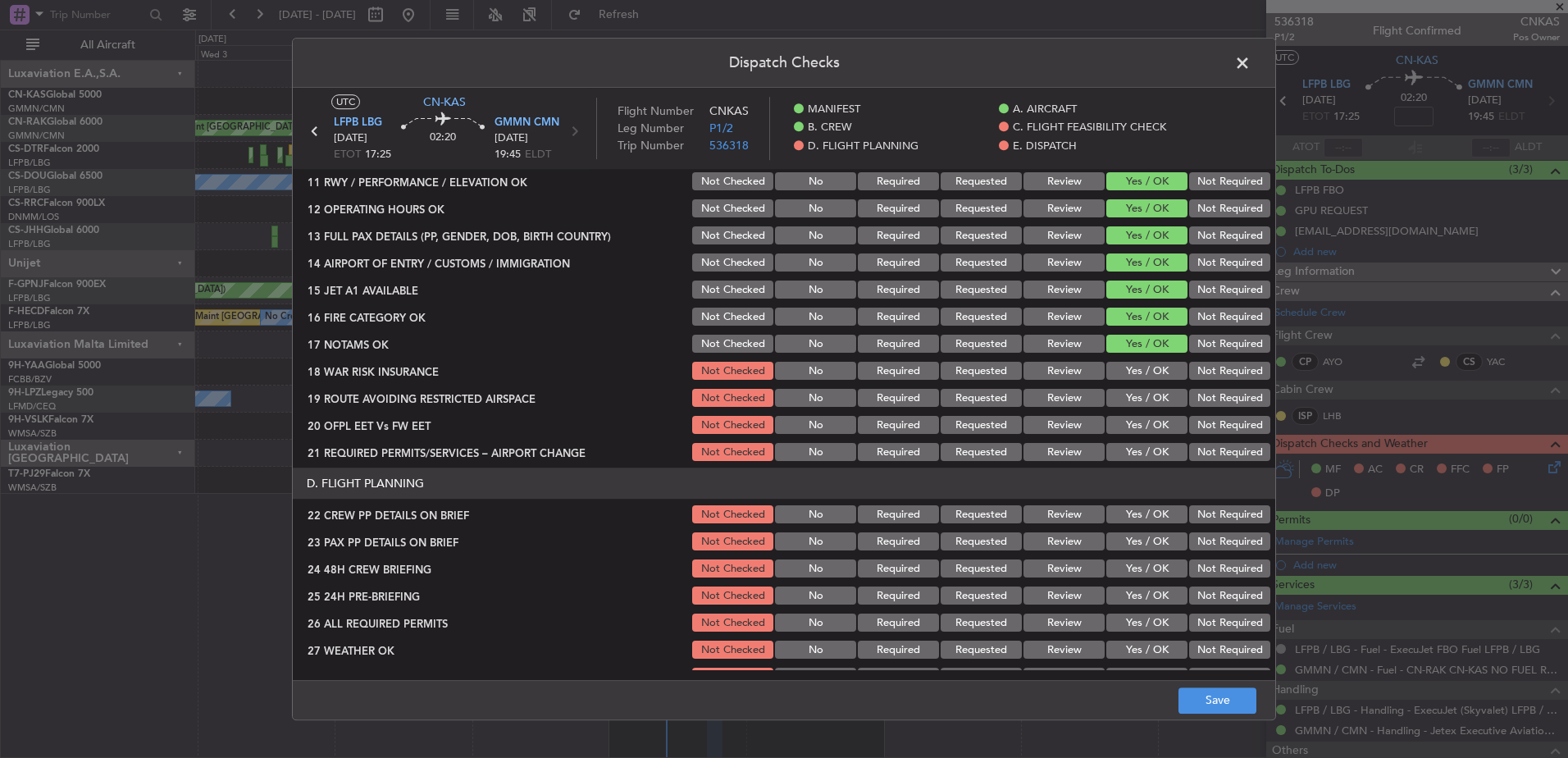
click at [1123, 367] on button "Yes / OK" at bounding box center [1147, 372] width 82 height 18
drag, startPoint x: 1119, startPoint y: 397, endPoint x: 1120, endPoint y: 411, distance: 14.0
click at [1119, 398] on button "Yes / OK" at bounding box center [1147, 399] width 82 height 18
click at [1121, 418] on button "Yes / OK" at bounding box center [1147, 426] width 82 height 18
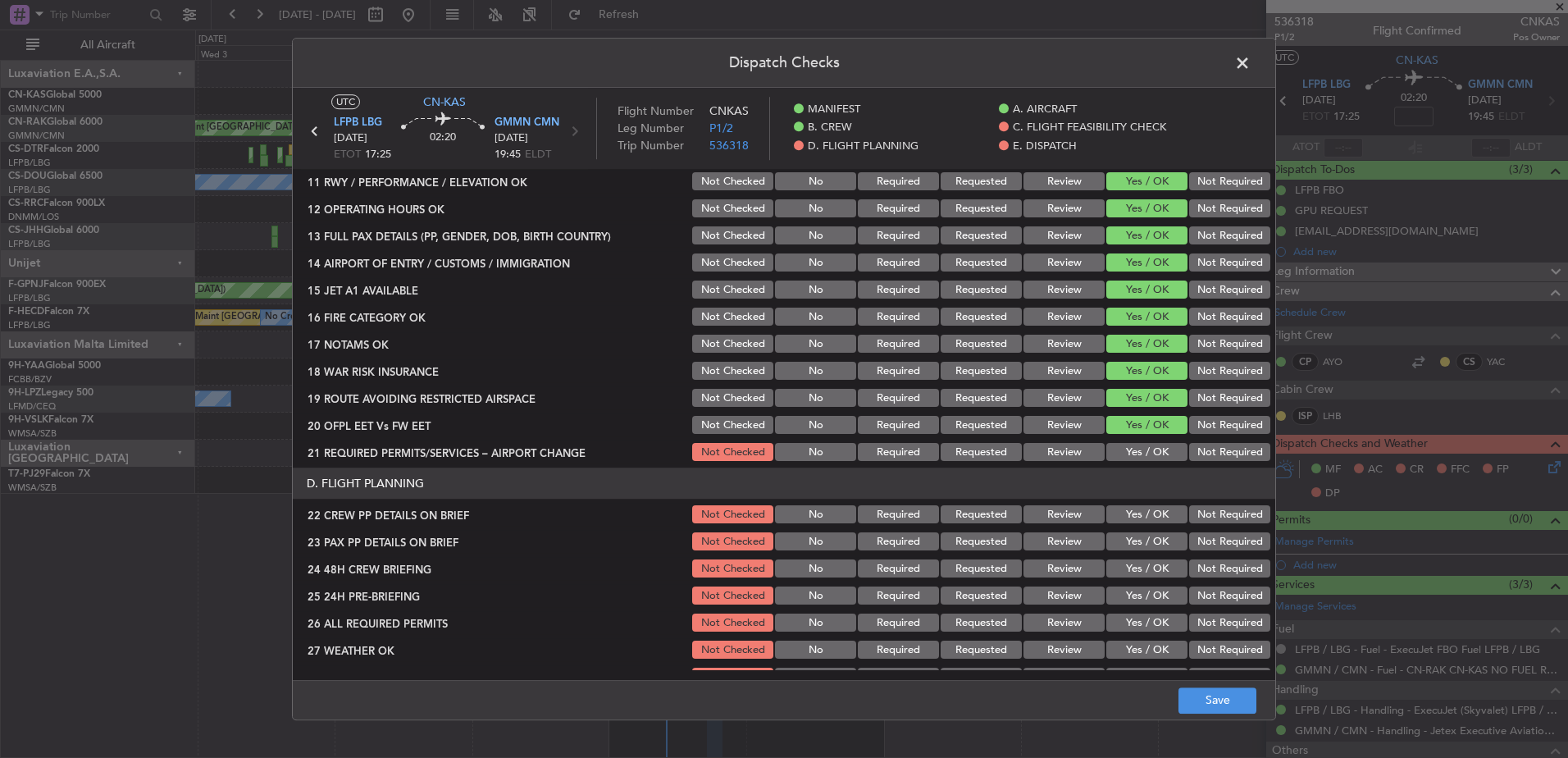
click at [1125, 450] on button "Yes / OK" at bounding box center [1147, 453] width 82 height 18
click at [1141, 514] on button "Yes / OK" at bounding box center [1147, 516] width 82 height 18
click at [1141, 541] on button "Yes / OK" at bounding box center [1147, 542] width 82 height 18
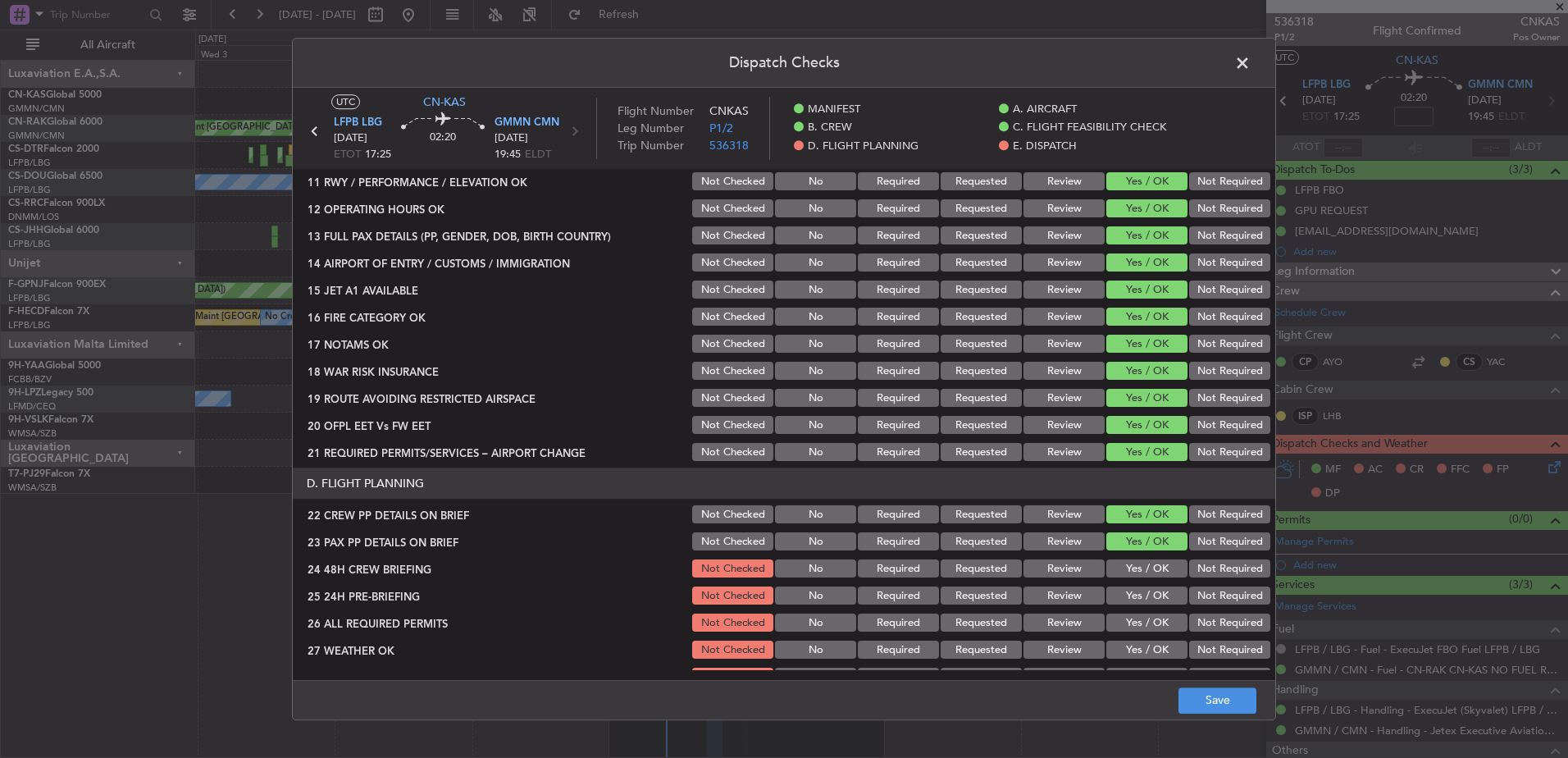
click at [1141, 569] on button "Yes / OK" at bounding box center [1147, 570] width 82 height 18
click at [1136, 609] on section "D. FLIGHT PLANNING 22 CREW PP DETAILS ON BRIEF Not Checked No Required Requeste…" at bounding box center [784, 632] width 983 height 329
click at [1134, 603] on button "Yes / OK" at bounding box center [1147, 596] width 82 height 18
click at [1133, 622] on button "Yes / OK" at bounding box center [1147, 624] width 82 height 18
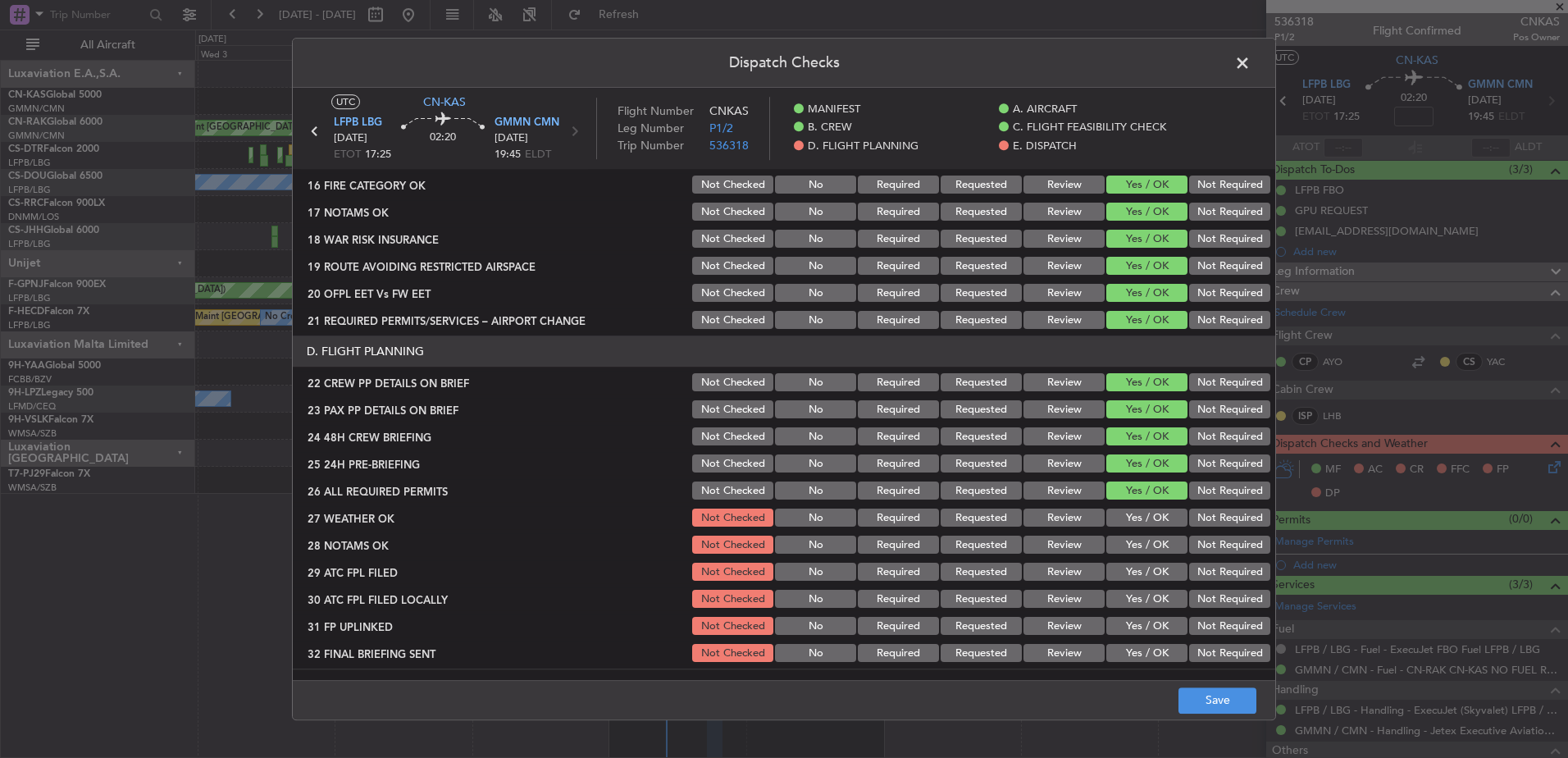
scroll to position [656, 0]
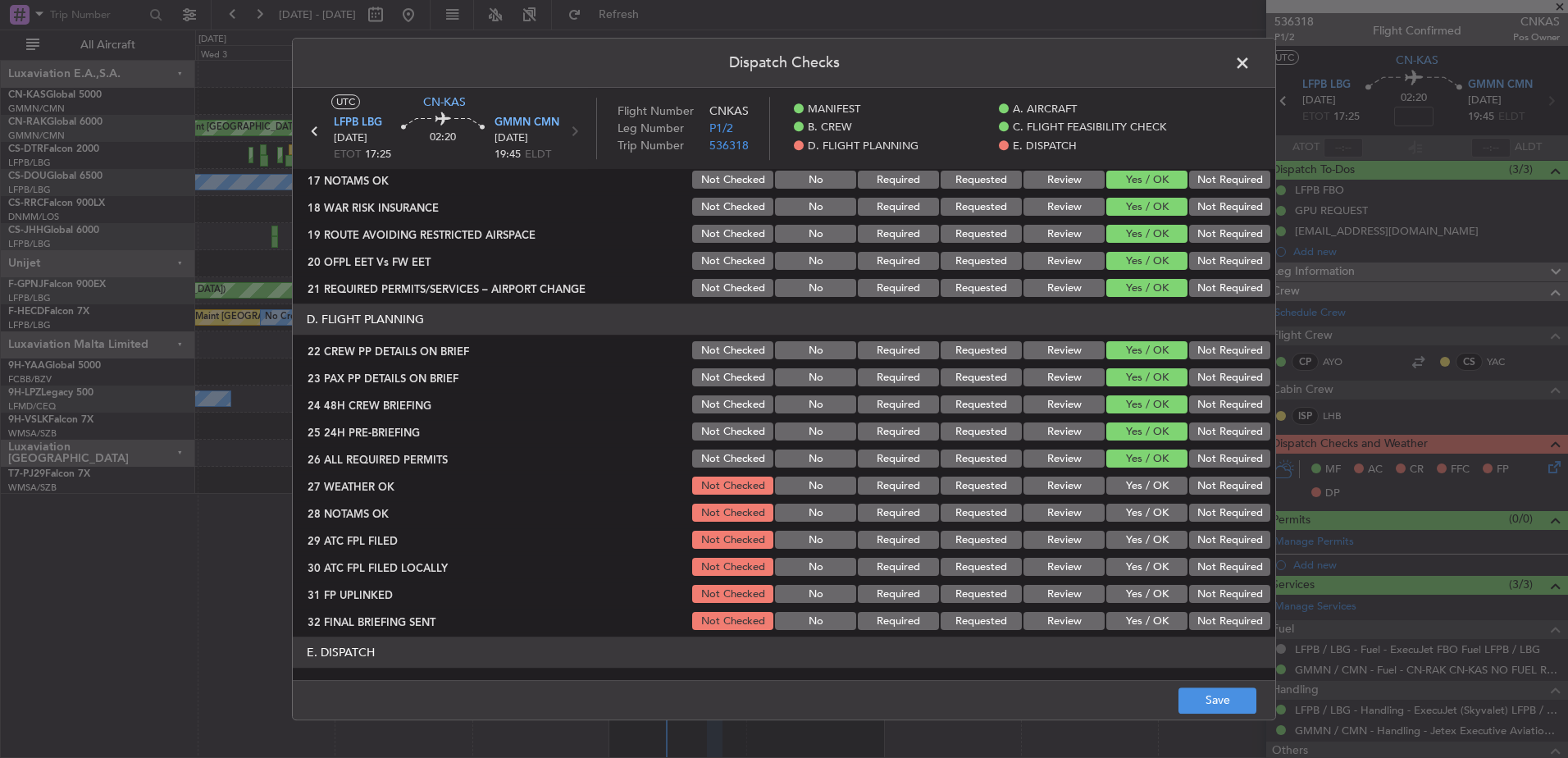
click at [1132, 475] on div "Yes / OK" at bounding box center [1145, 486] width 82 height 23
click at [1127, 497] on div "Yes / OK" at bounding box center [1145, 486] width 82 height 23
click at [1127, 485] on button "Yes / OK" at bounding box center [1147, 486] width 82 height 18
click at [1125, 529] on div "Yes / OK" at bounding box center [1145, 541] width 82 height 23
click at [1125, 509] on button "Yes / OK" at bounding box center [1147, 514] width 82 height 18
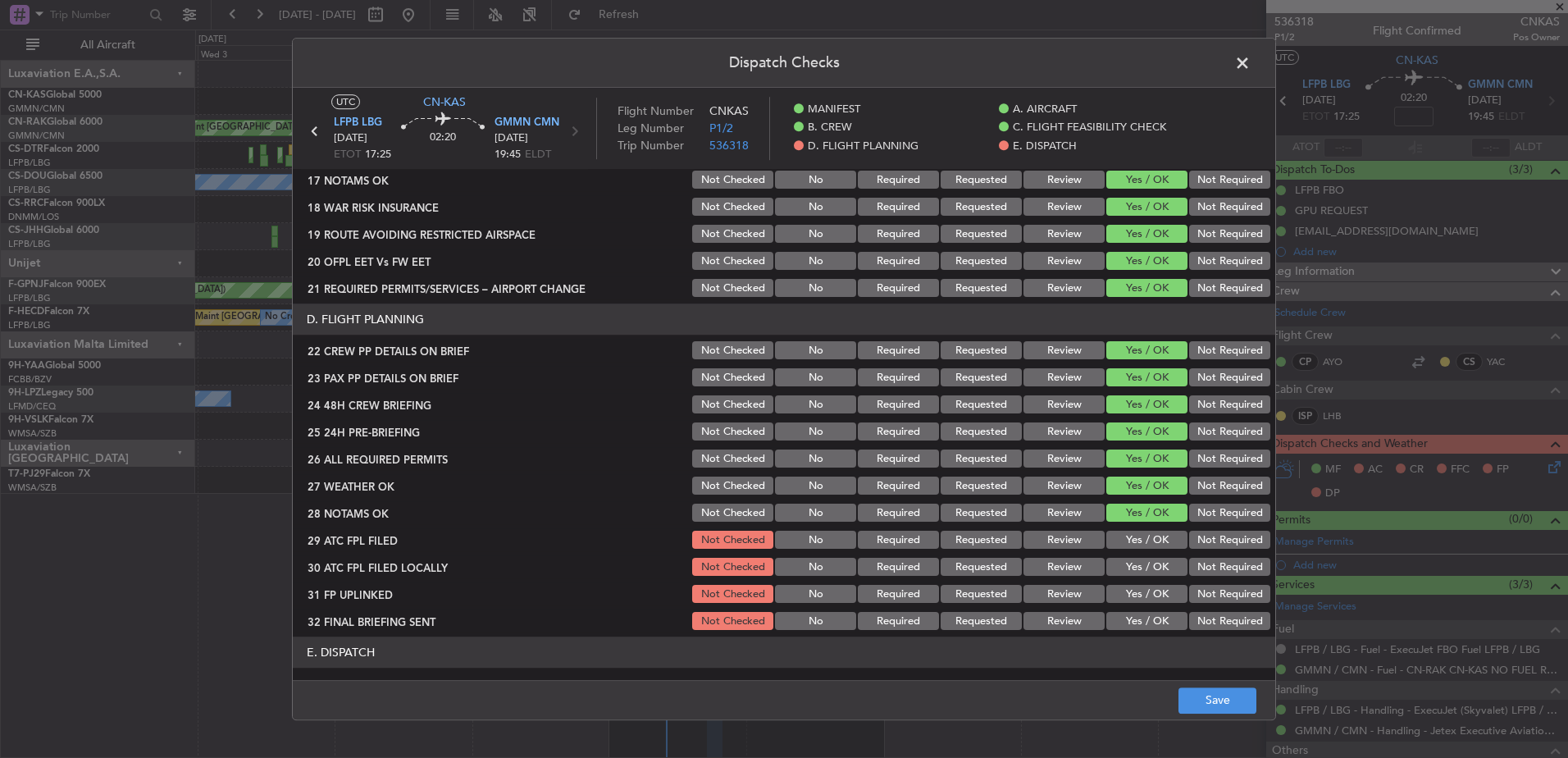
drag, startPoint x: 1125, startPoint y: 536, endPoint x: 1125, endPoint y: 558, distance: 22.0
click at [1125, 536] on button "Yes / OK" at bounding box center [1147, 541] width 82 height 18
click at [1128, 567] on button "Yes / OK" at bounding box center [1147, 568] width 82 height 18
click at [1130, 586] on button "Yes / OK" at bounding box center [1147, 595] width 82 height 18
click at [1127, 611] on div "Yes / OK" at bounding box center [1145, 622] width 82 height 23
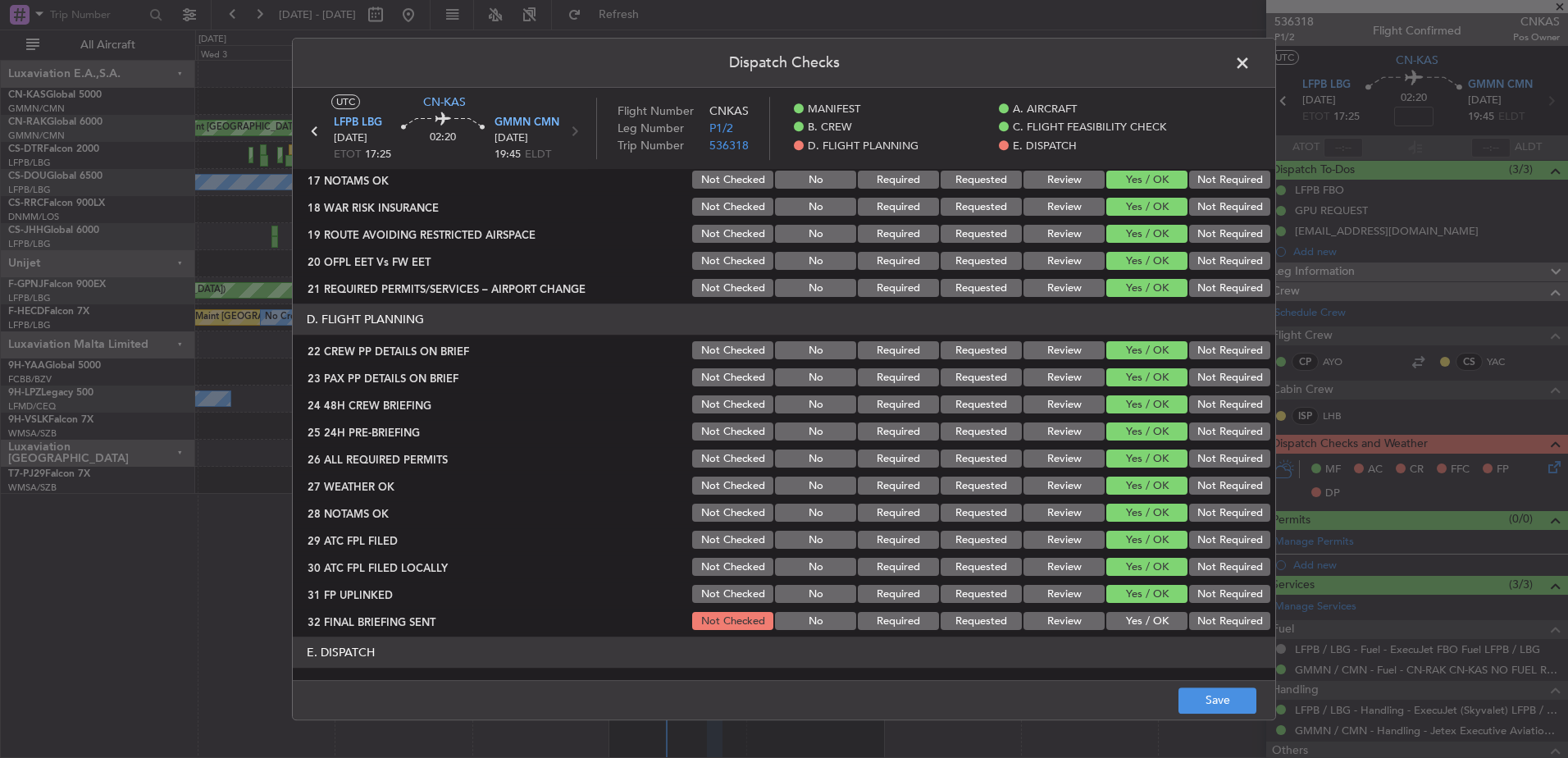
click at [1127, 626] on button "Yes / OK" at bounding box center [1147, 622] width 82 height 18
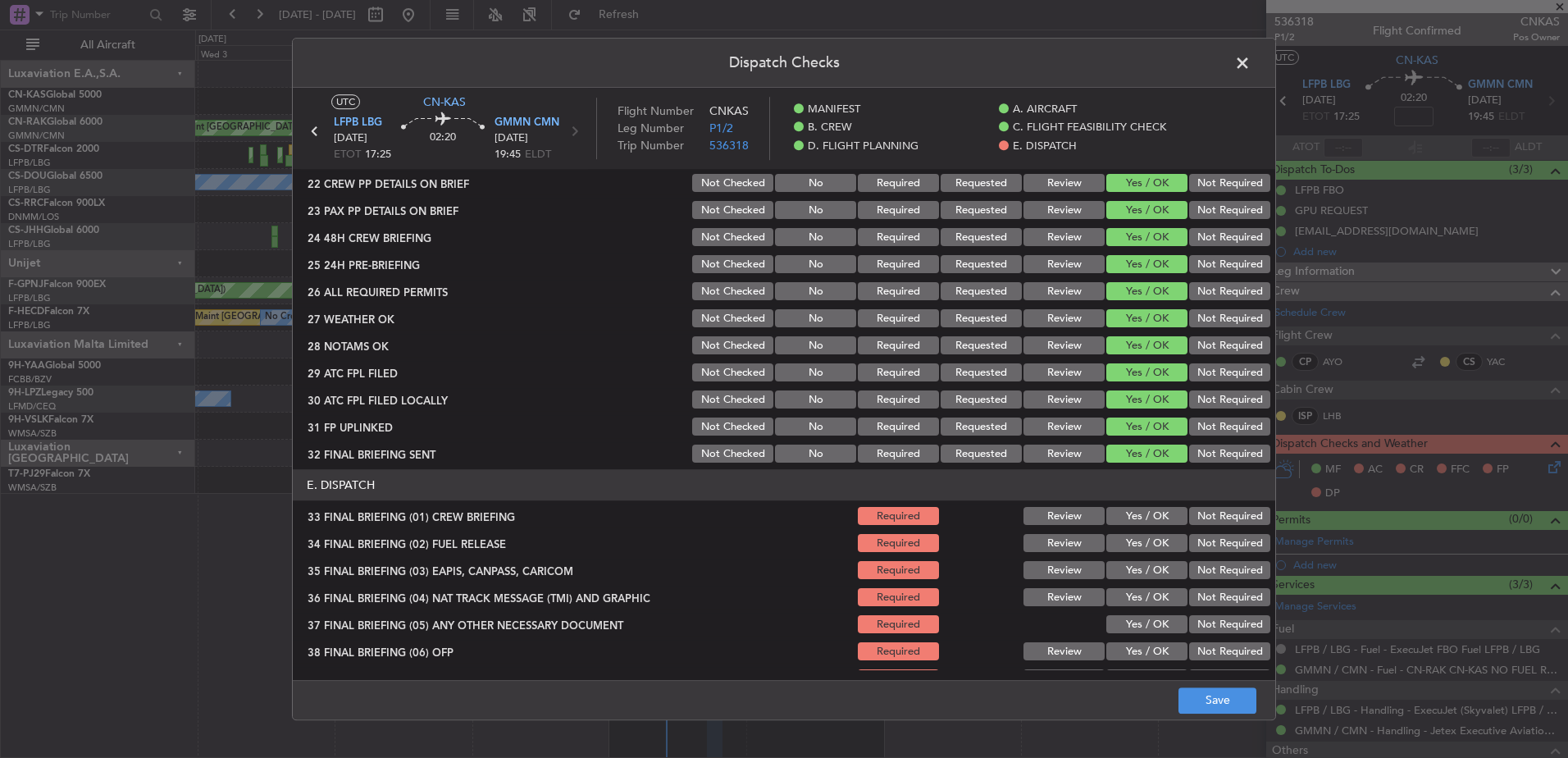
scroll to position [984, 0]
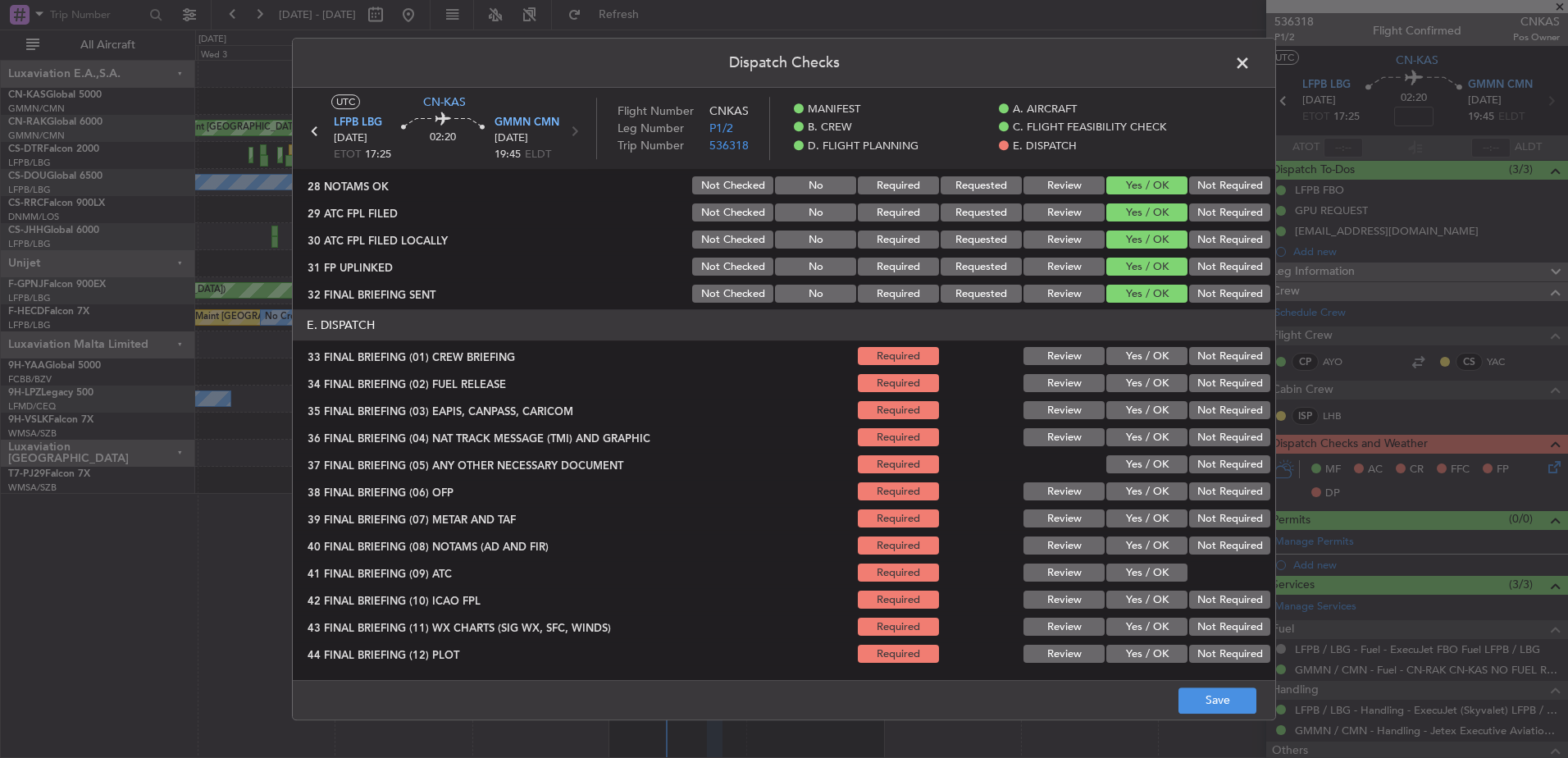
click at [1131, 356] on button "Yes / OK" at bounding box center [1147, 357] width 82 height 18
click at [1137, 396] on section "E. DISPATCH 33 FINAL BRIEFING (01) CREW BRIEFING Required Review Yes / OK Not R…" at bounding box center [784, 487] width 983 height 356
click at [1135, 386] on button "Yes / OK" at bounding box center [1147, 384] width 82 height 18
click at [1132, 418] on button "Yes / OK" at bounding box center [1147, 411] width 82 height 18
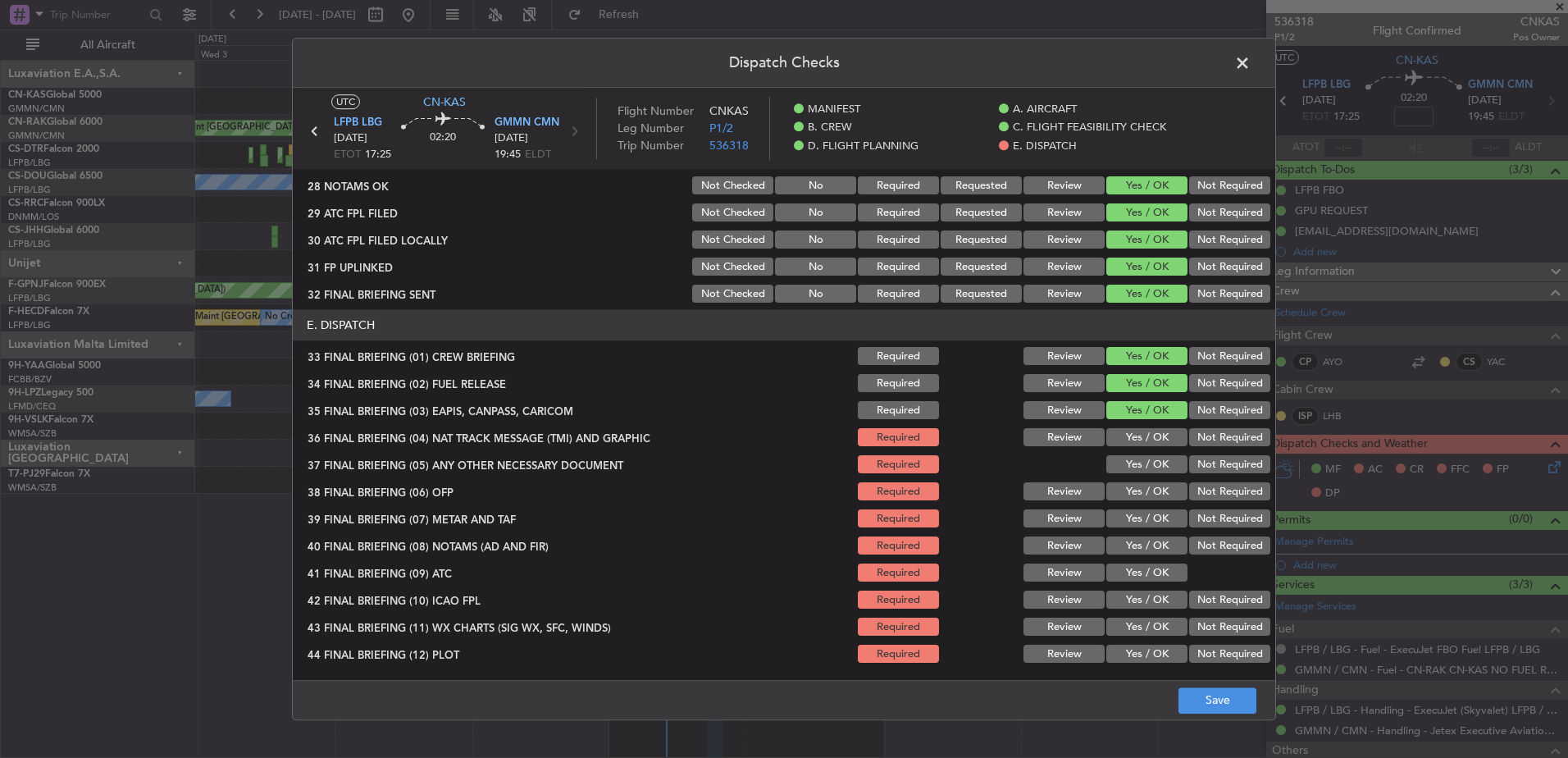
drag, startPoint x: 1127, startPoint y: 434, endPoint x: 1127, endPoint y: 446, distance: 12.0
click at [1127, 436] on button "Yes / OK" at bounding box center [1147, 438] width 82 height 18
click at [1129, 471] on button "Yes / OK" at bounding box center [1147, 466] width 82 height 18
click at [1127, 508] on section "E. DISPATCH 33 FINAL BRIEFING (01) CREW BRIEFING Required Review Yes / OK Not R…" at bounding box center [784, 487] width 983 height 356
drag, startPoint x: 1126, startPoint y: 496, endPoint x: 1126, endPoint y: 506, distance: 10.0
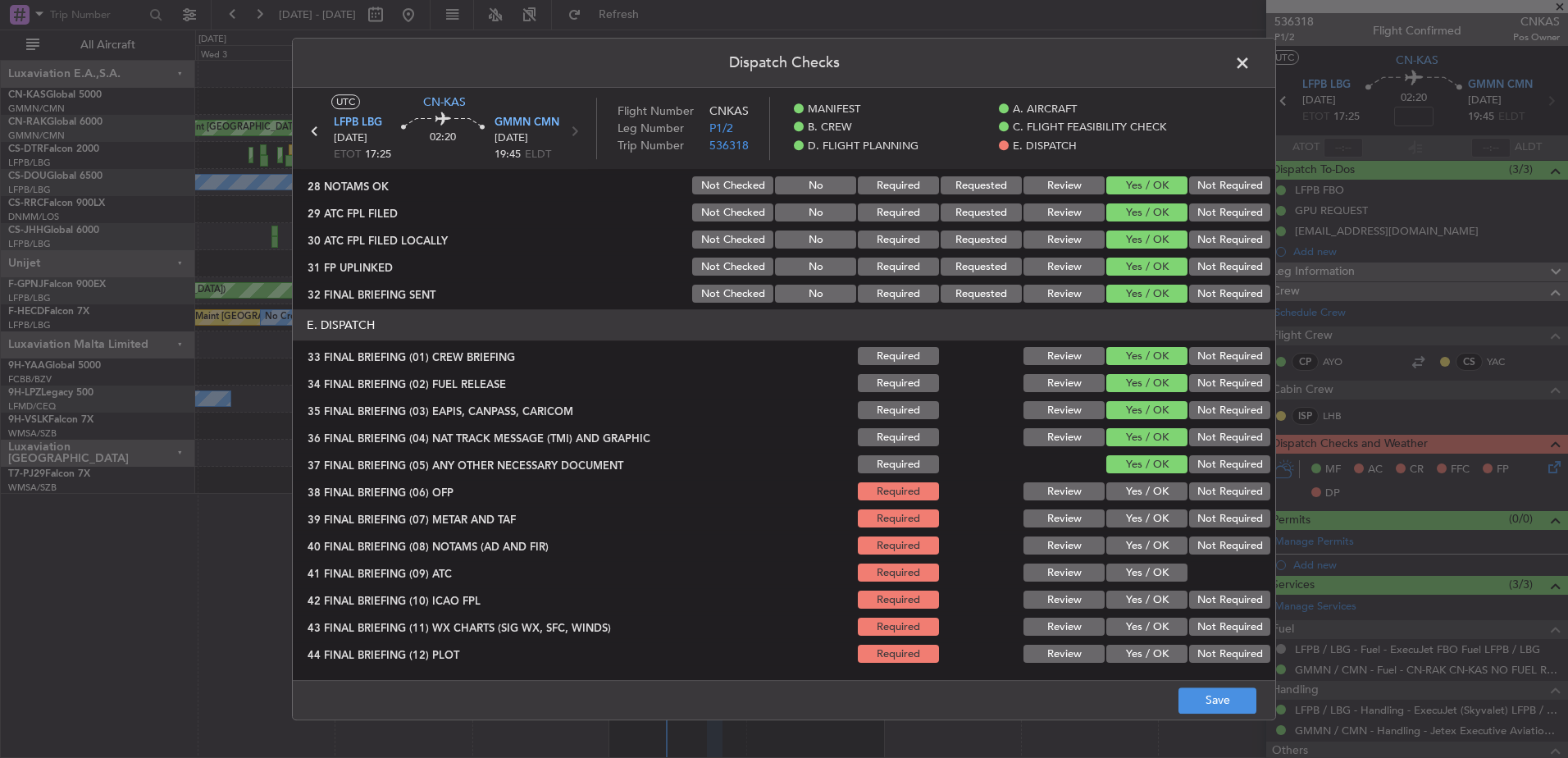
click at [1126, 499] on button "Yes / OK" at bounding box center [1147, 492] width 82 height 18
click at [1125, 516] on button "Yes / OK" at bounding box center [1147, 520] width 82 height 18
click at [1123, 540] on button "Yes / OK" at bounding box center [1147, 546] width 82 height 18
click at [1123, 565] on div "Yes / OK" at bounding box center [1145, 574] width 82 height 23
click at [1122, 579] on button "Yes / OK" at bounding box center [1147, 574] width 82 height 18
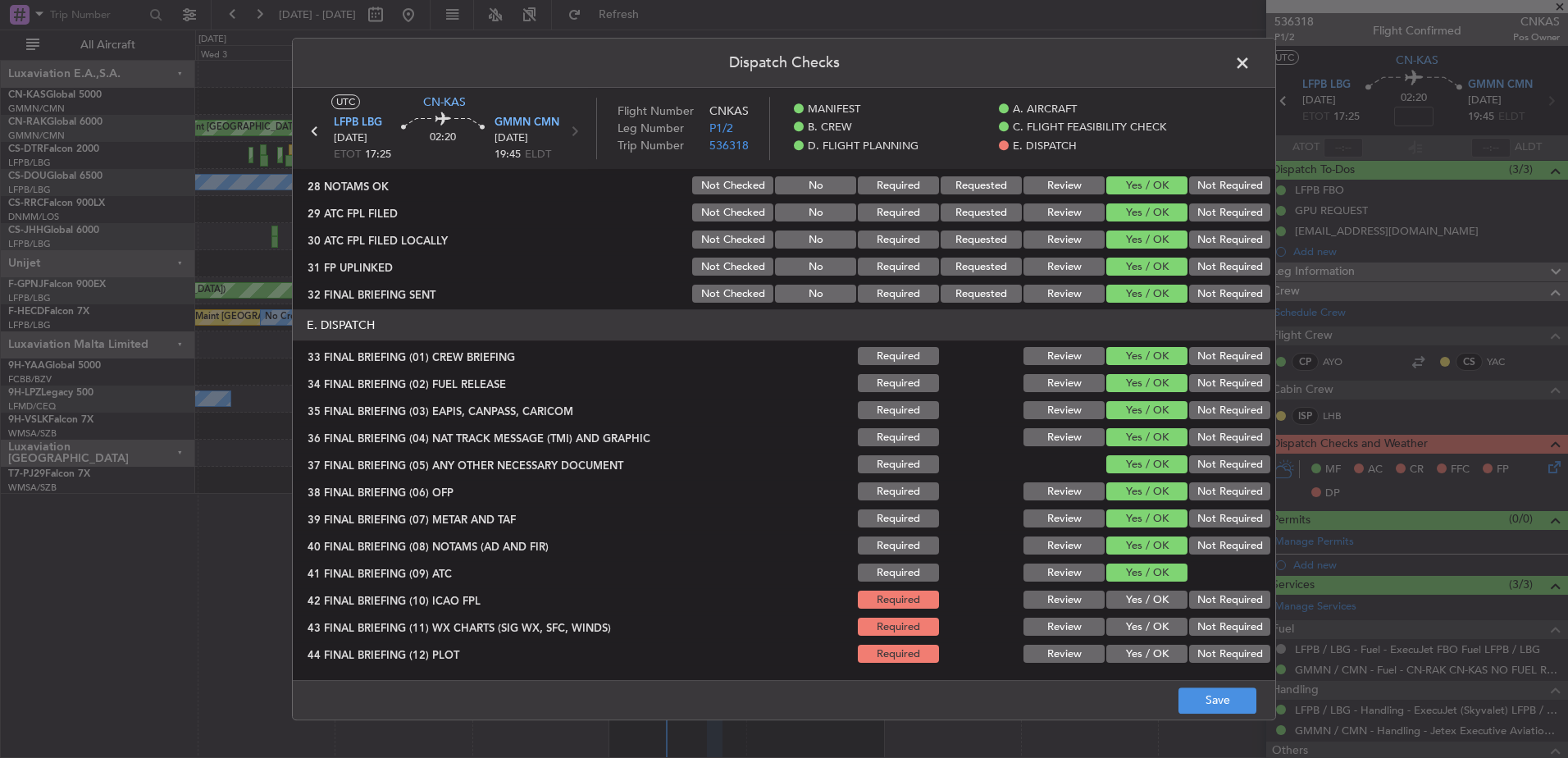
click at [1126, 605] on button "Yes / OK" at bounding box center [1147, 601] width 82 height 18
click at [1127, 627] on button "Yes / OK" at bounding box center [1147, 628] width 82 height 18
click at [1128, 648] on button "Yes / OK" at bounding box center [1147, 655] width 82 height 18
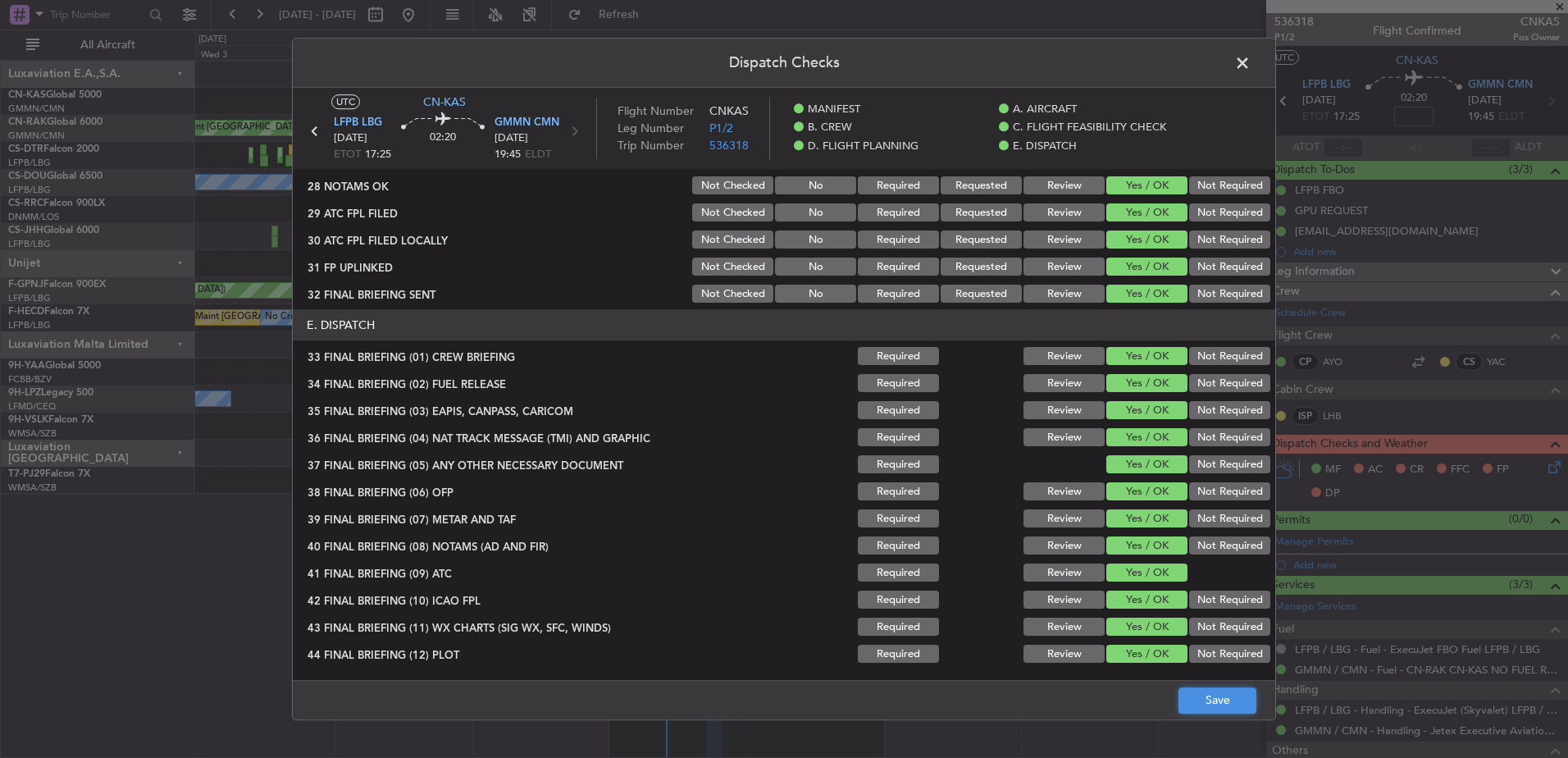
click at [1219, 691] on button "Save" at bounding box center [1217, 701] width 78 height 27
drag, startPoint x: 1246, startPoint y: 67, endPoint x: 1100, endPoint y: 110, distance: 152.2
click at [1251, 66] on span at bounding box center [1251, 67] width 0 height 32
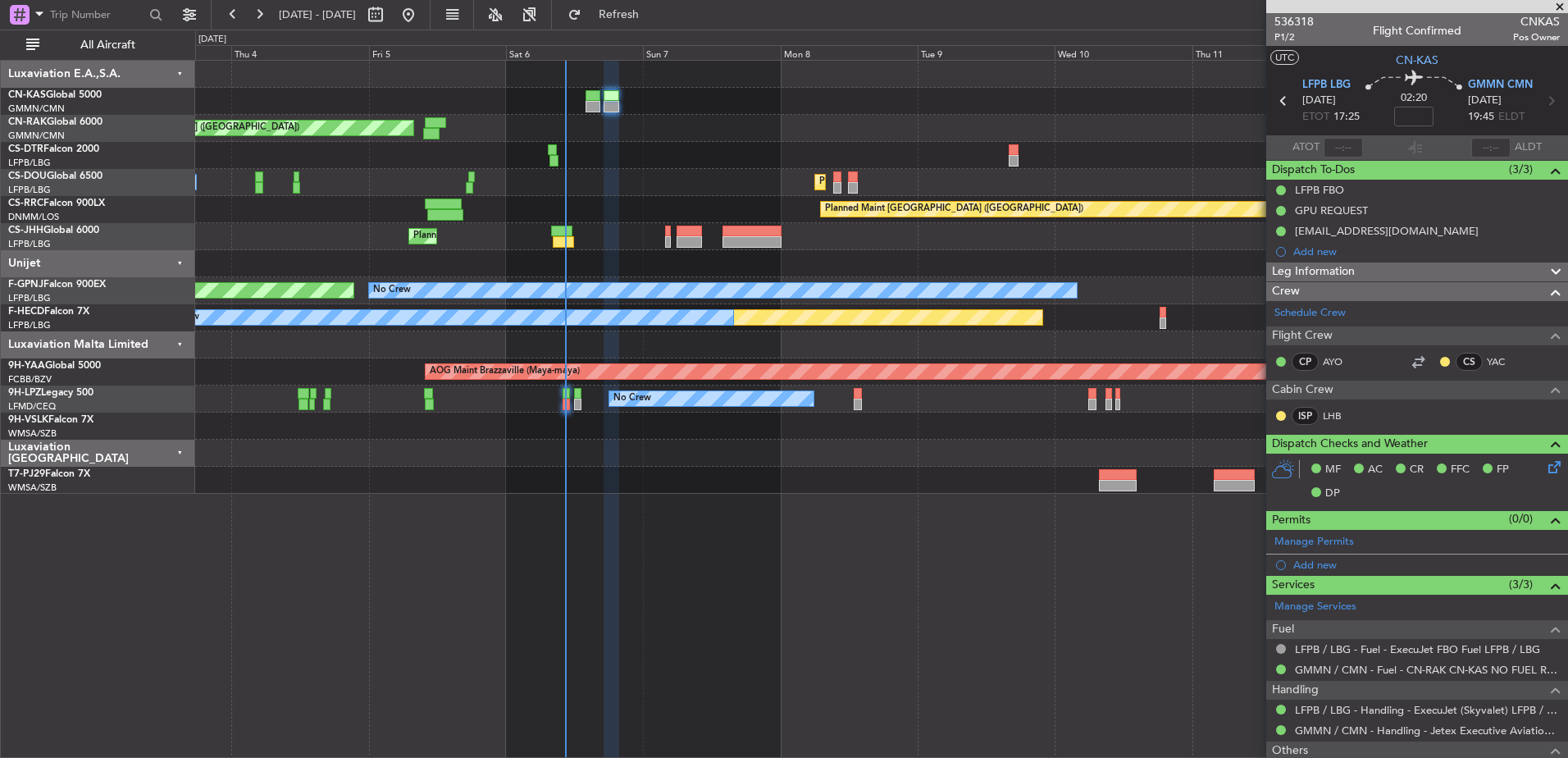
click at [636, 108] on div "Unplanned Maint [GEOGRAPHIC_DATA] ([GEOGRAPHIC_DATA]) Planned Maint [GEOGRAPHIC…" at bounding box center [881, 277] width 1372 height 433
